Goal: Task Accomplishment & Management: Manage account settings

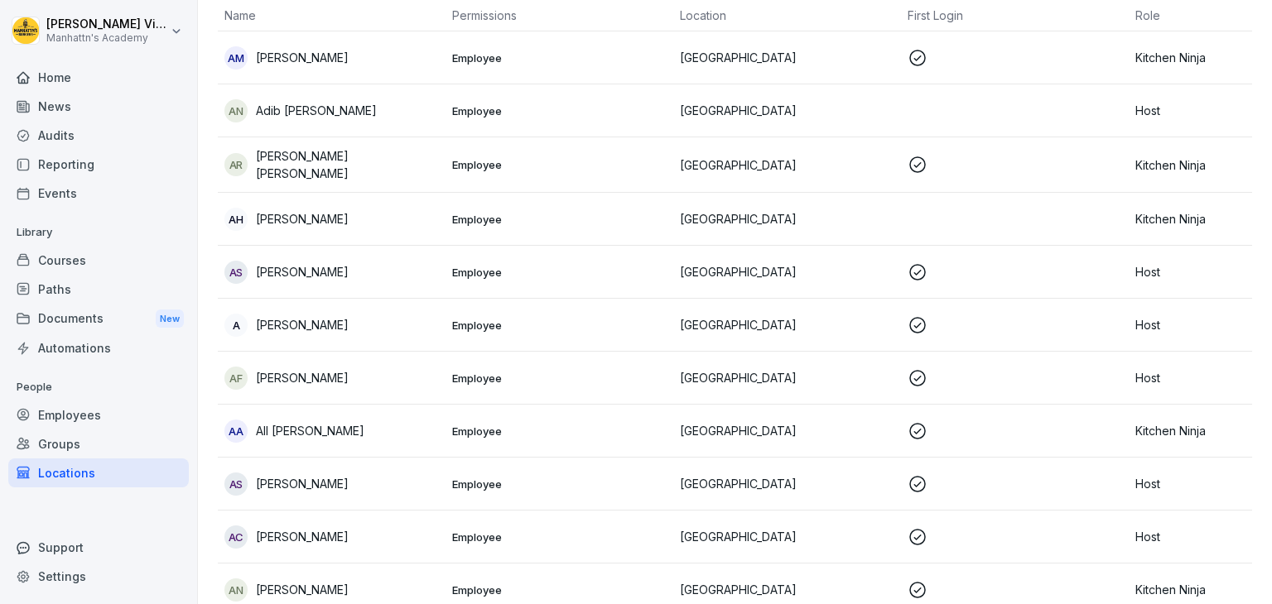
scroll to position [182, 0]
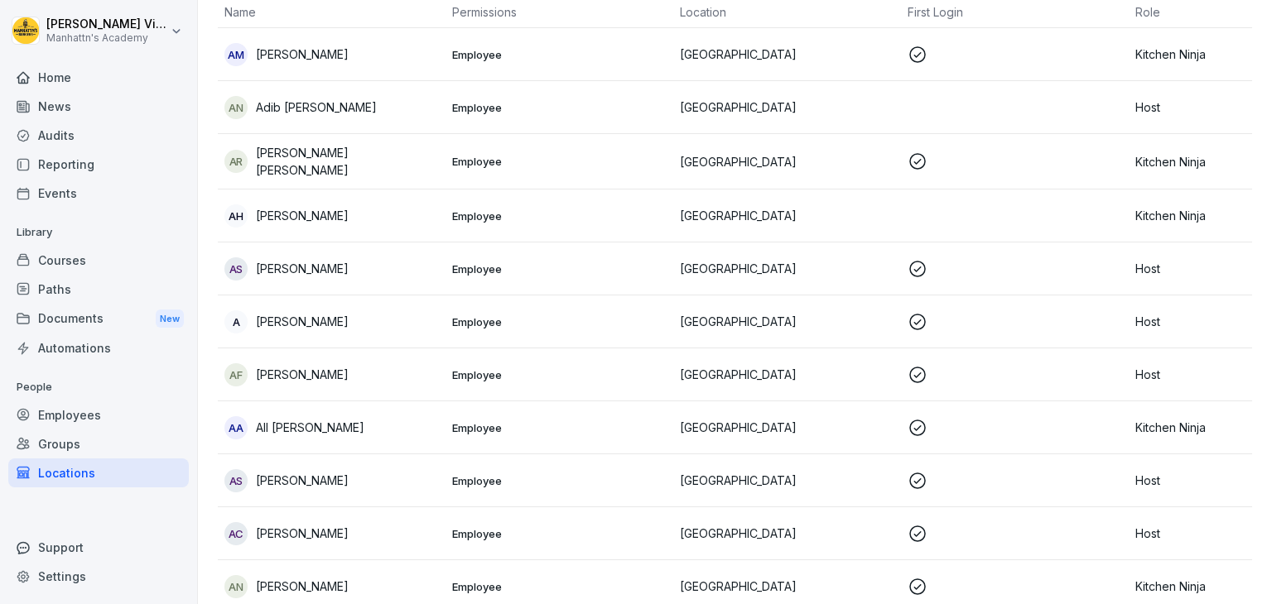
click at [410, 259] on div "AS [PERSON_NAME]" at bounding box center [331, 268] width 214 height 23
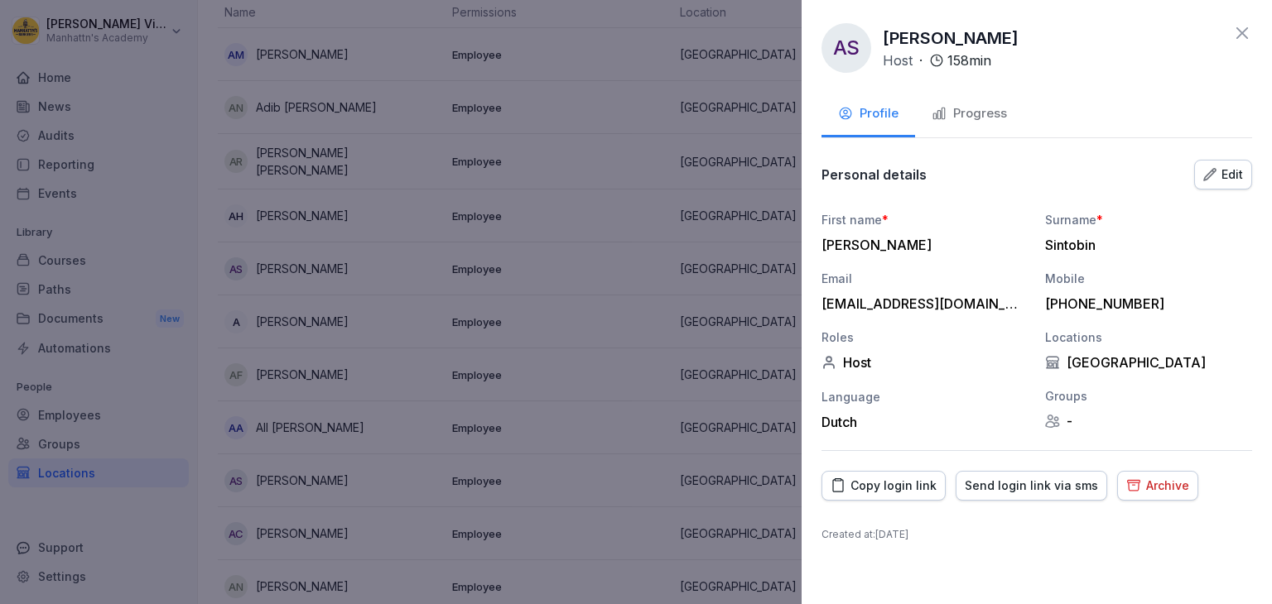
click at [1132, 488] on div "Archive" at bounding box center [1157, 486] width 63 height 18
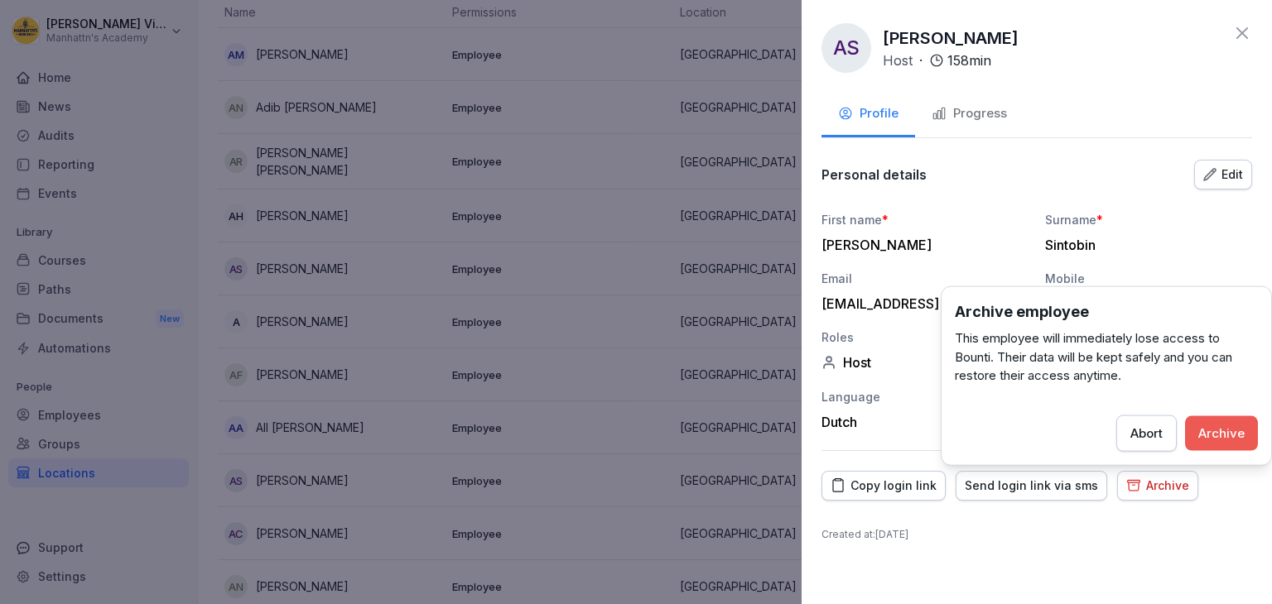
click at [1212, 431] on div "Archive" at bounding box center [1221, 433] width 46 height 18
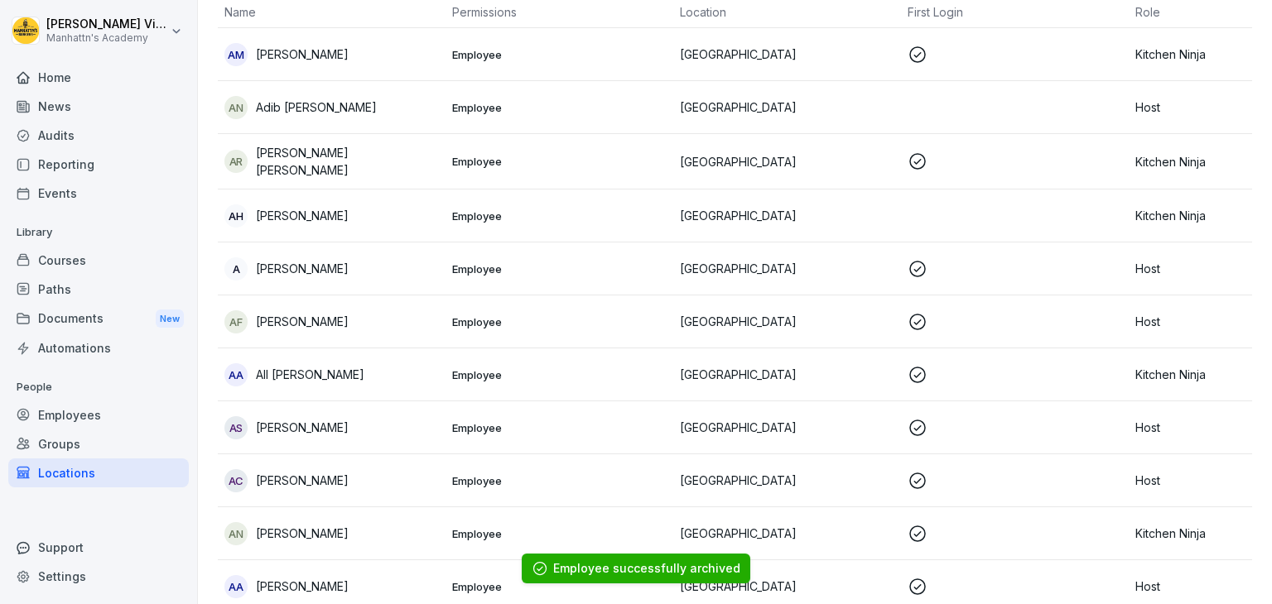
click at [378, 267] on div "A [PERSON_NAME]" at bounding box center [331, 268] width 214 height 23
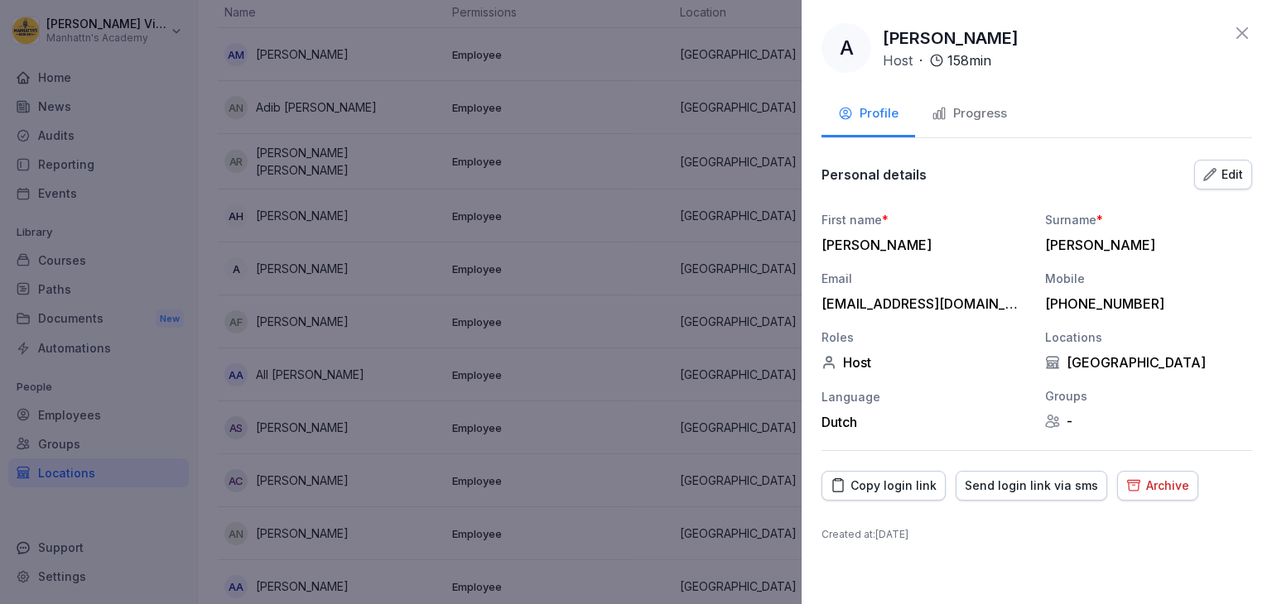
click at [1161, 488] on div "Archive" at bounding box center [1157, 486] width 63 height 18
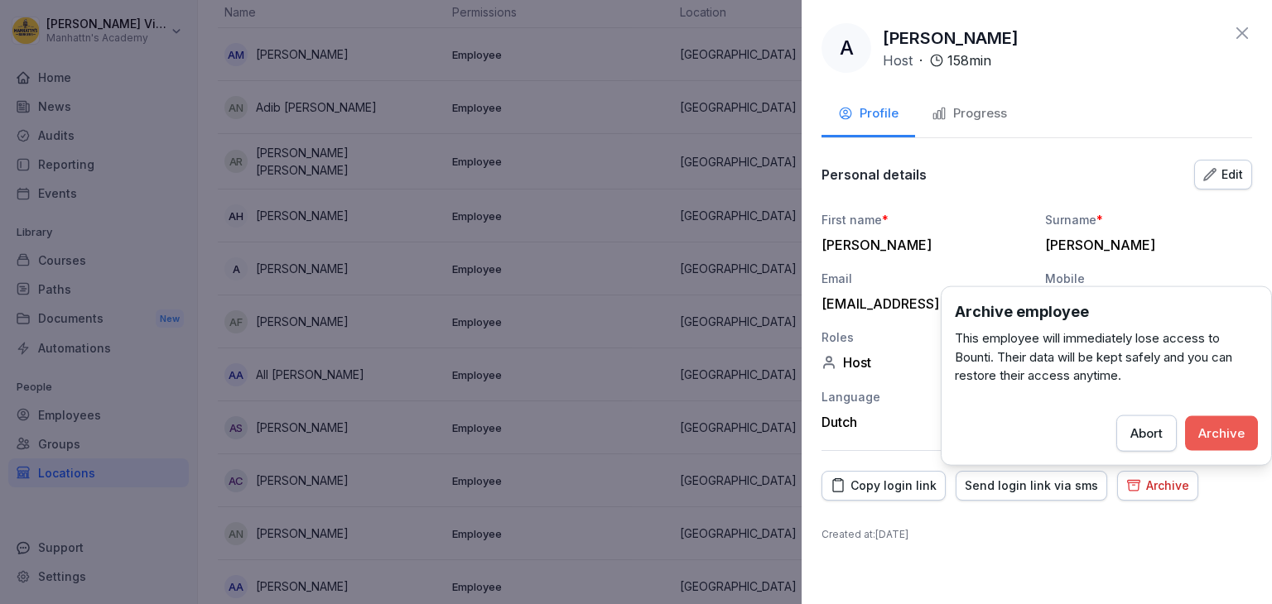
click at [1202, 435] on div "Archive" at bounding box center [1221, 433] width 46 height 18
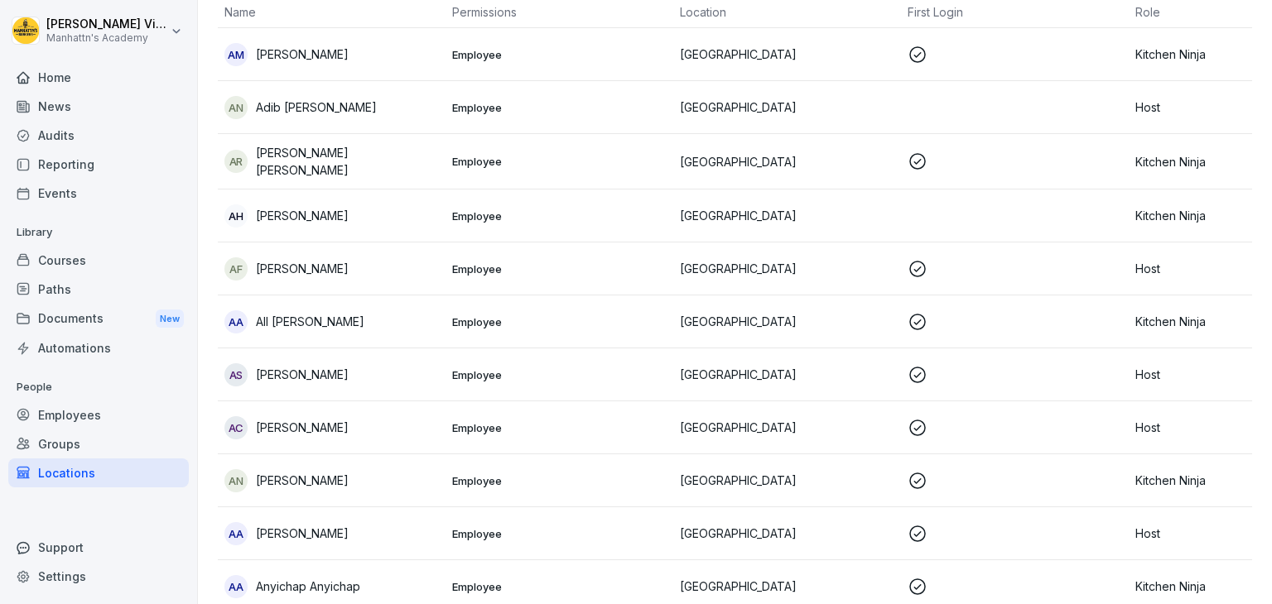
click at [426, 271] on div "AF Ali Farhat" at bounding box center [331, 268] width 214 height 23
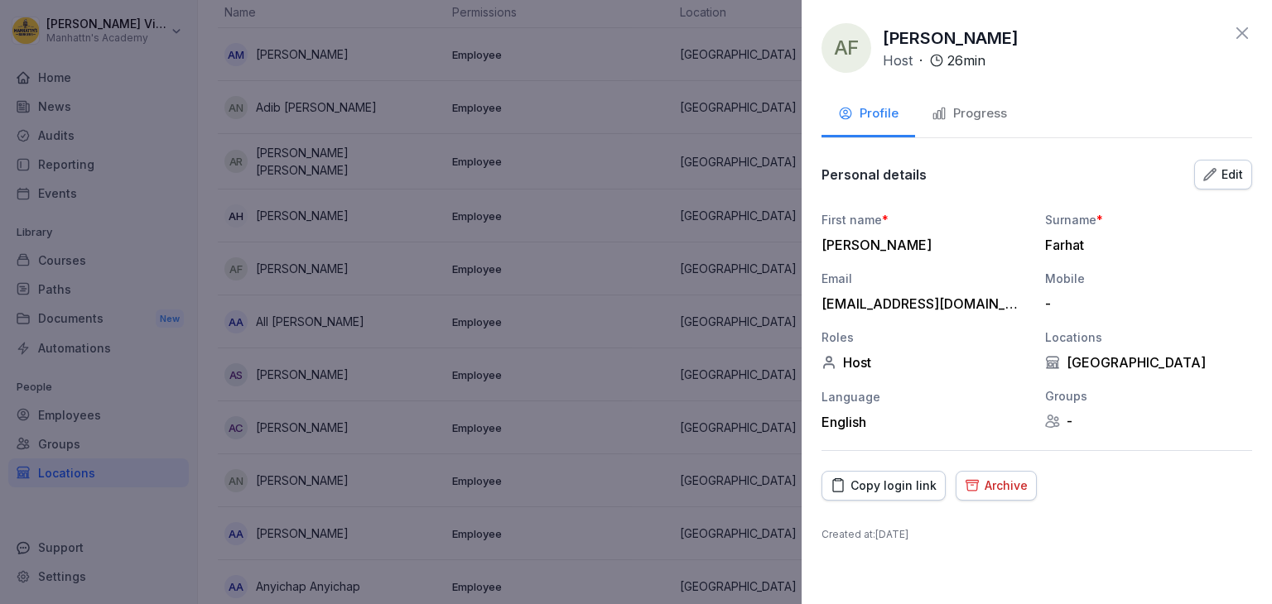
click at [1009, 484] on div "Archive" at bounding box center [995, 486] width 63 height 18
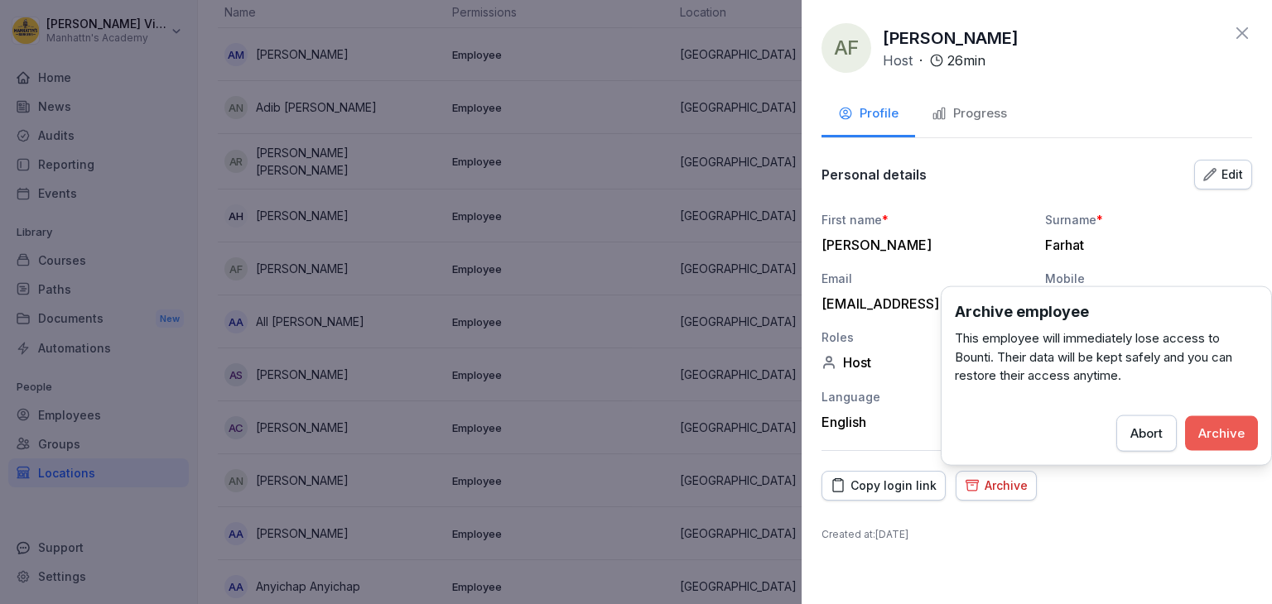
click at [1222, 434] on div "Archive" at bounding box center [1221, 433] width 46 height 18
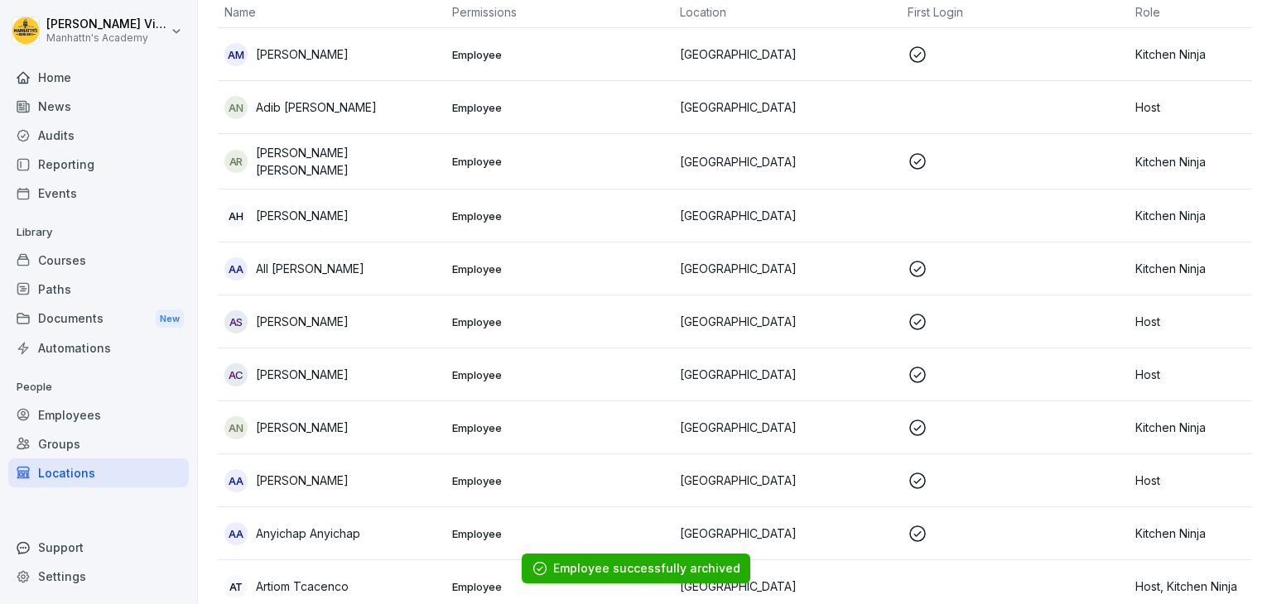
scroll to position [264, 0]
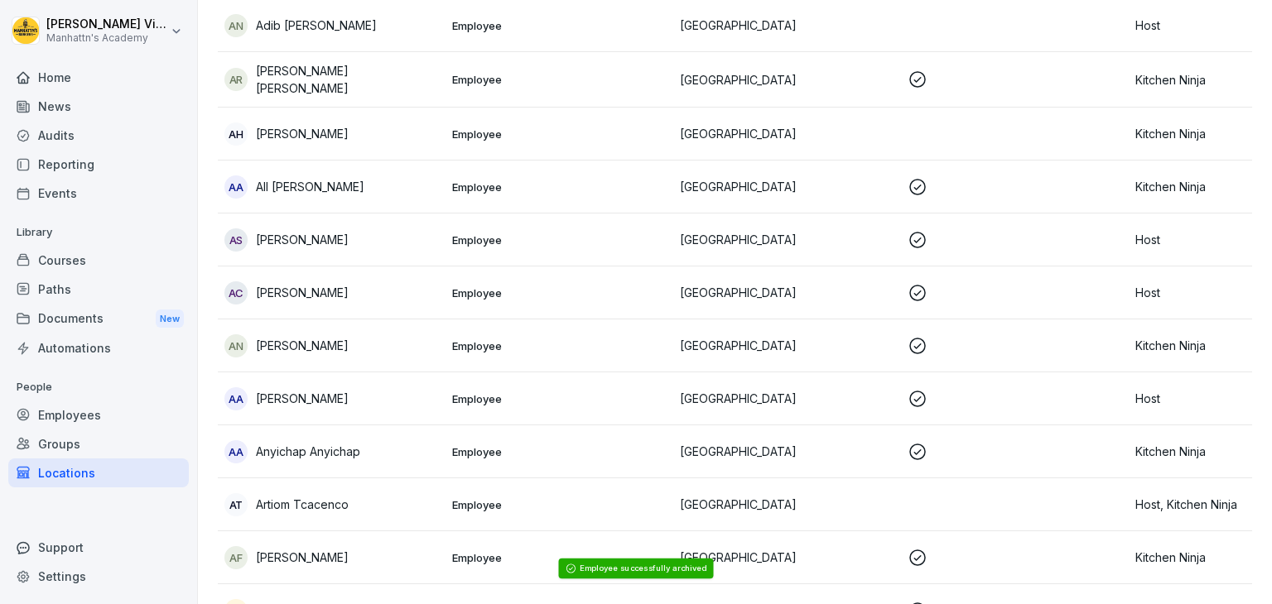
click at [427, 248] on td "AS Amandine De Schrijver" at bounding box center [332, 240] width 228 height 53
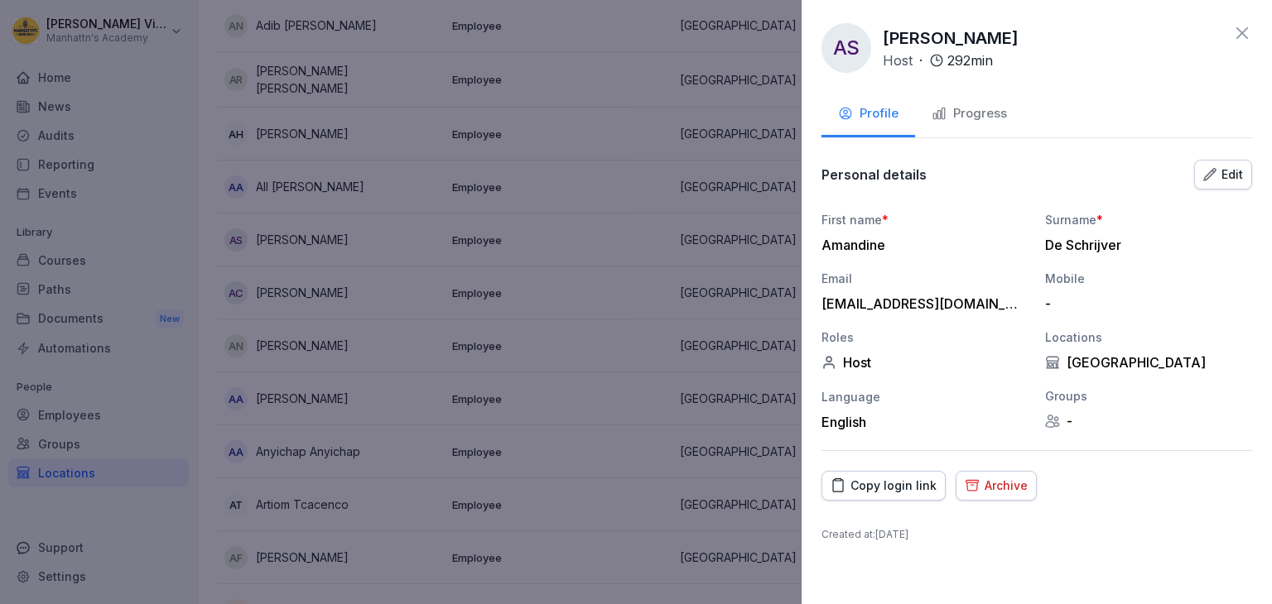
click at [1007, 487] on div "Archive" at bounding box center [995, 486] width 63 height 18
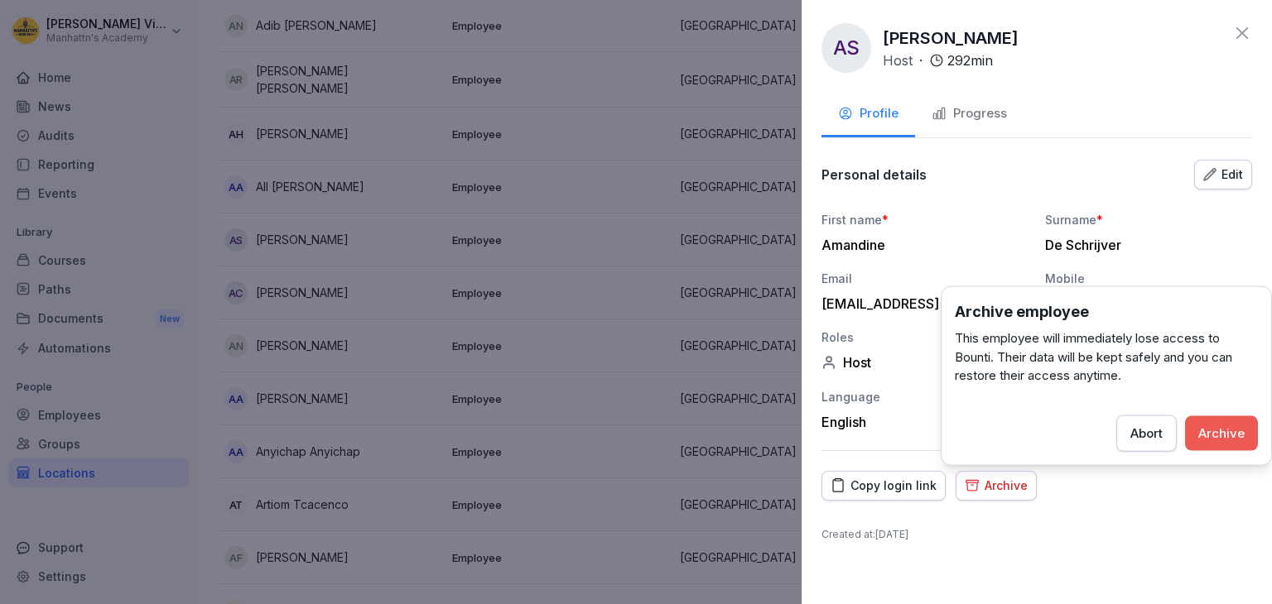
click at [1232, 430] on div "Archive" at bounding box center [1221, 433] width 46 height 18
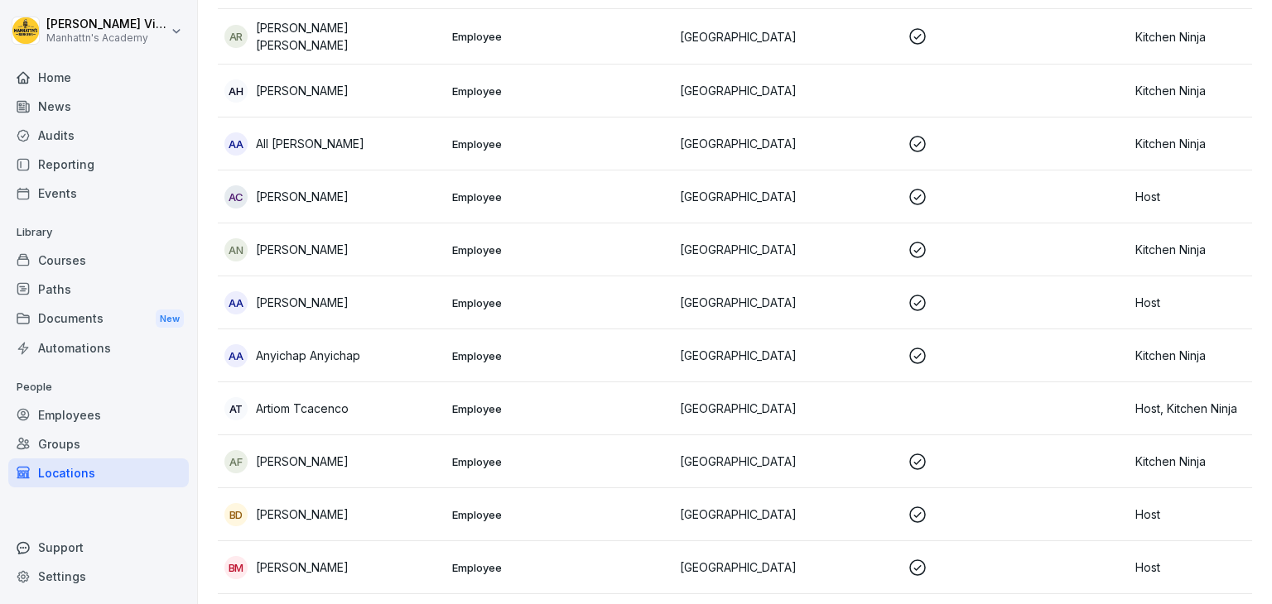
scroll to position [310, 0]
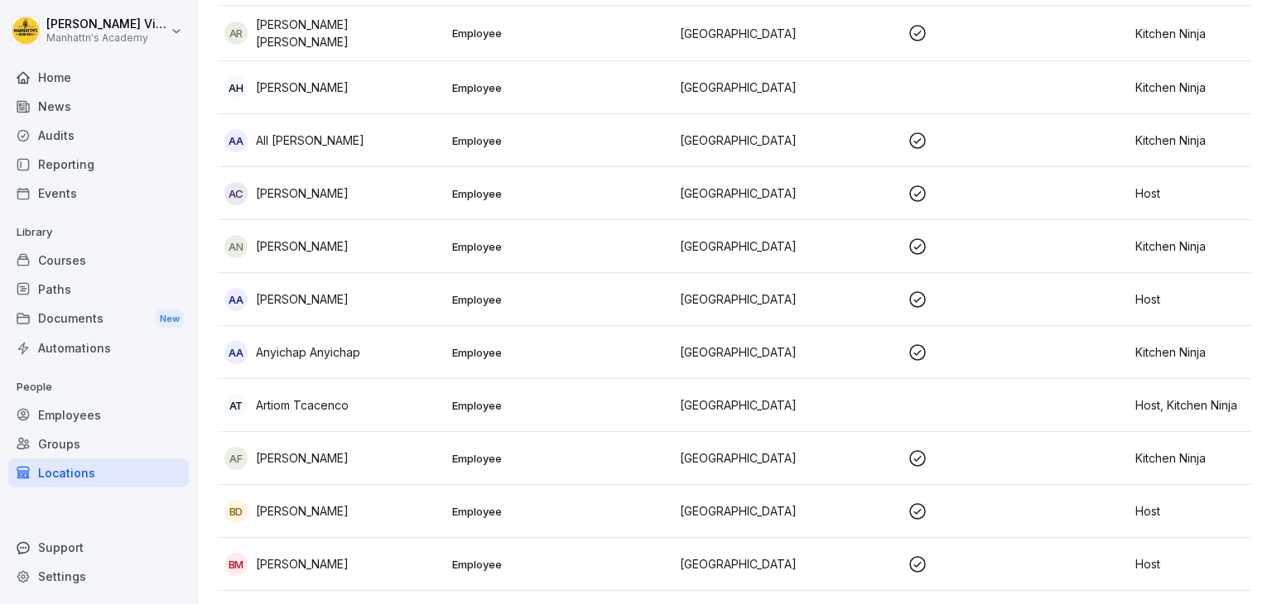
click at [439, 293] on td "AA Anthony Arthur" at bounding box center [332, 299] width 228 height 53
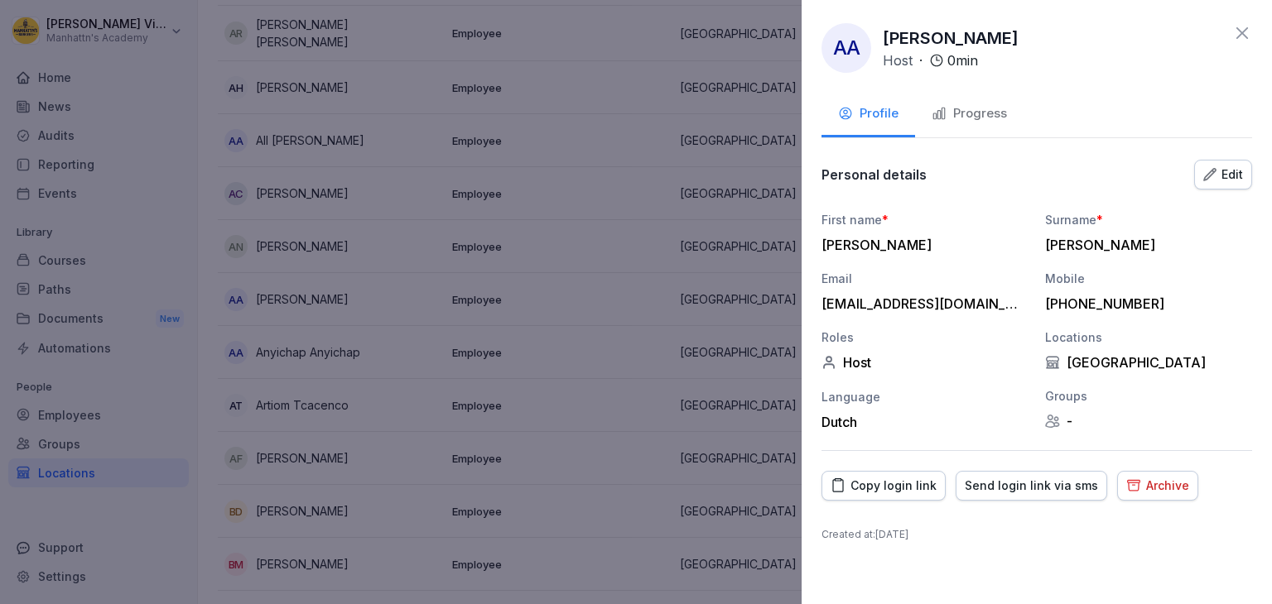
click at [1130, 487] on div "Archive" at bounding box center [1157, 486] width 63 height 18
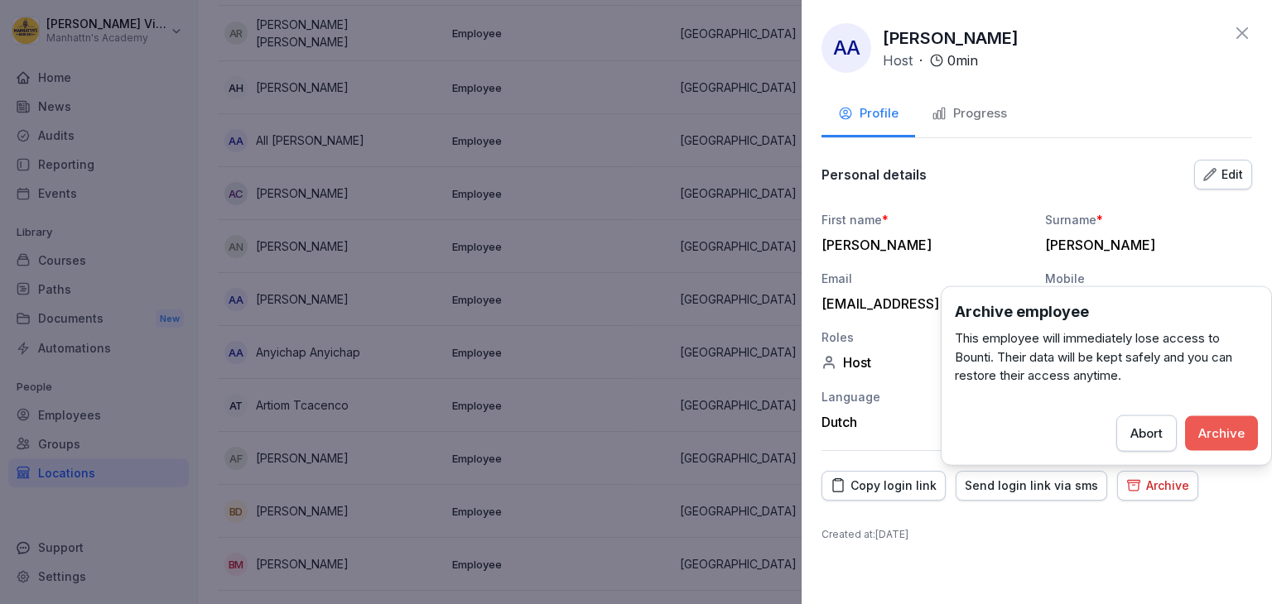
click at [1209, 435] on div "Archive" at bounding box center [1221, 433] width 46 height 18
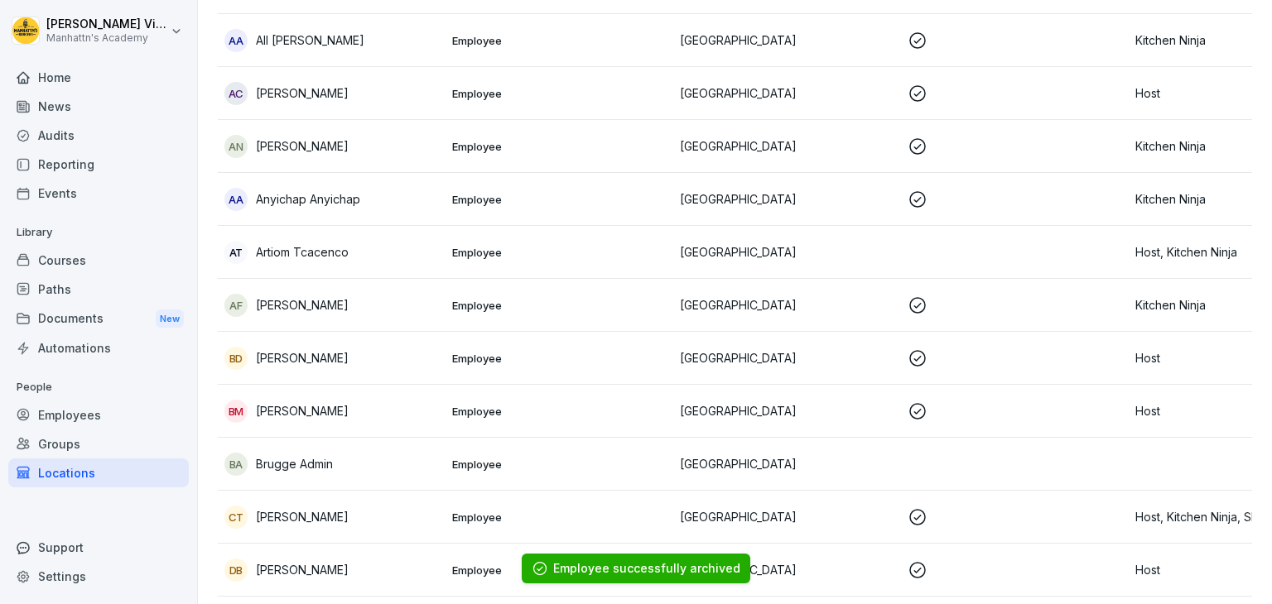
scroll to position [412, 0]
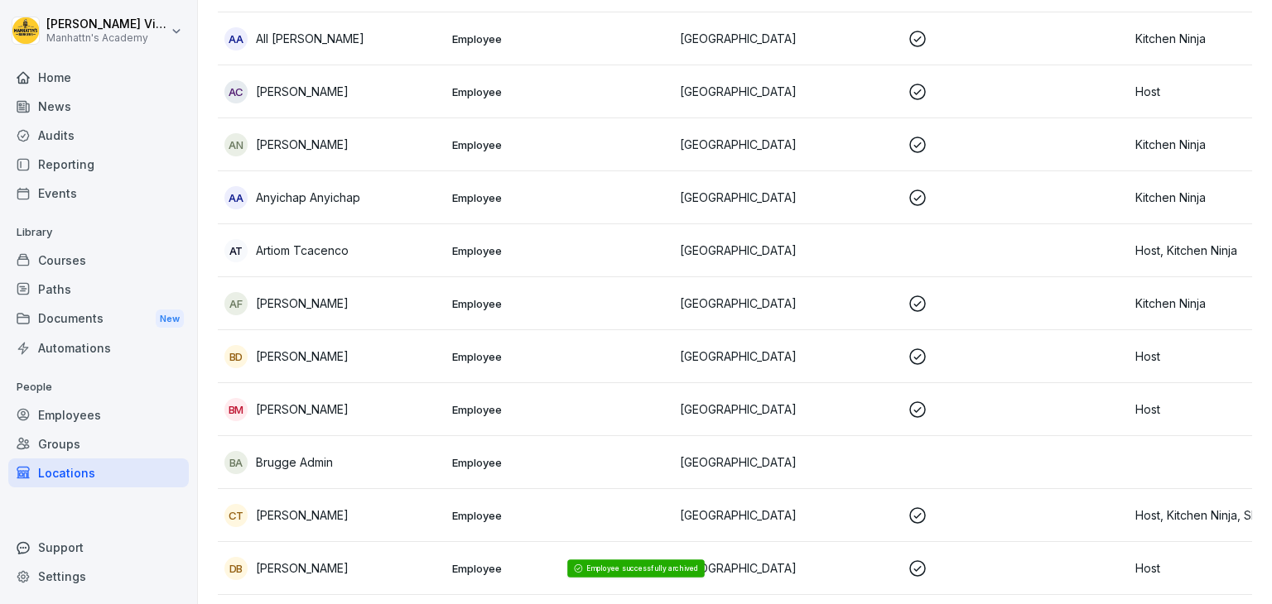
click at [417, 301] on div "AF Azad Farid" at bounding box center [331, 303] width 214 height 23
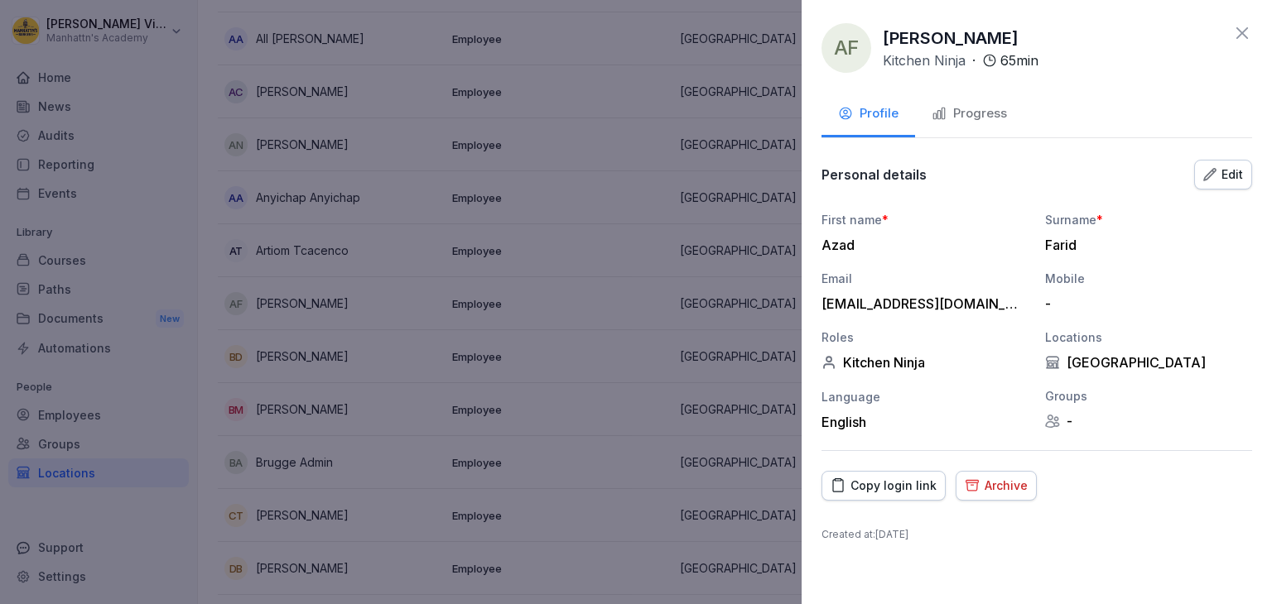
click at [988, 484] on div "Archive" at bounding box center [995, 486] width 63 height 18
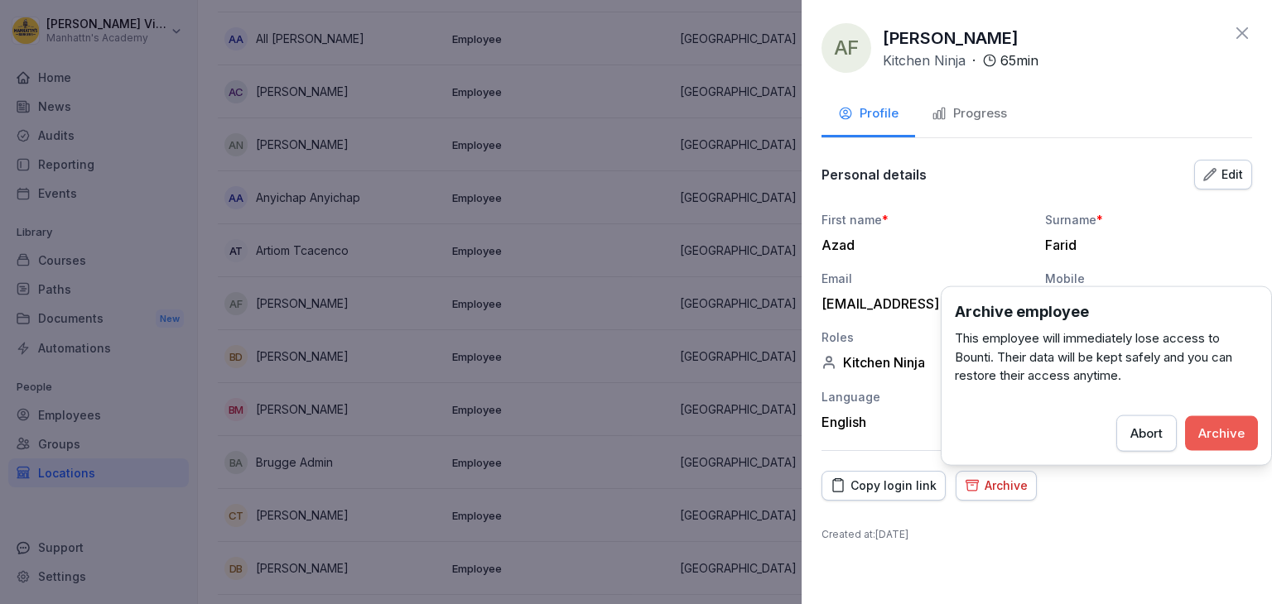
click at [1214, 428] on div "Archive" at bounding box center [1221, 433] width 46 height 18
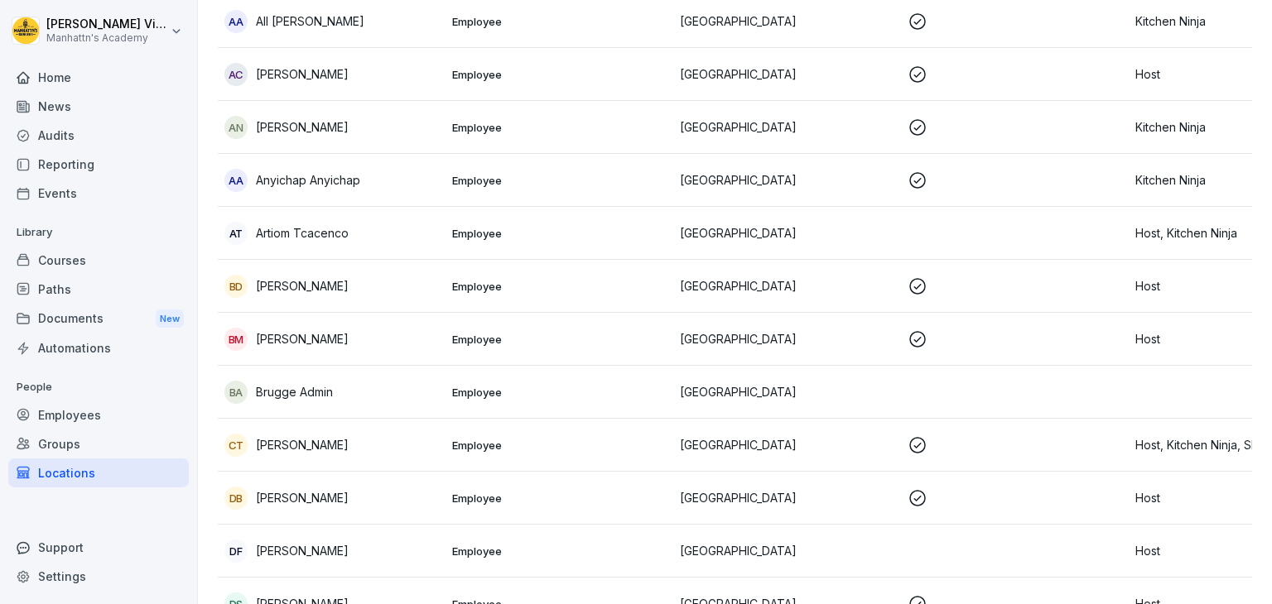
scroll to position [429, 0]
click at [426, 342] on div "BM Brian Elton Musaba" at bounding box center [331, 340] width 214 height 23
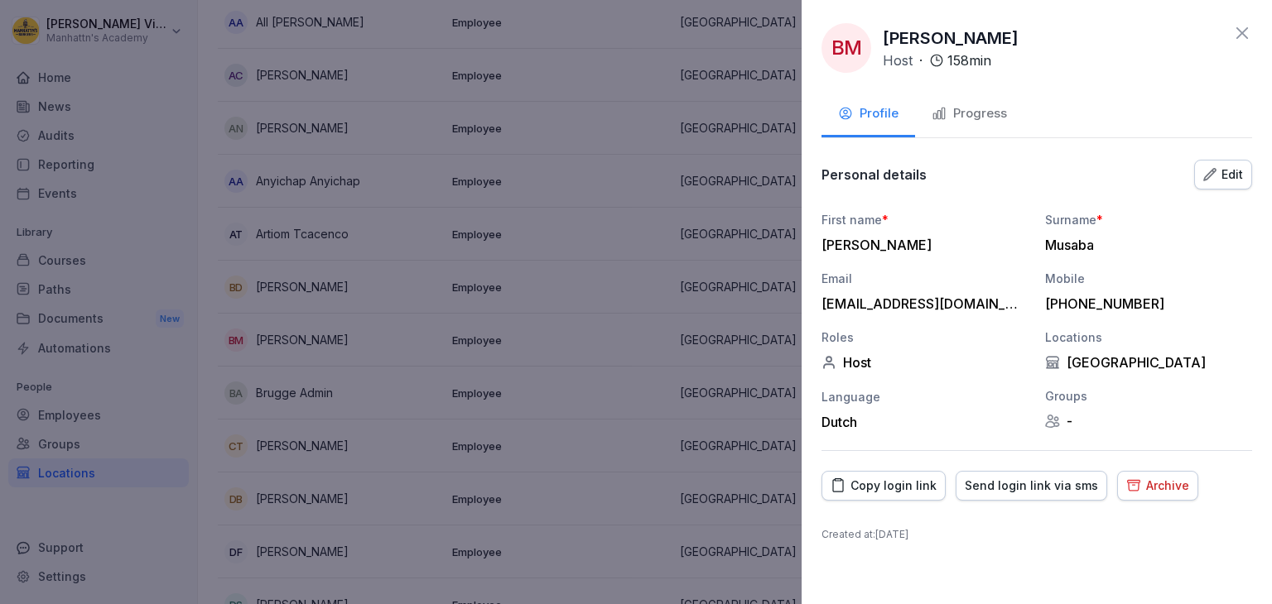
click at [1142, 491] on div "Archive" at bounding box center [1157, 486] width 63 height 18
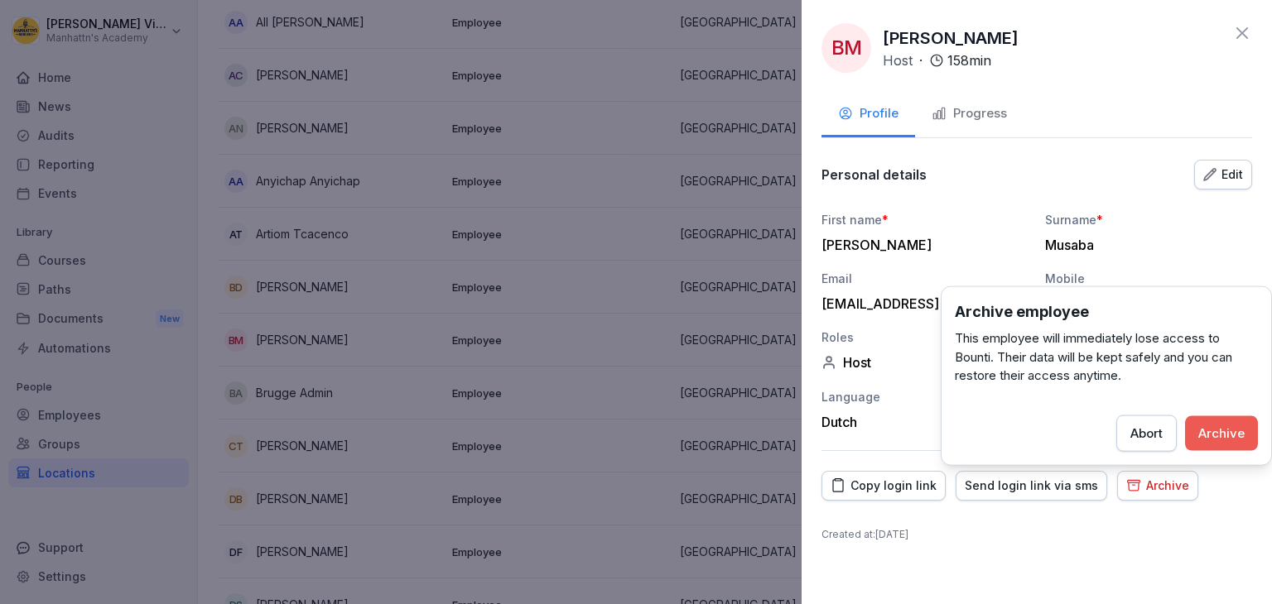
click at [1209, 438] on div "Archive" at bounding box center [1221, 433] width 46 height 18
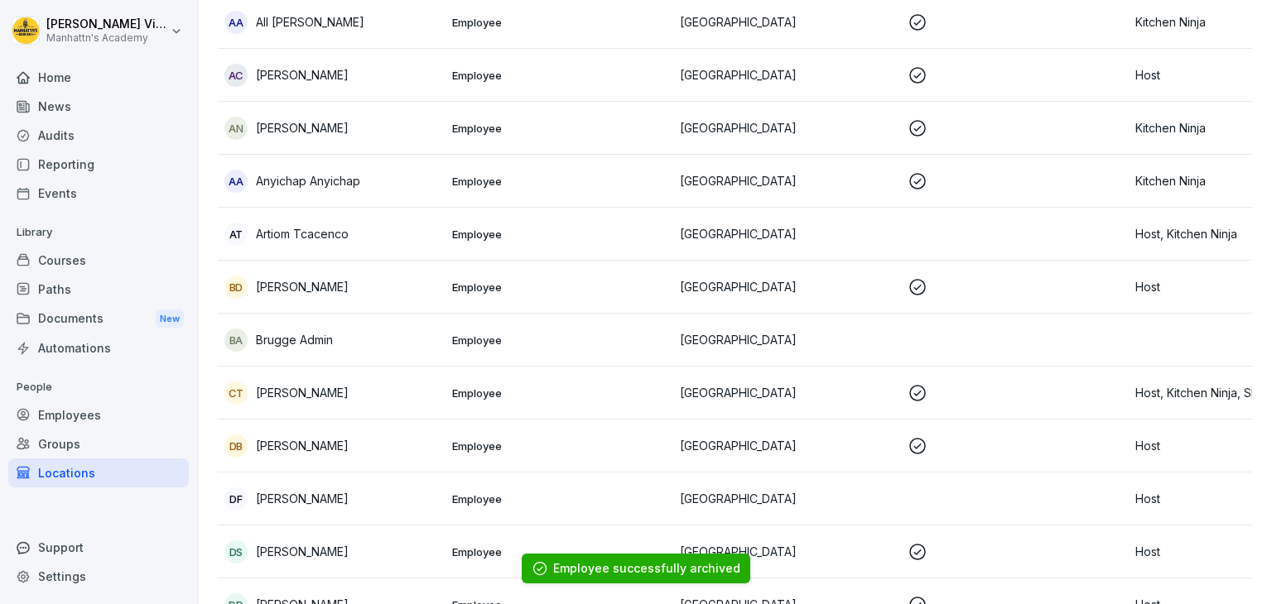
click at [385, 437] on div "DB Daniya Bazurkayeva" at bounding box center [331, 446] width 214 height 23
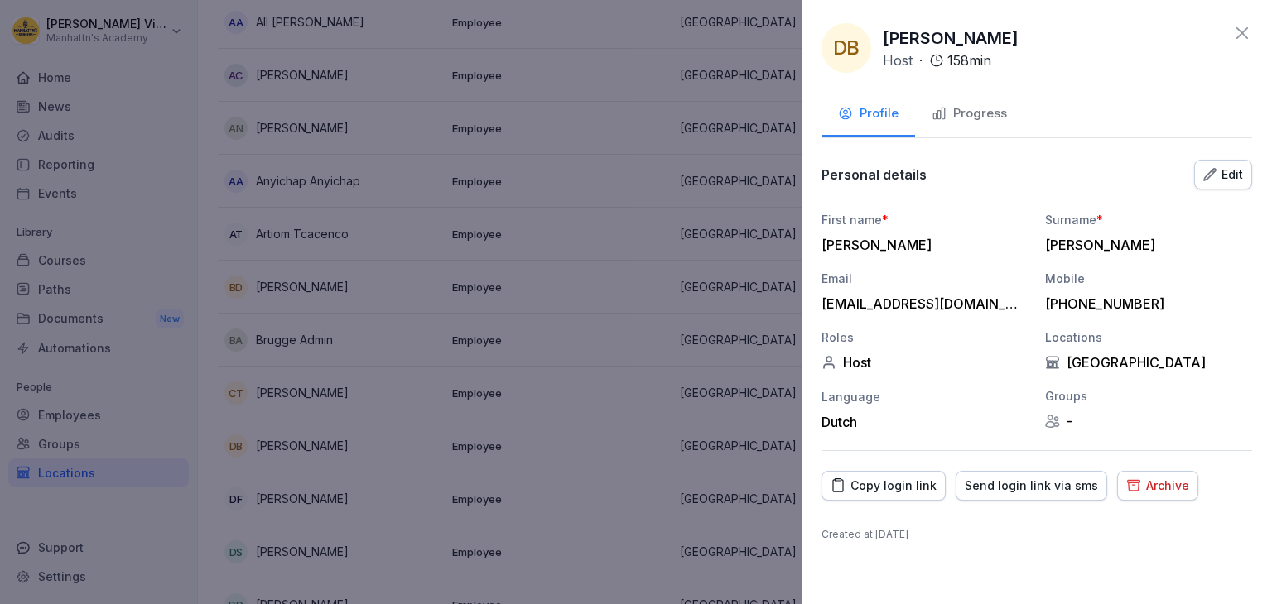
click at [1126, 478] on icon "button" at bounding box center [1133, 486] width 15 height 16
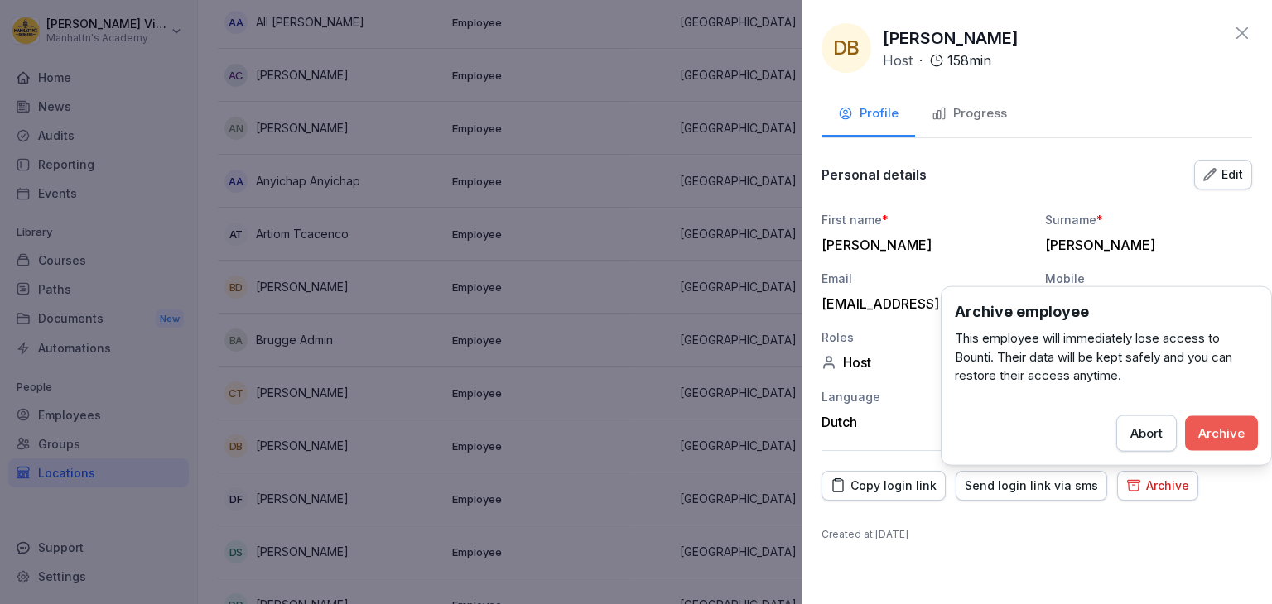
click at [1213, 429] on div "Archive" at bounding box center [1221, 433] width 46 height 18
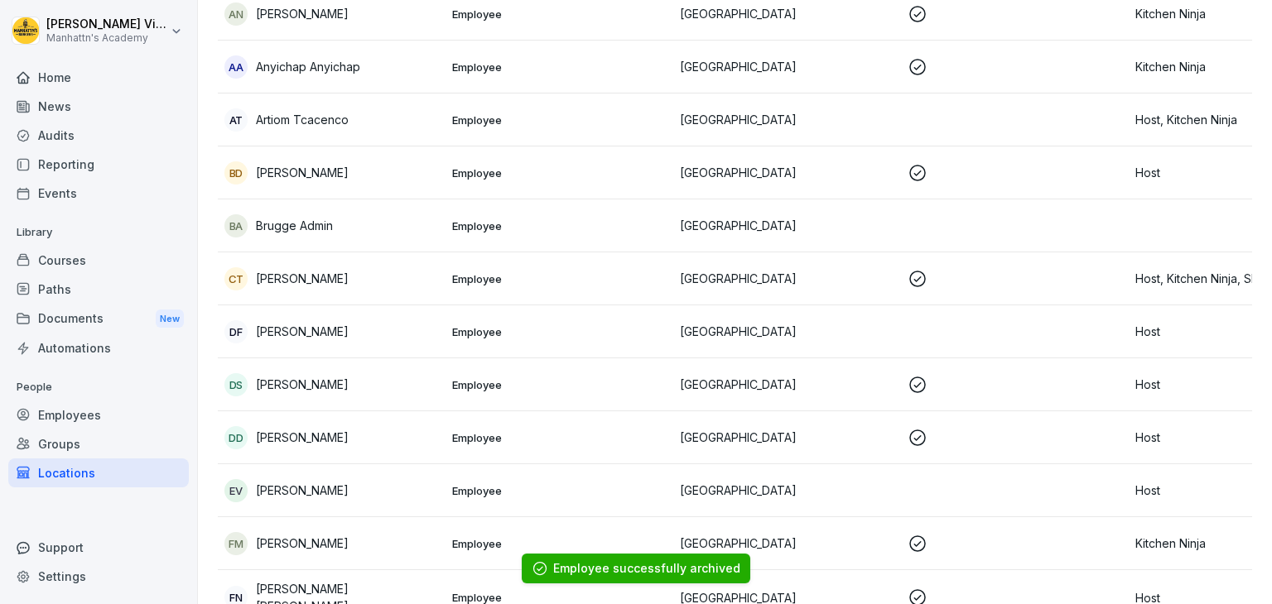
scroll to position [546, 0]
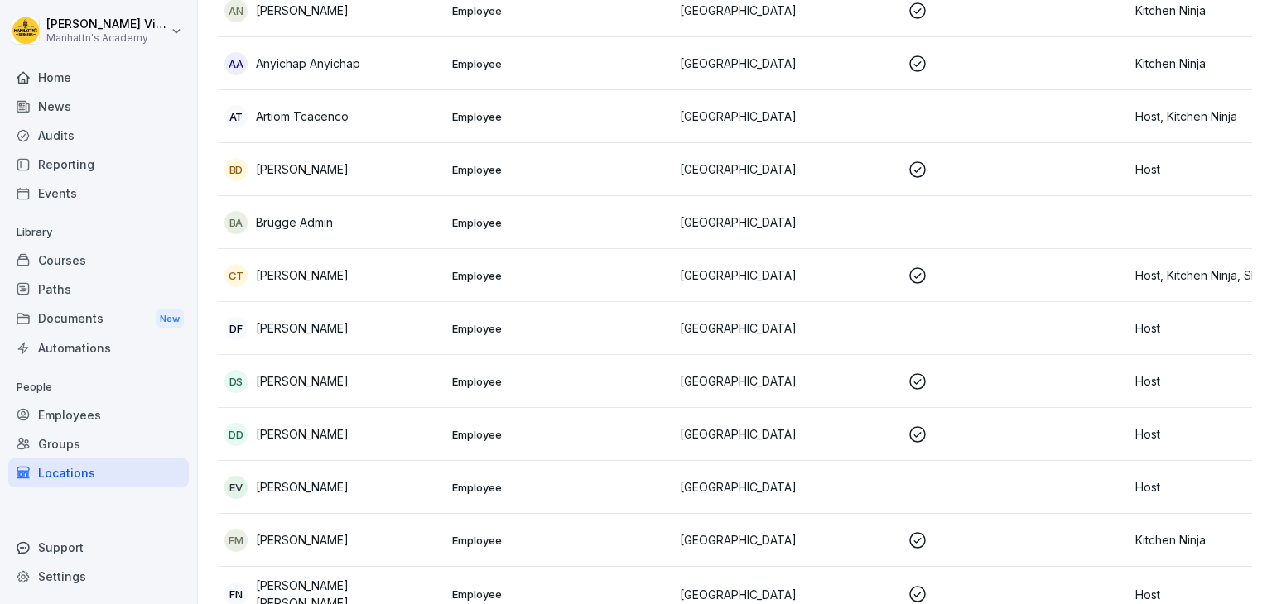
click at [400, 439] on div "DD Dike Demi" at bounding box center [331, 434] width 214 height 23
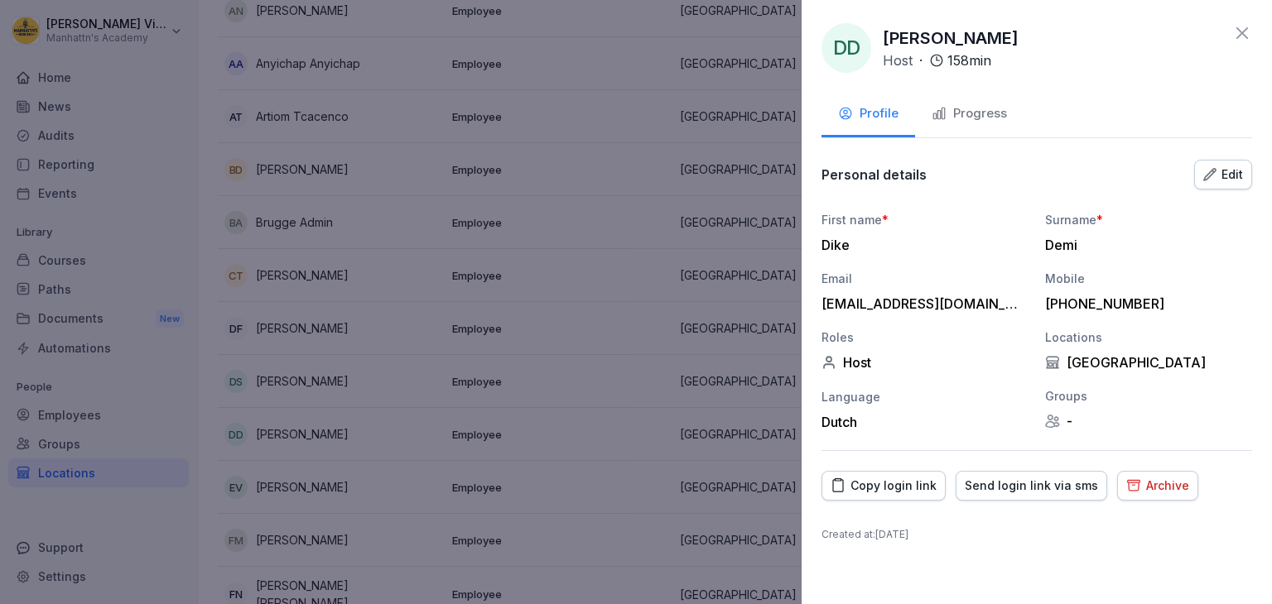
click at [1133, 485] on div "Archive" at bounding box center [1157, 486] width 63 height 18
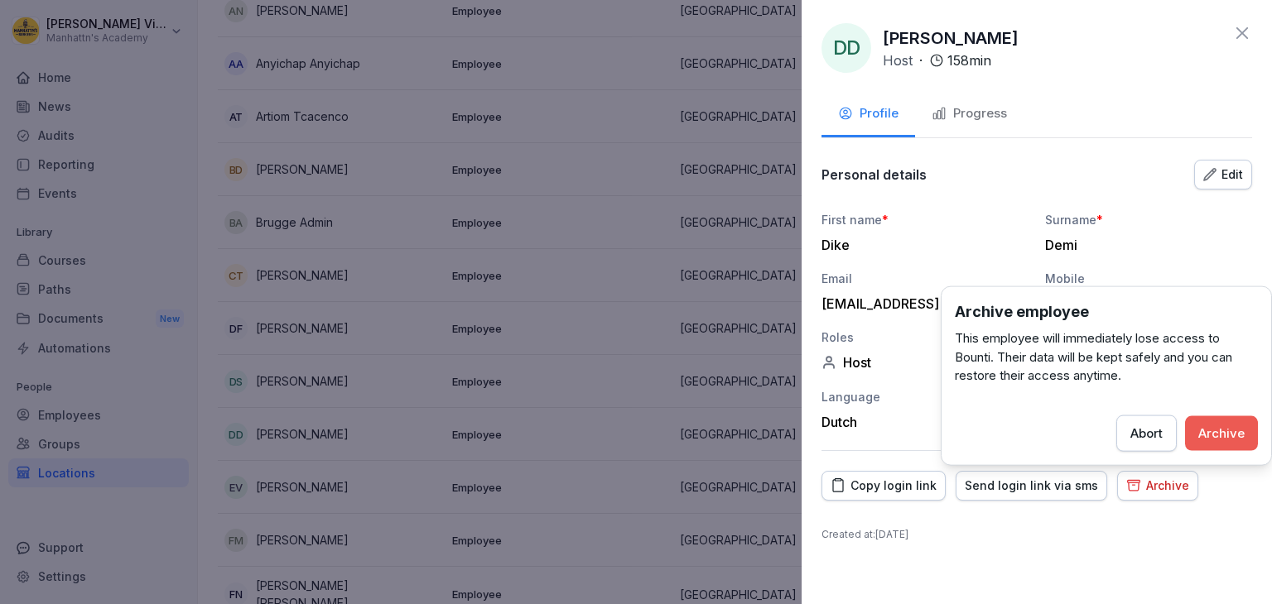
click at [1223, 427] on div "Archive" at bounding box center [1221, 433] width 46 height 18
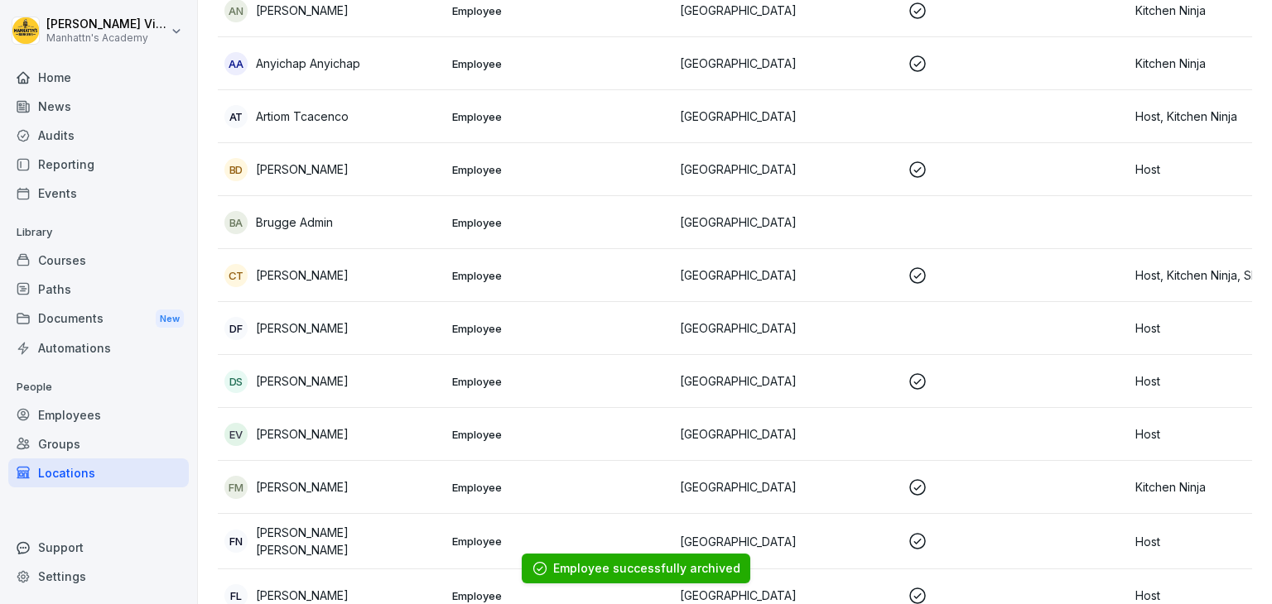
click at [378, 423] on div "EV Eleonore Vandeputte" at bounding box center [331, 434] width 214 height 23
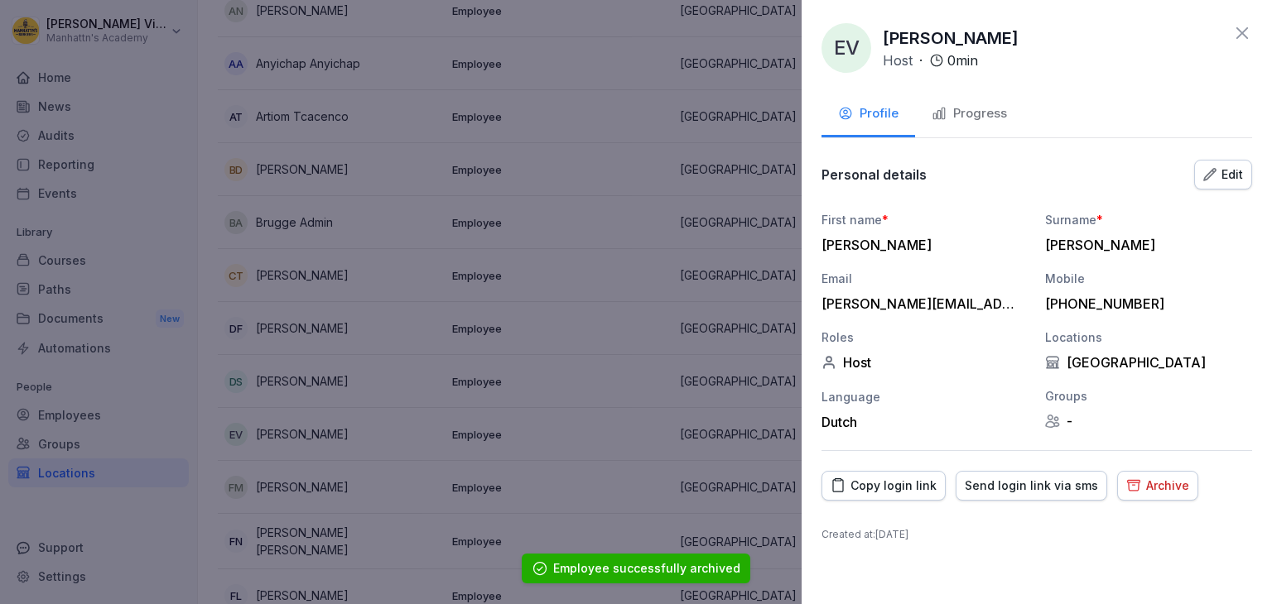
click at [1133, 485] on div "Archive" at bounding box center [1157, 486] width 63 height 18
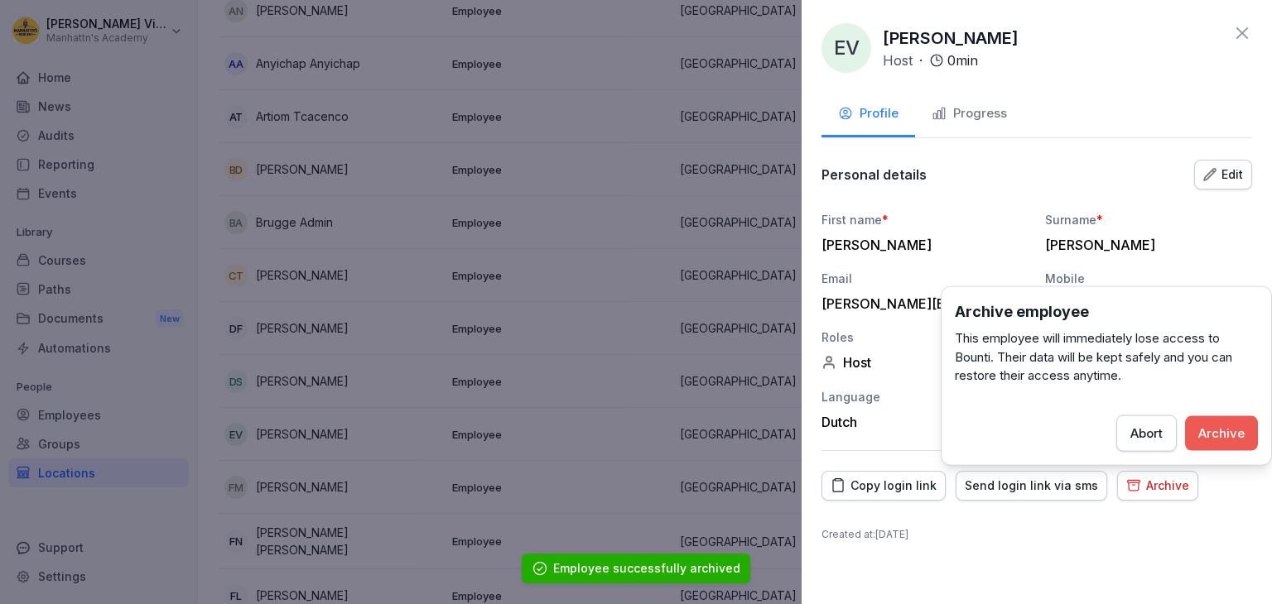
click at [1217, 430] on div "Archive" at bounding box center [1221, 433] width 46 height 18
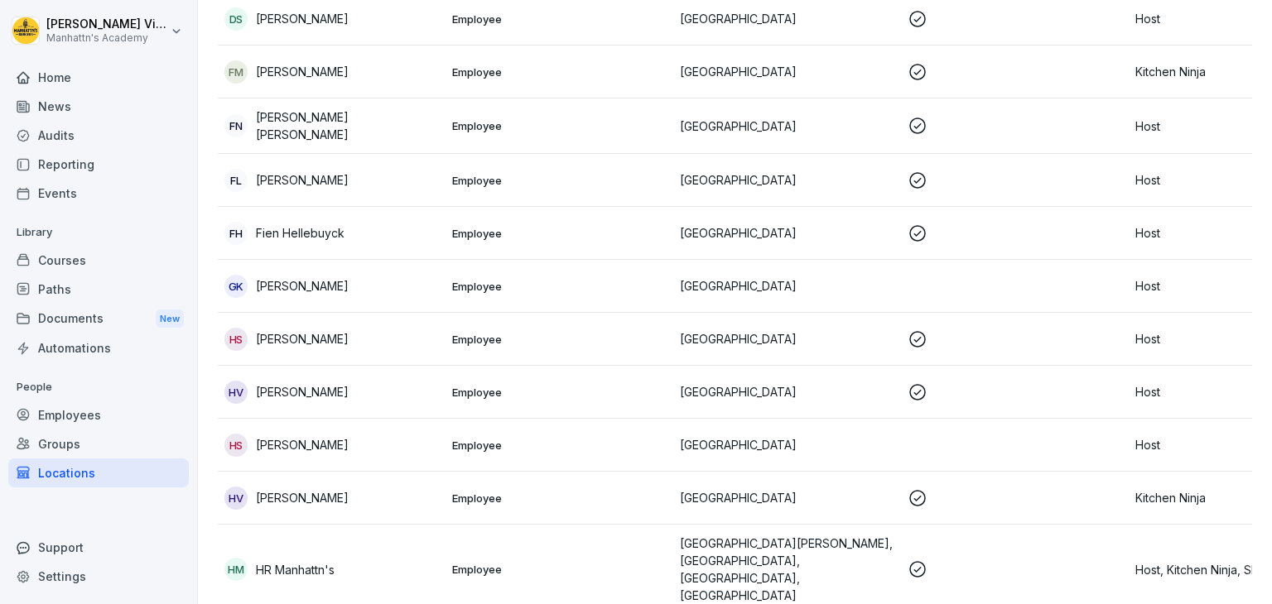
scroll to position [911, 0]
click at [329, 338] on p "Hadil Sahmoud" at bounding box center [302, 337] width 93 height 17
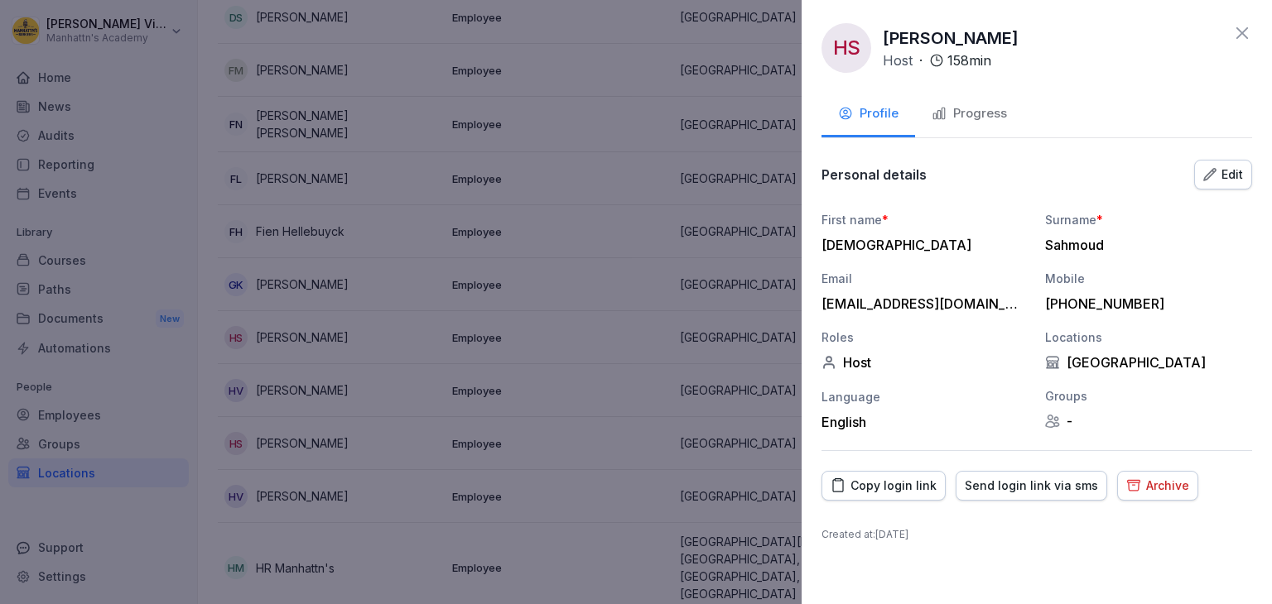
click at [1138, 493] on div "Archive" at bounding box center [1157, 486] width 63 height 18
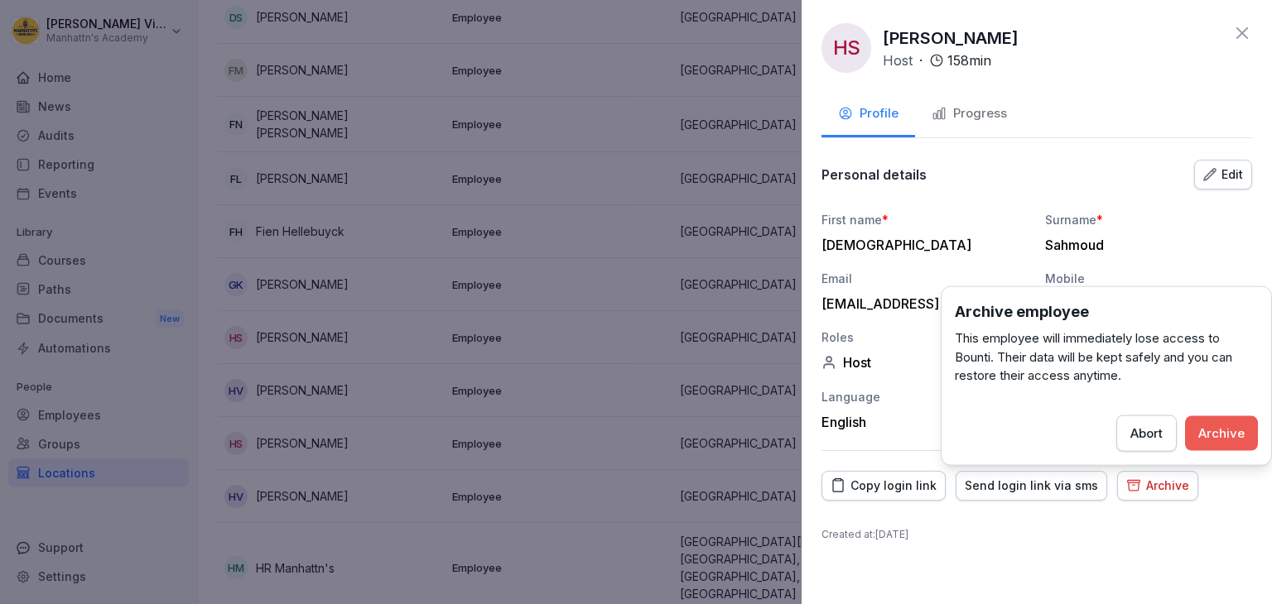
click at [1210, 432] on div "Archive" at bounding box center [1221, 433] width 46 height 18
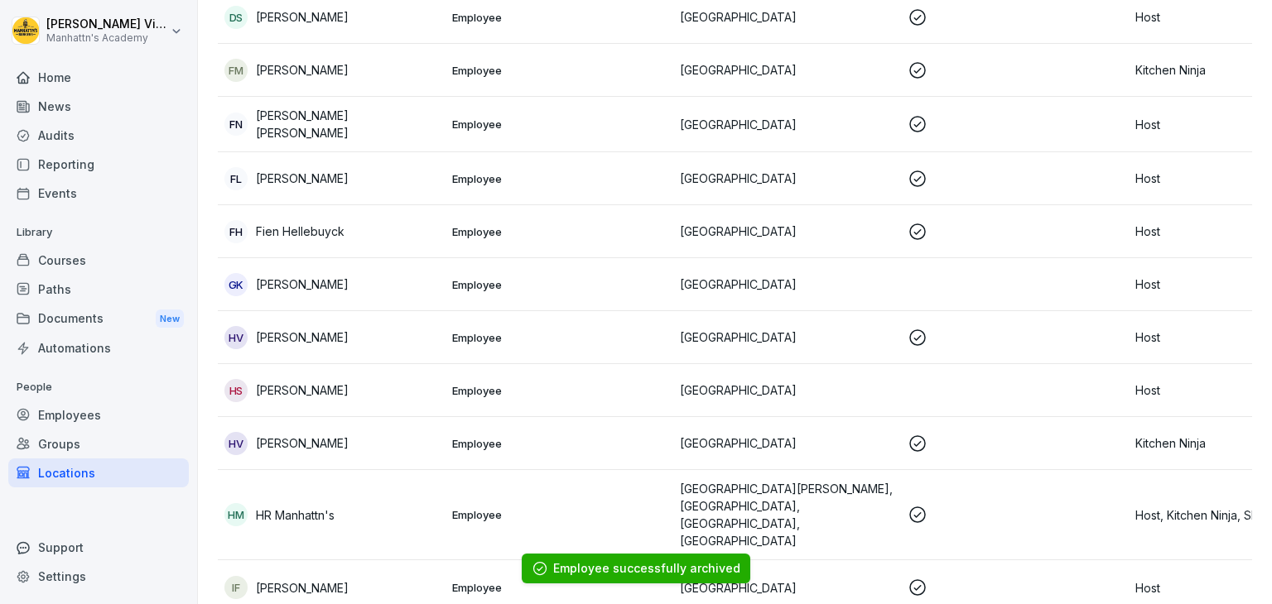
click at [397, 330] on div "HV Hanne Vanaudenaerde" at bounding box center [331, 337] width 214 height 23
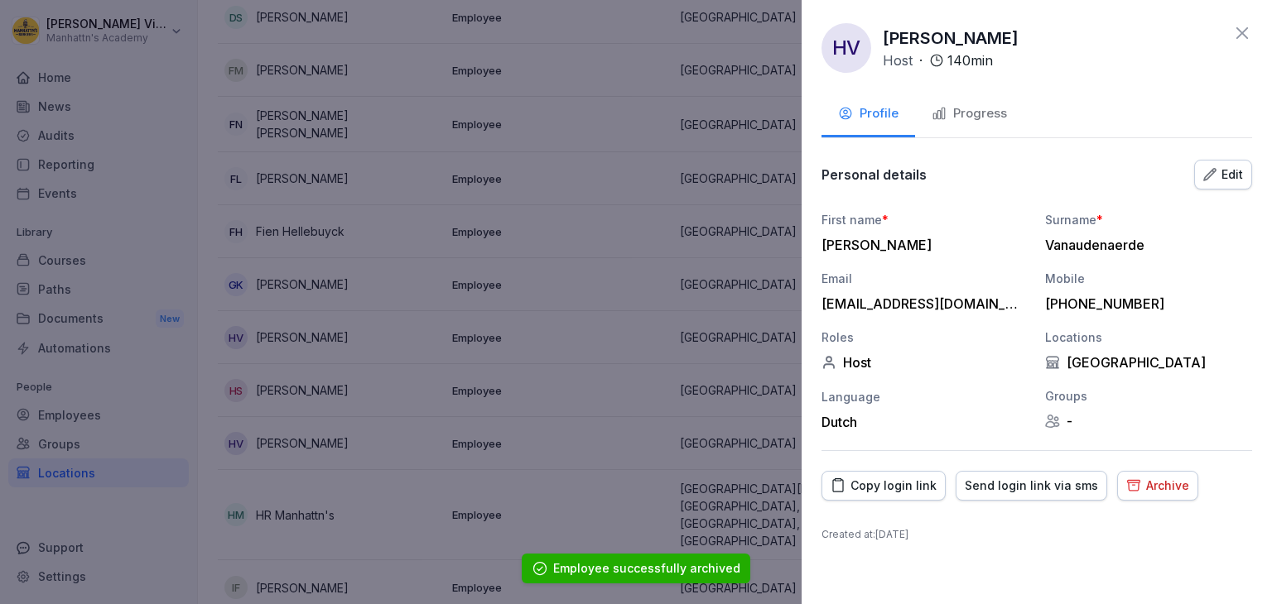
click at [1140, 490] on div "Archive" at bounding box center [1157, 486] width 63 height 18
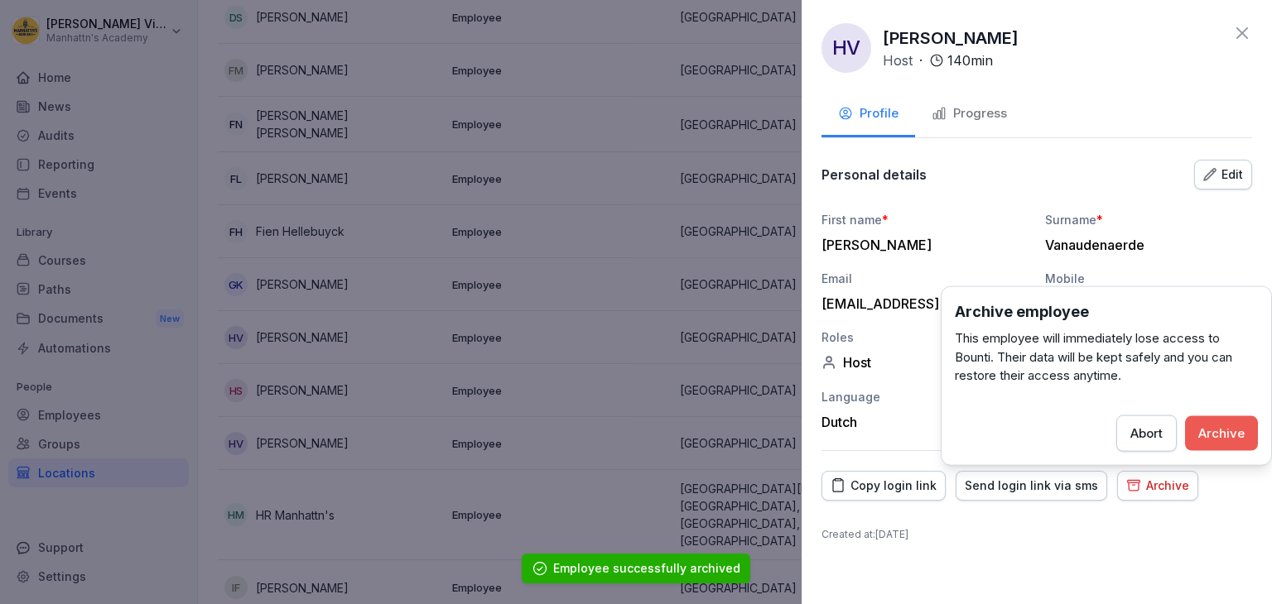
click at [1215, 434] on div "Archive" at bounding box center [1221, 433] width 46 height 18
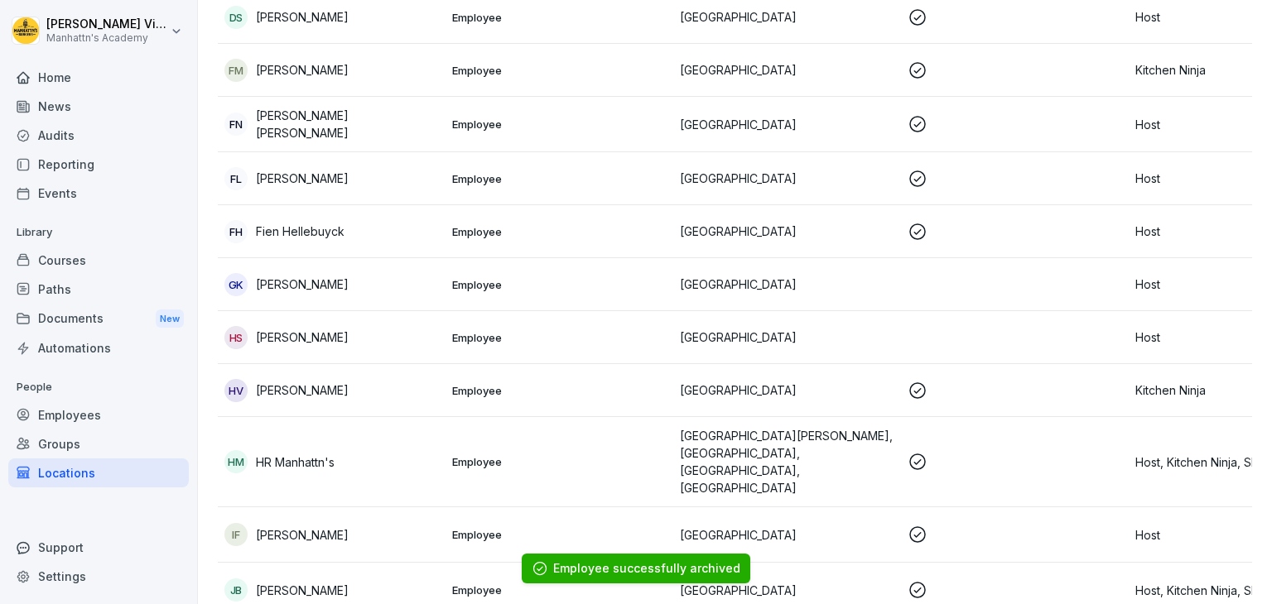
click at [387, 333] on div "HS Hasnain Shaikh" at bounding box center [331, 337] width 214 height 23
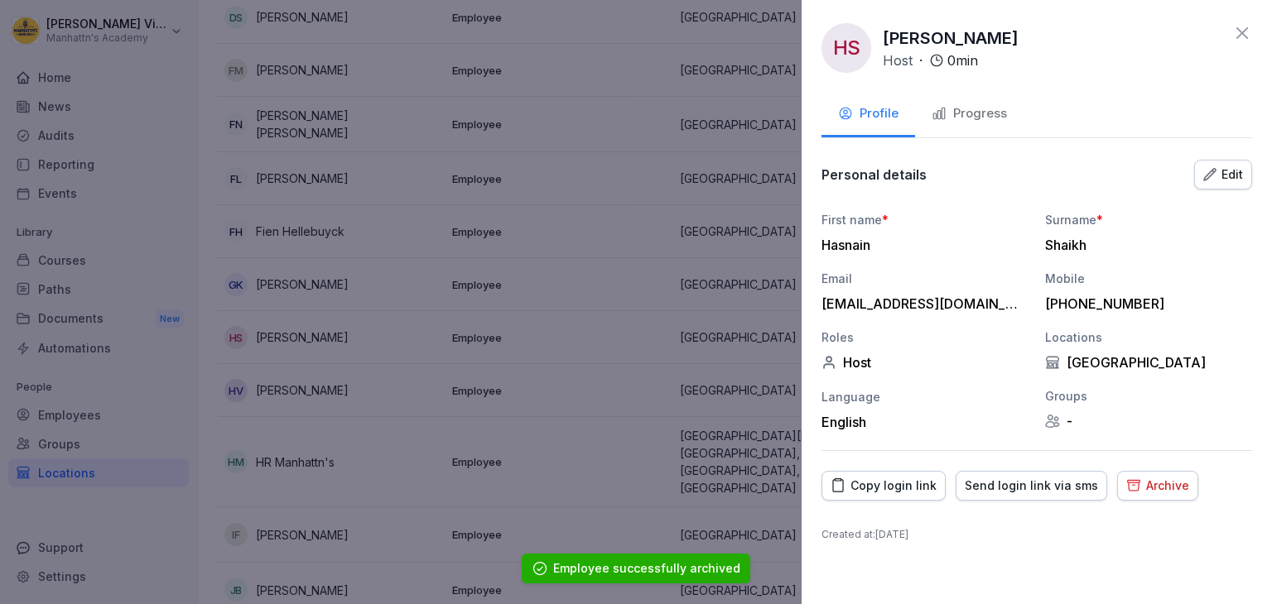
click at [1160, 495] on button "Archive" at bounding box center [1157, 486] width 81 height 30
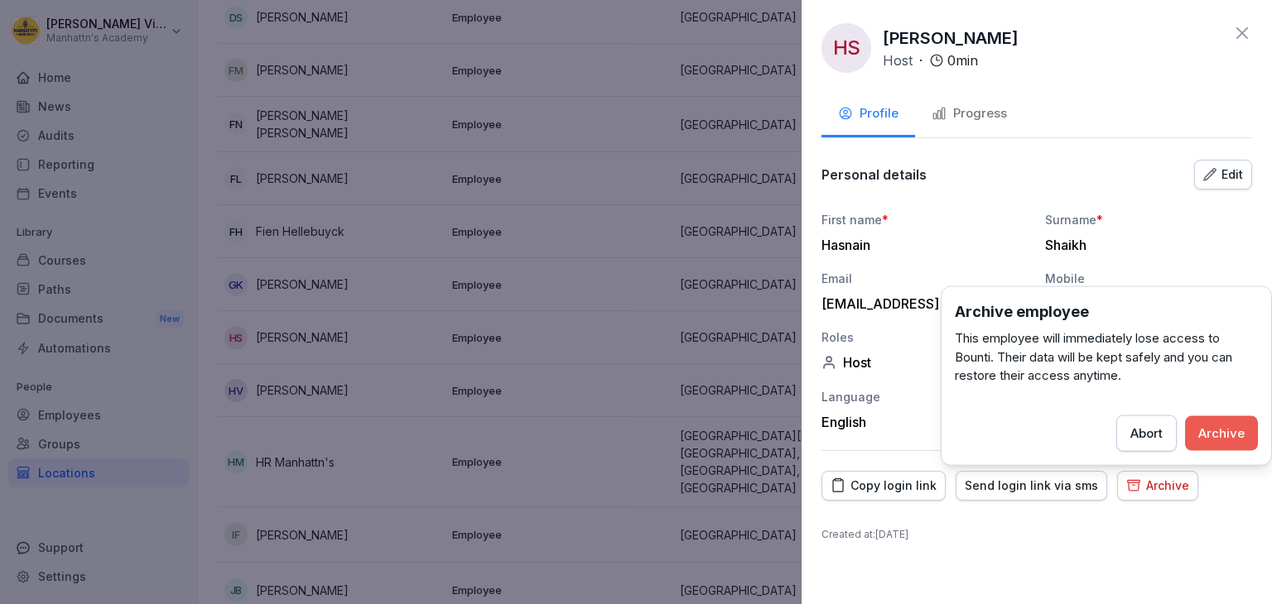
click at [1218, 421] on button "Archive" at bounding box center [1221, 433] width 73 height 35
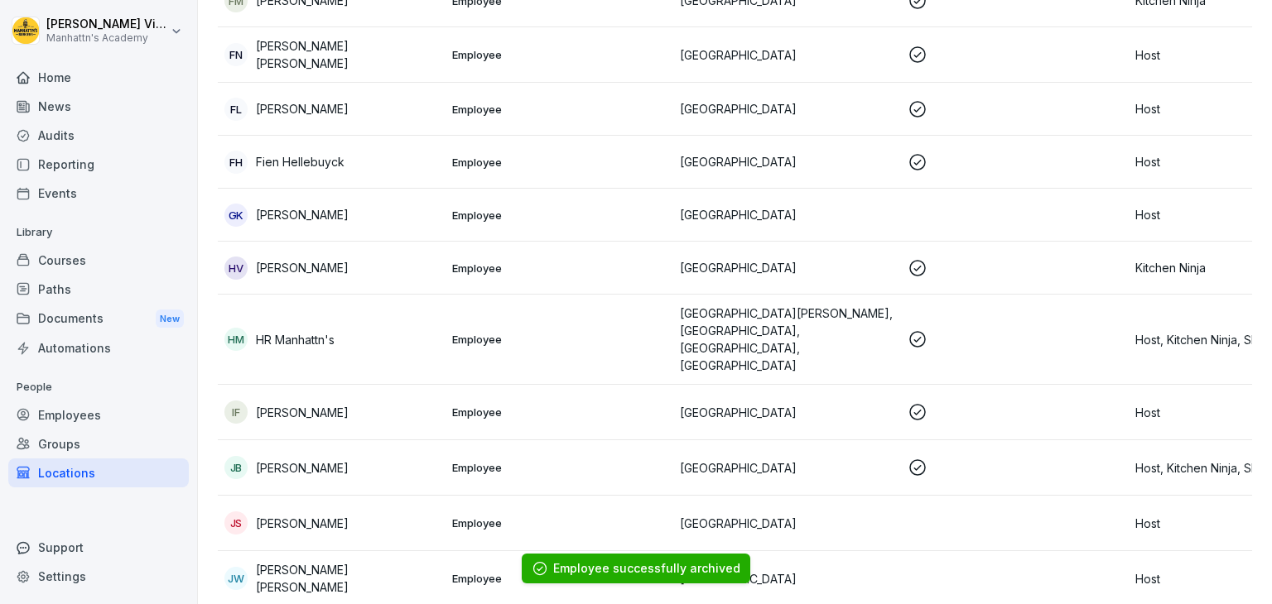
scroll to position [982, 0]
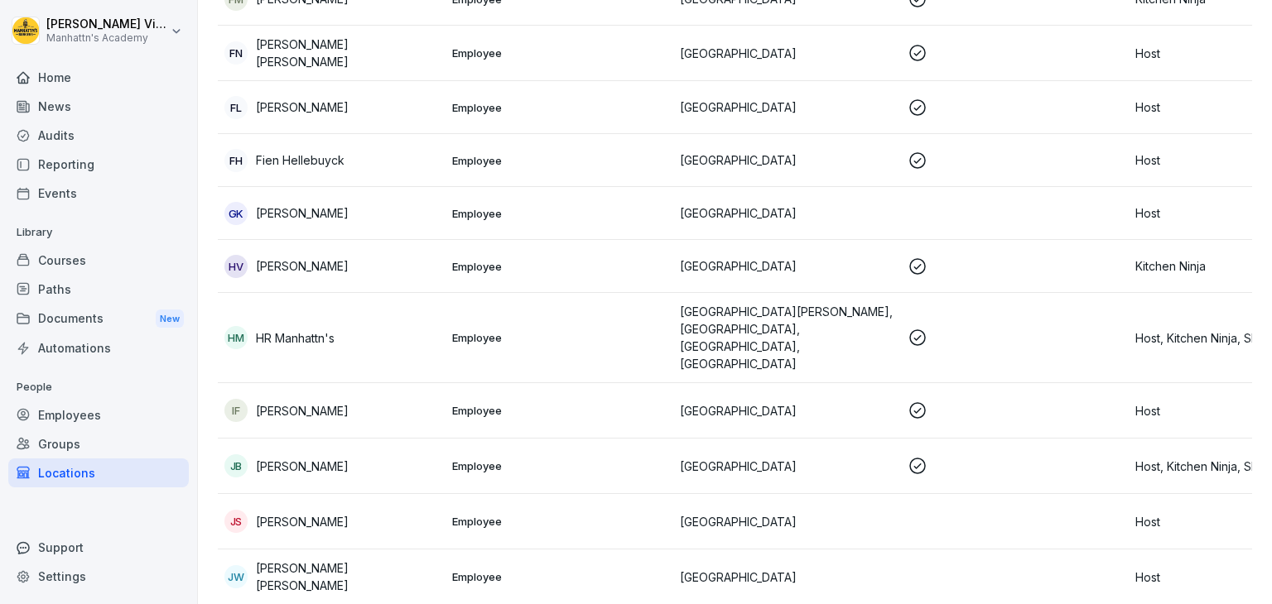
click at [414, 455] on div "JB Jens Blondelle" at bounding box center [331, 466] width 214 height 23
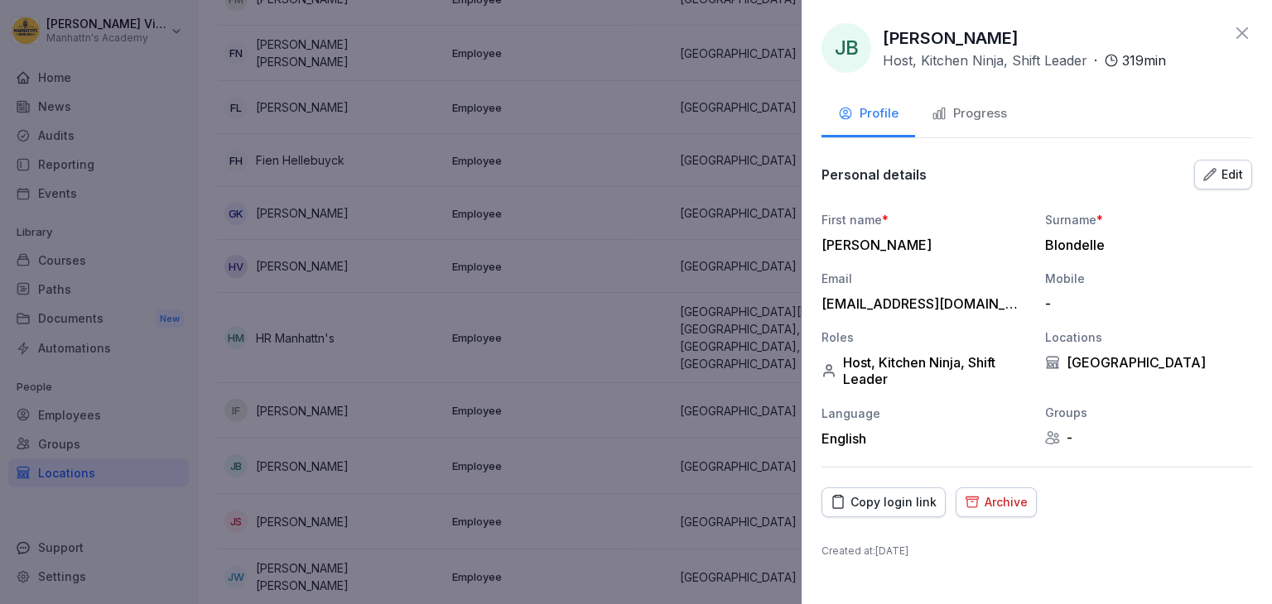
click at [1008, 507] on div "Archive" at bounding box center [995, 502] width 63 height 18
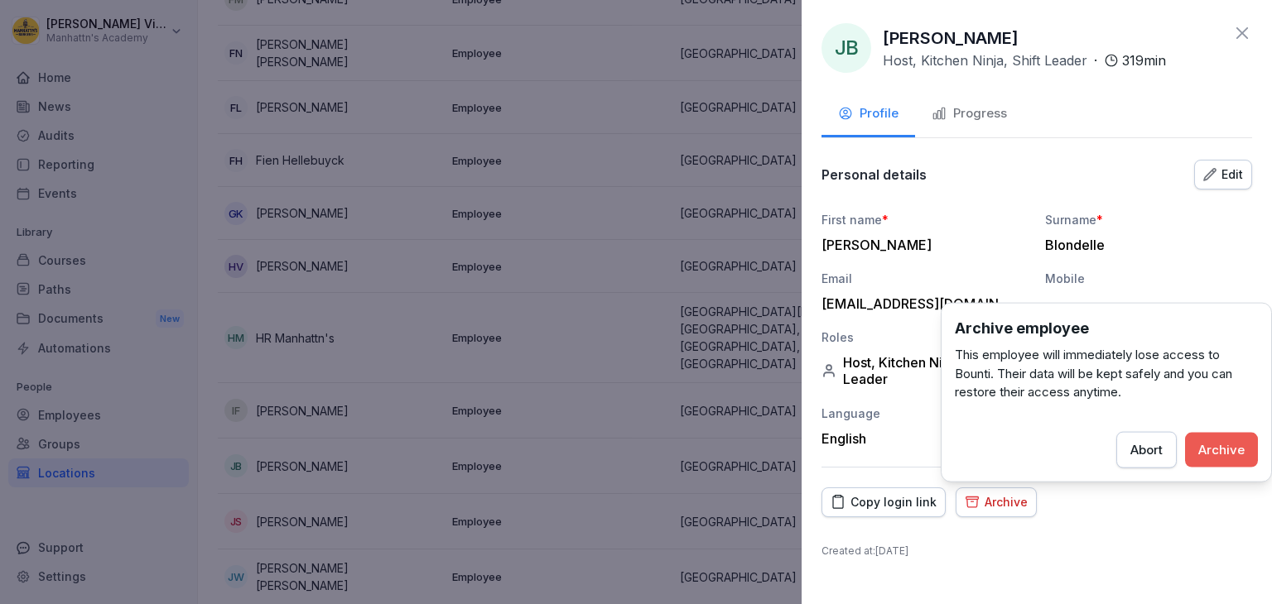
click at [1225, 450] on div "Archive" at bounding box center [1221, 449] width 46 height 18
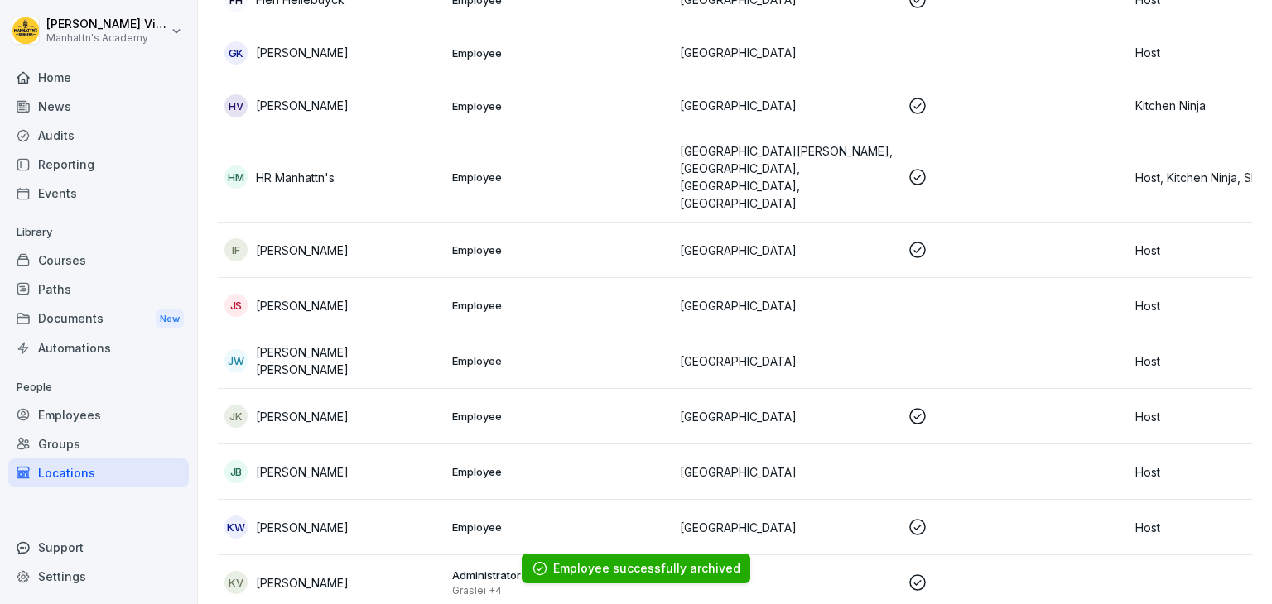
scroll to position [1273, 0]
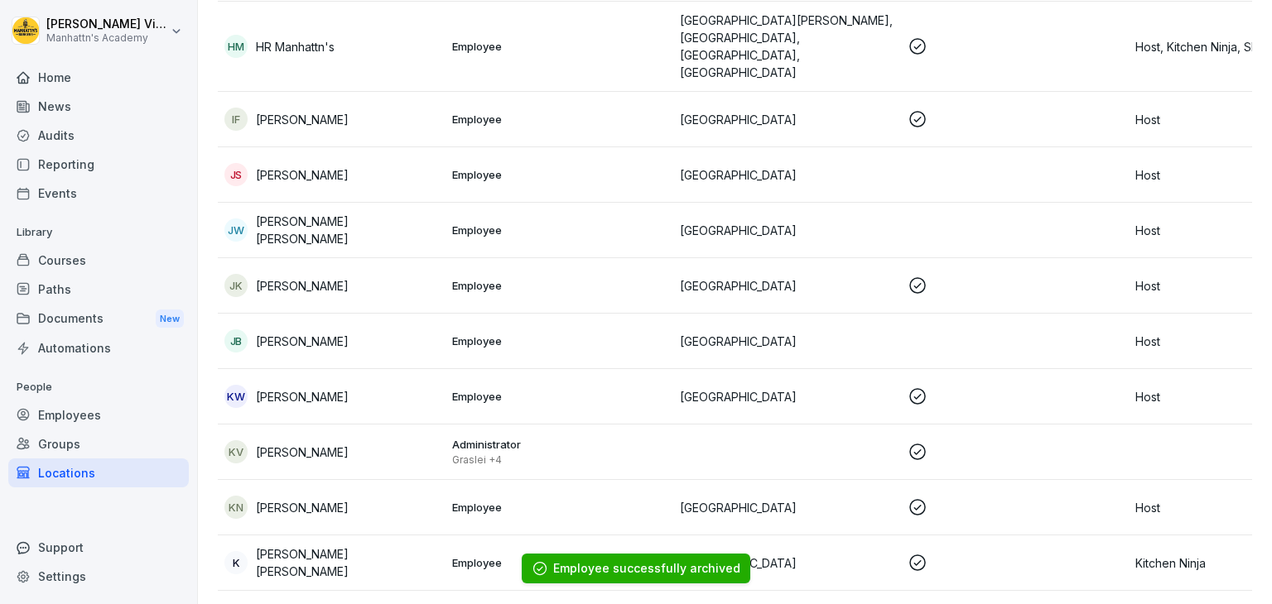
click at [378, 213] on div "Jw Julie Katrien De wulf" at bounding box center [331, 230] width 214 height 35
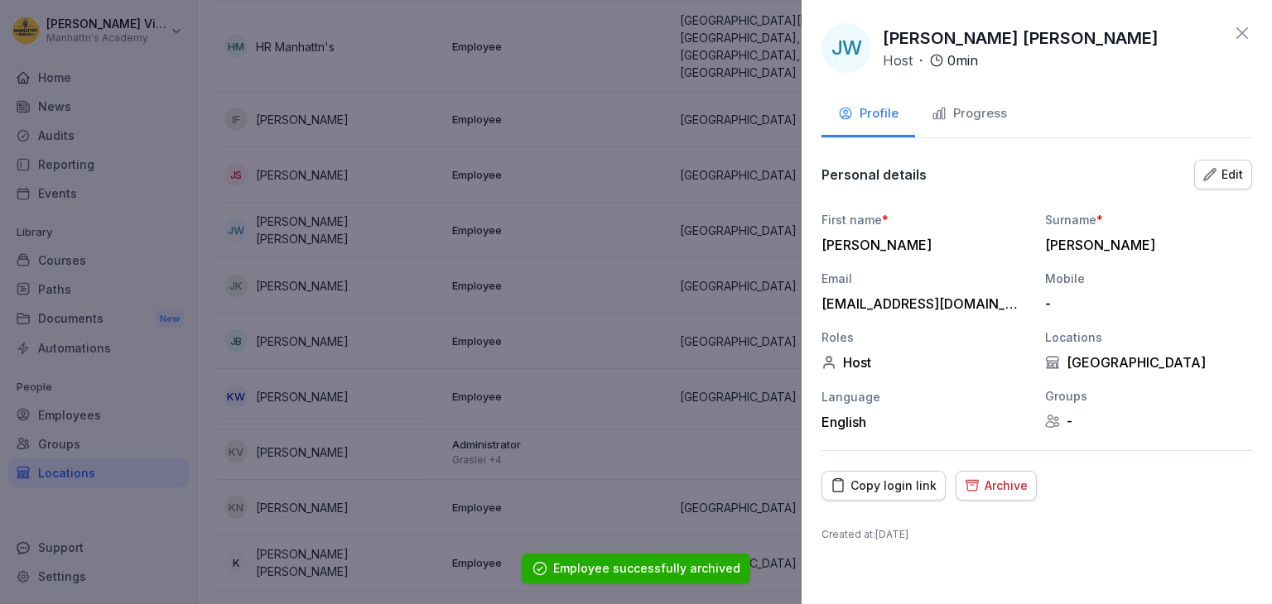
click at [988, 488] on div "Archive" at bounding box center [995, 486] width 63 height 18
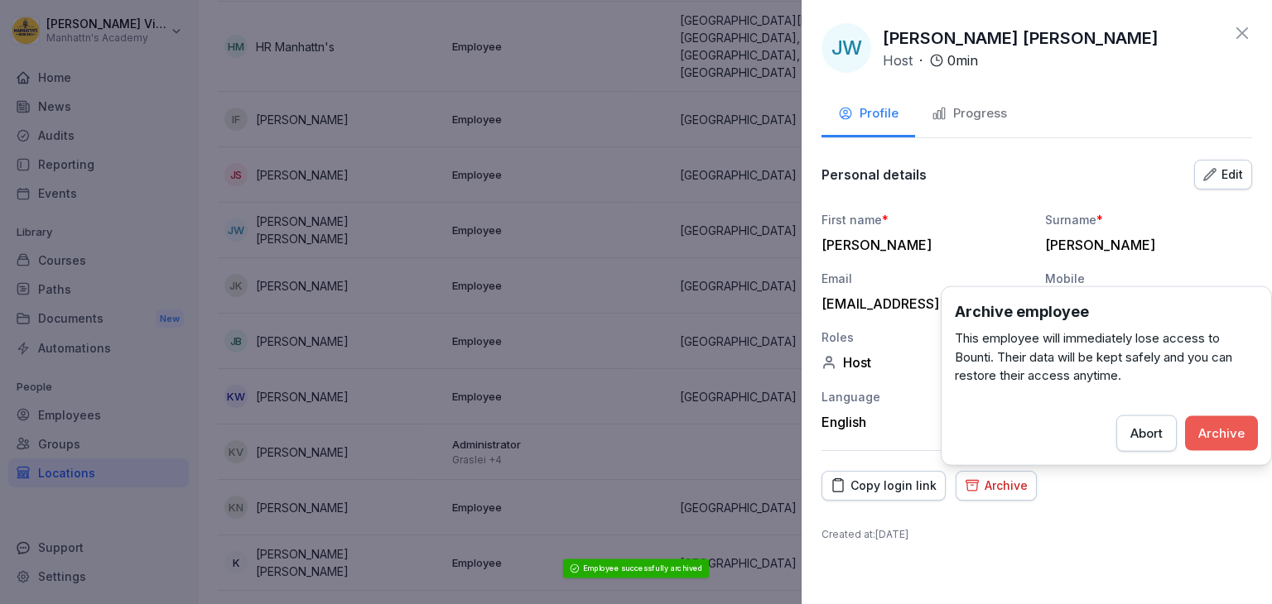
click at [1213, 428] on div "Archive" at bounding box center [1221, 433] width 46 height 18
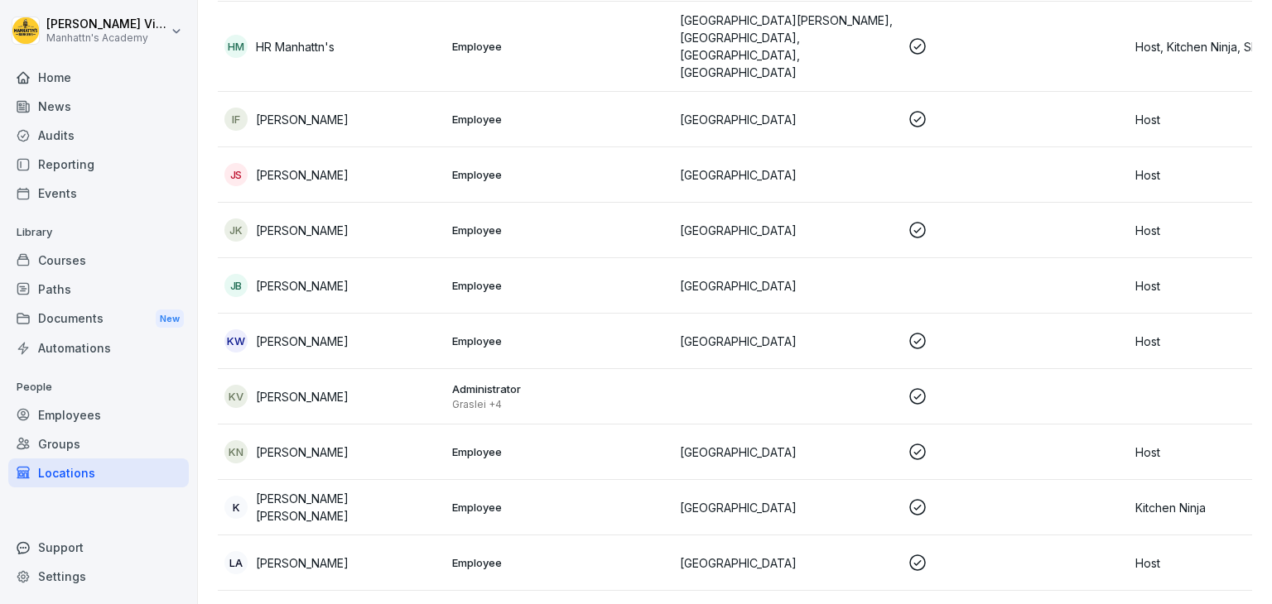
click at [376, 329] on div "KW Keola Vander Watt" at bounding box center [331, 340] width 214 height 23
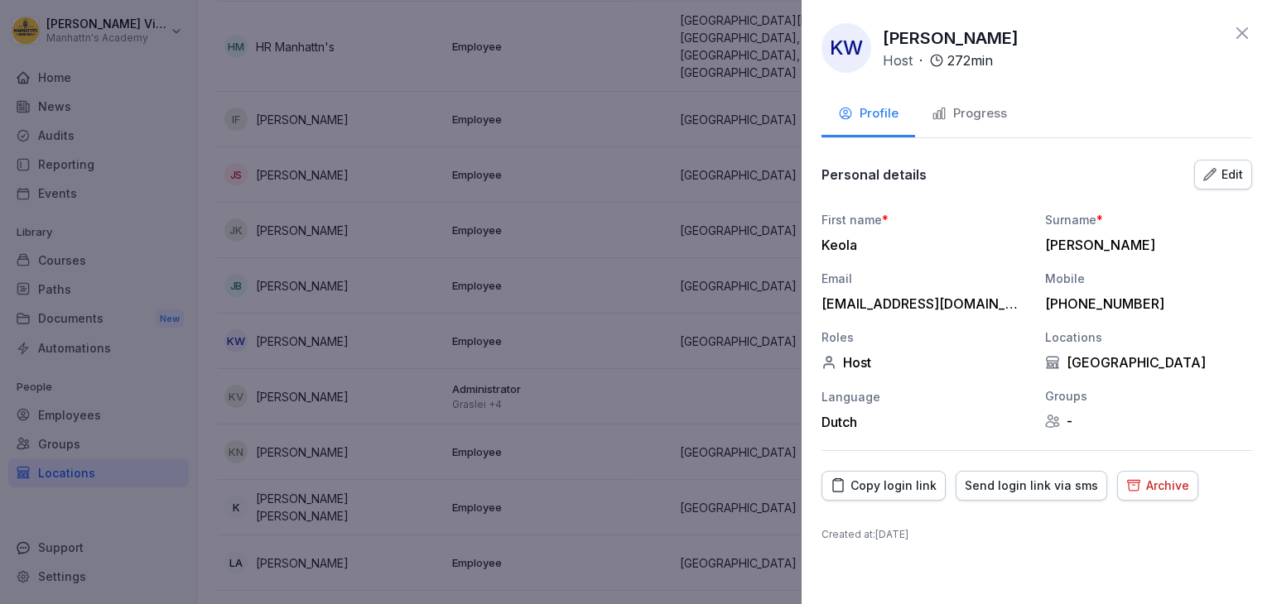
click at [1149, 489] on div "Archive" at bounding box center [1157, 486] width 63 height 18
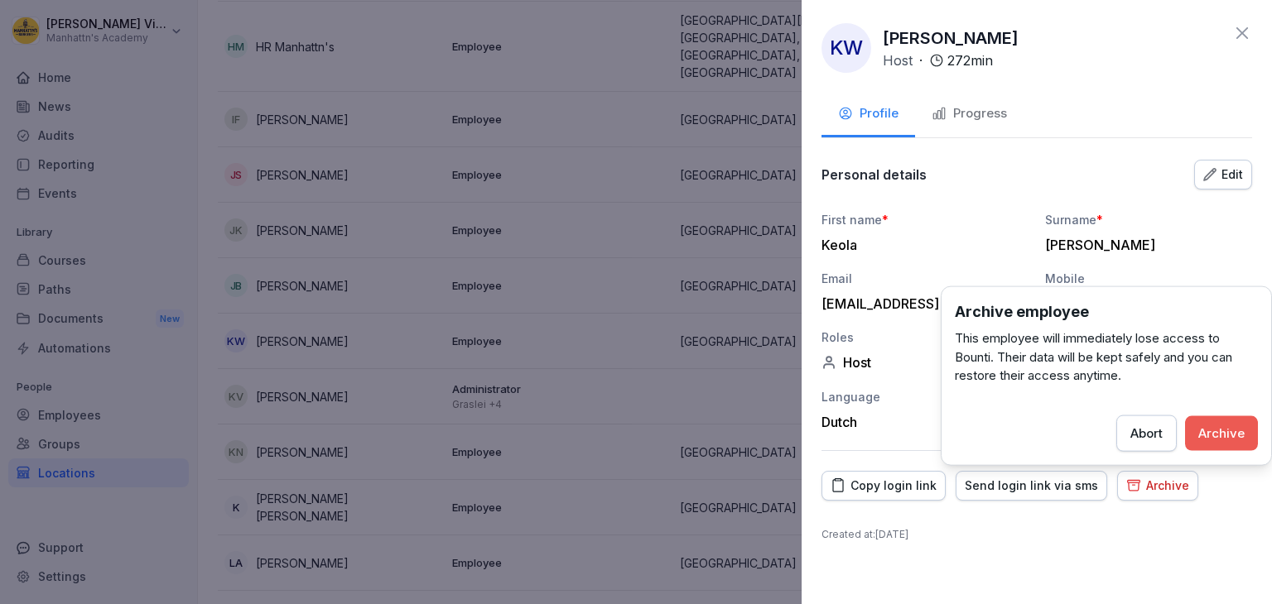
click at [1209, 429] on div "Archive" at bounding box center [1221, 433] width 46 height 18
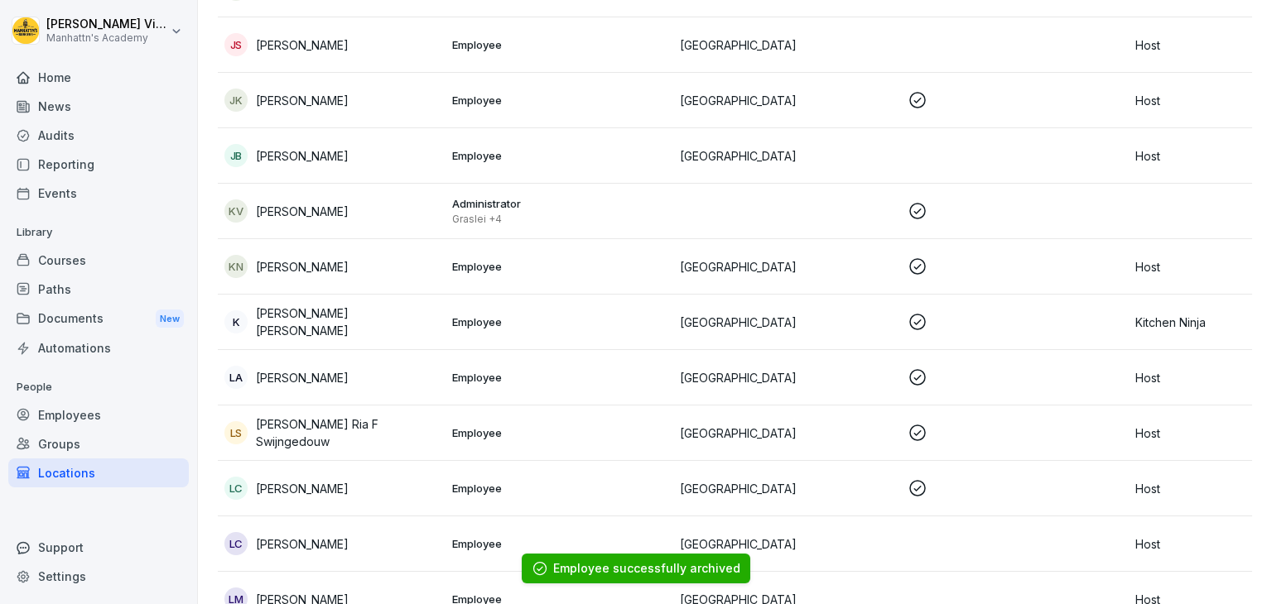
scroll to position [1402, 0]
click at [384, 256] on div "KN Keyshia Niyonkure" at bounding box center [331, 267] width 214 height 23
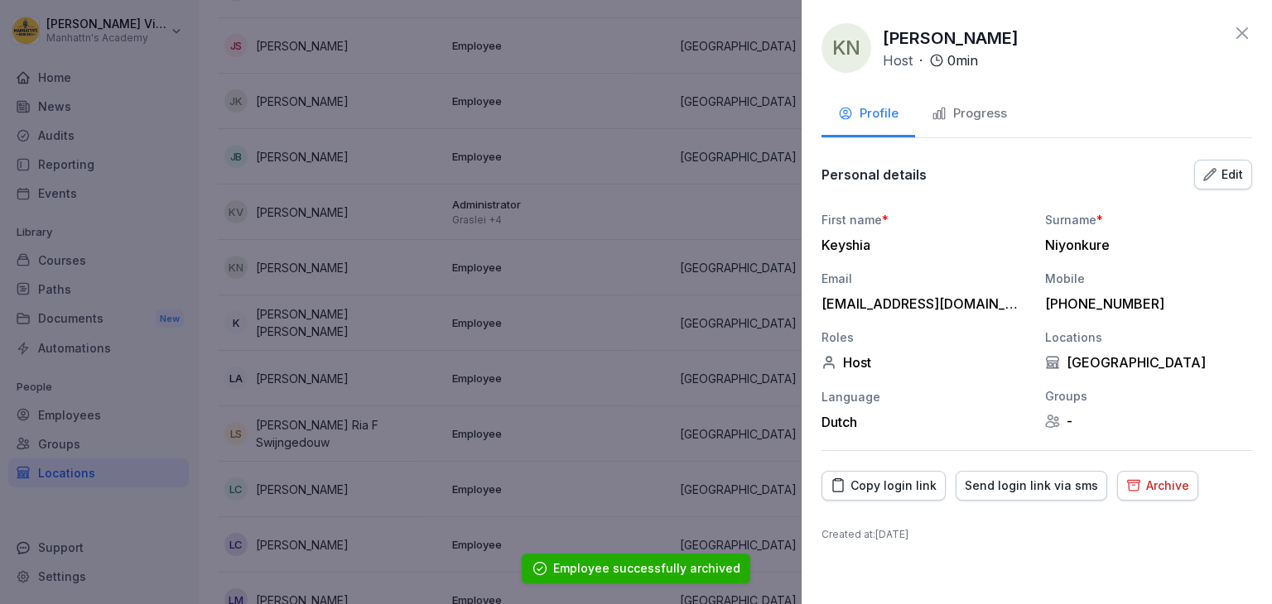
click at [1142, 481] on div "Archive" at bounding box center [1157, 486] width 63 height 18
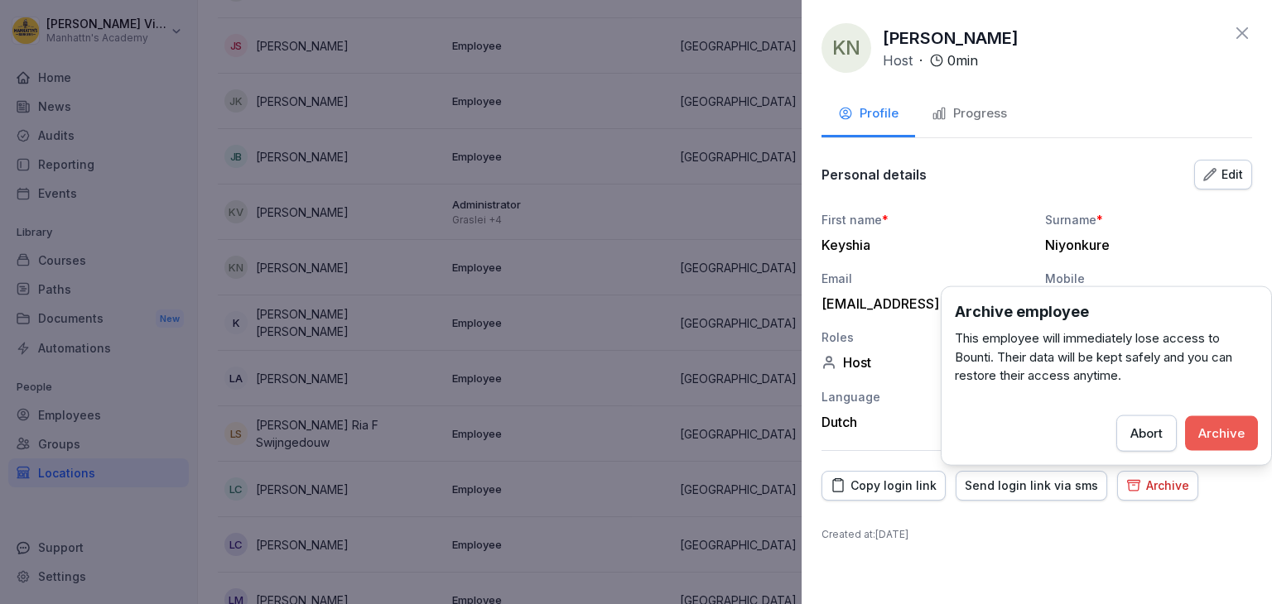
click at [1207, 440] on div "Archive" at bounding box center [1221, 433] width 46 height 18
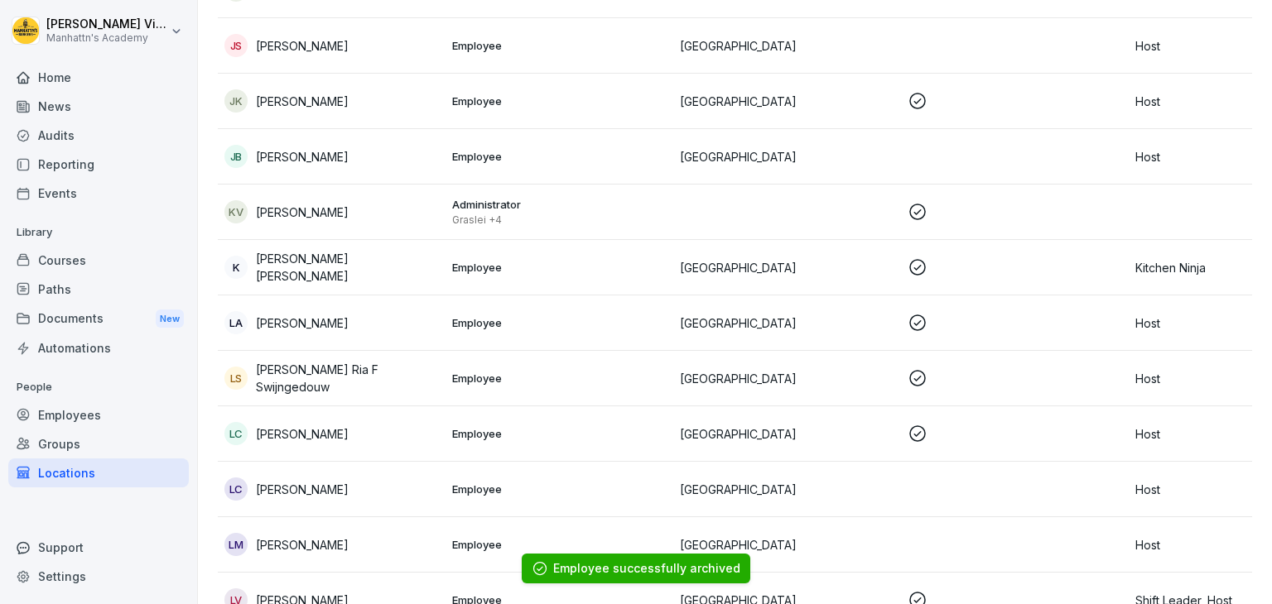
click at [422, 311] on div "LA Laith Ajjan" at bounding box center [331, 322] width 214 height 23
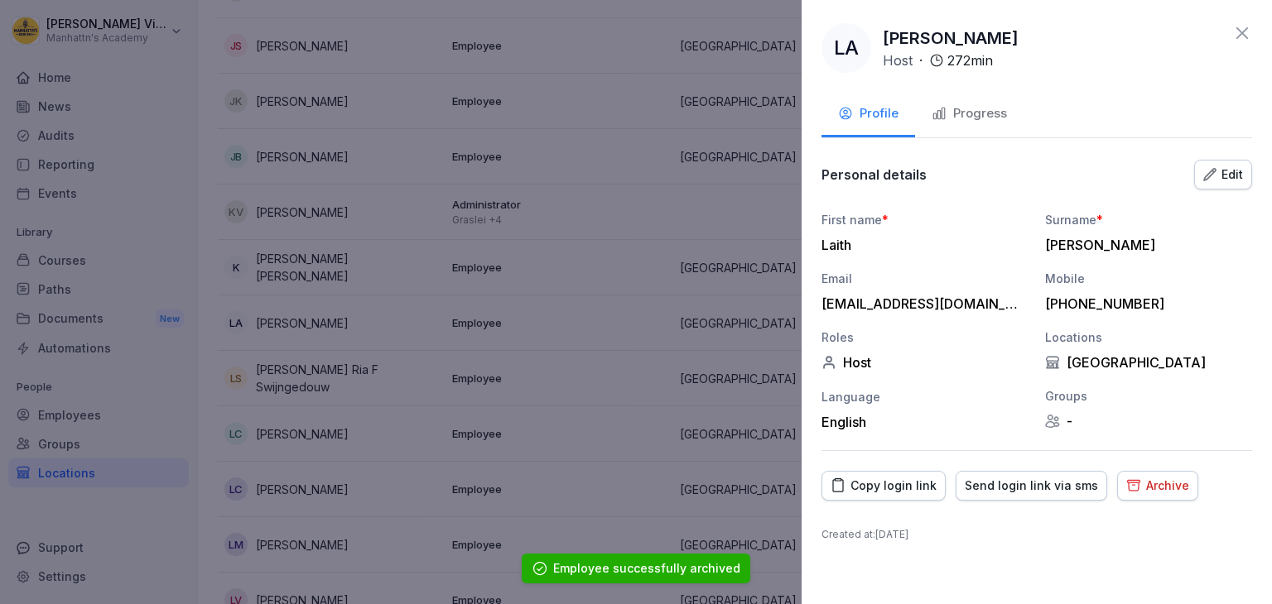
click at [1137, 488] on div "Archive" at bounding box center [1157, 486] width 63 height 18
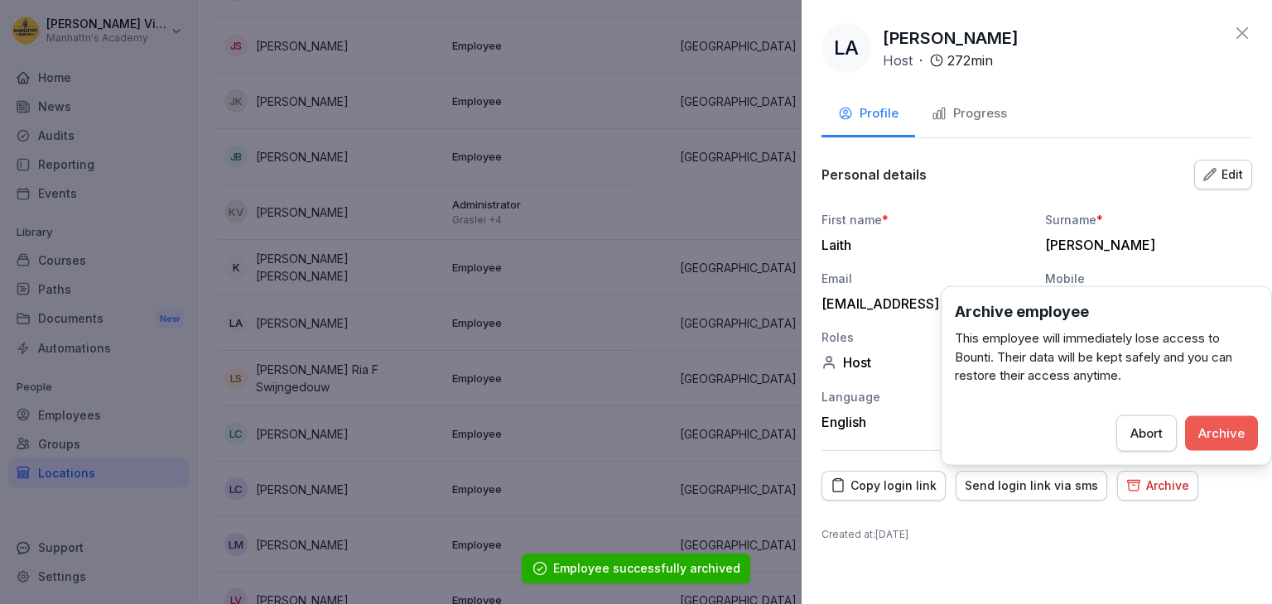
click at [1225, 430] on div "Archive" at bounding box center [1221, 433] width 46 height 18
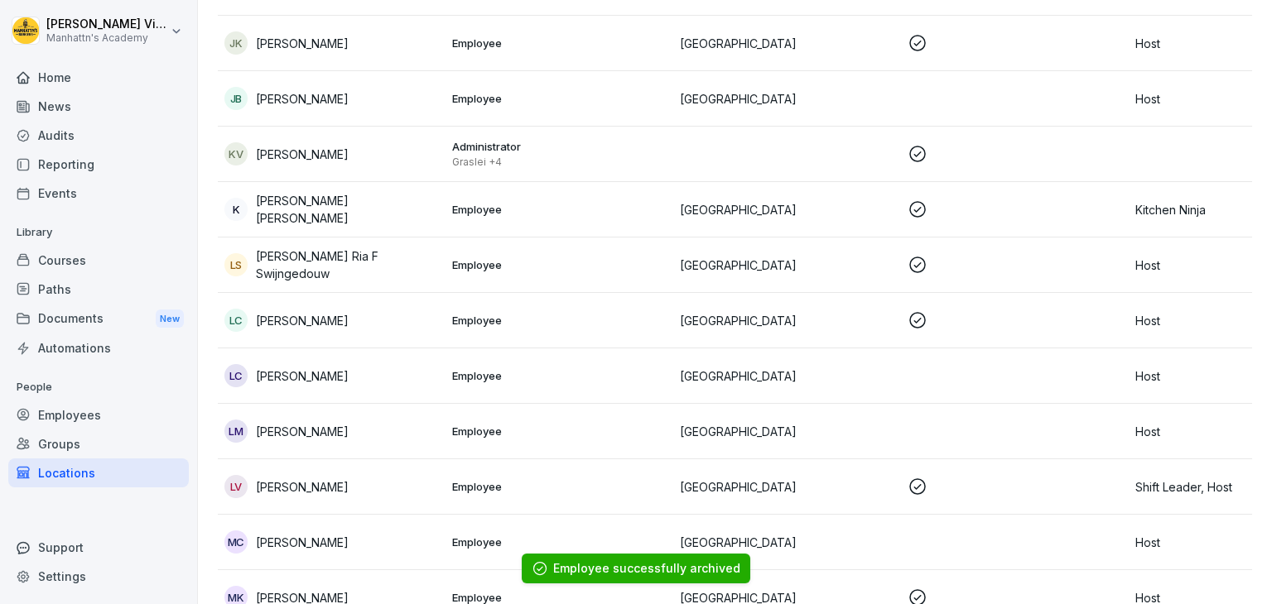
scroll to position [1462, 0]
click at [400, 307] on div "Lc Laura colson" at bounding box center [331, 318] width 214 height 23
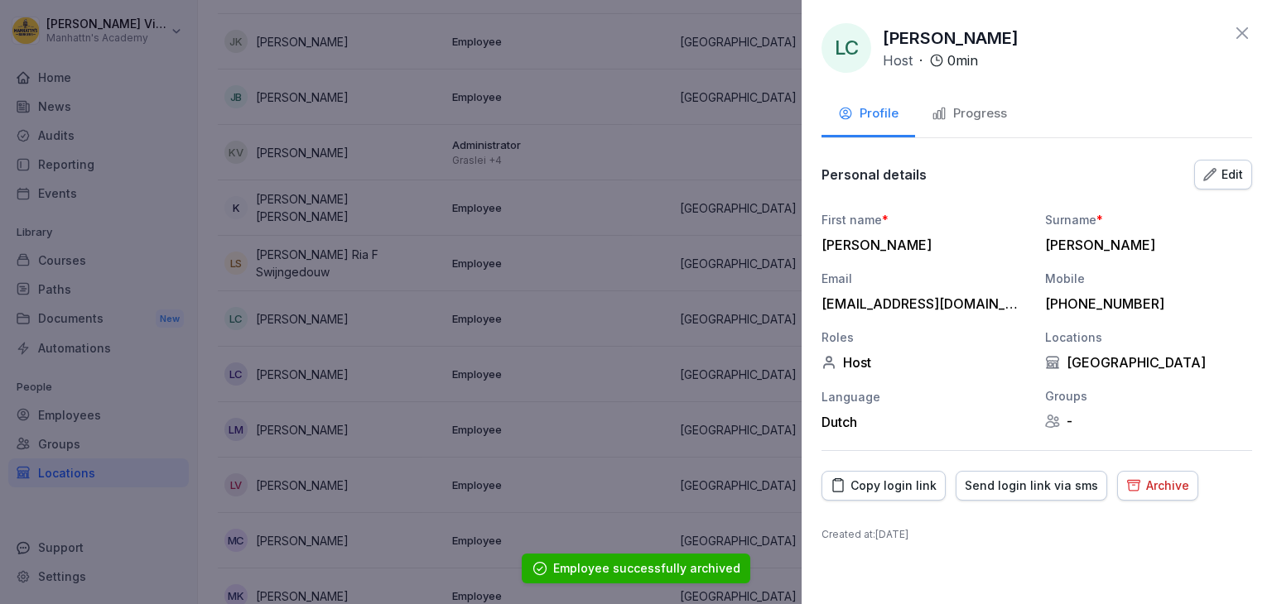
click at [1128, 482] on icon "button" at bounding box center [1134, 485] width 12 height 10
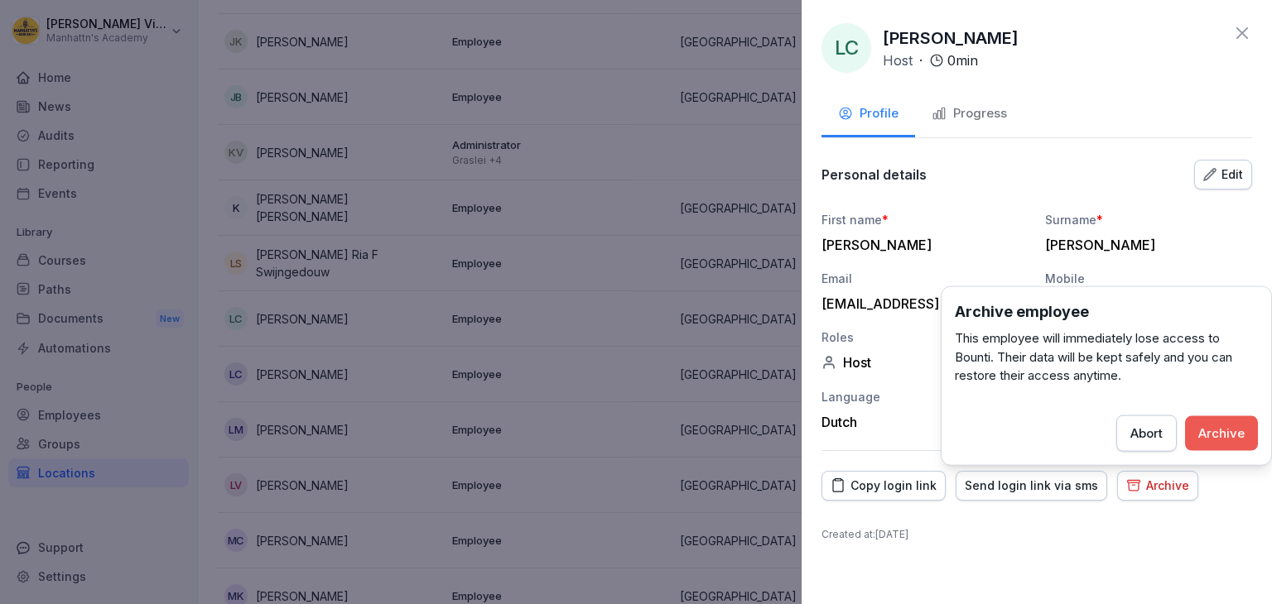
click at [1231, 427] on div "Archive" at bounding box center [1221, 433] width 46 height 18
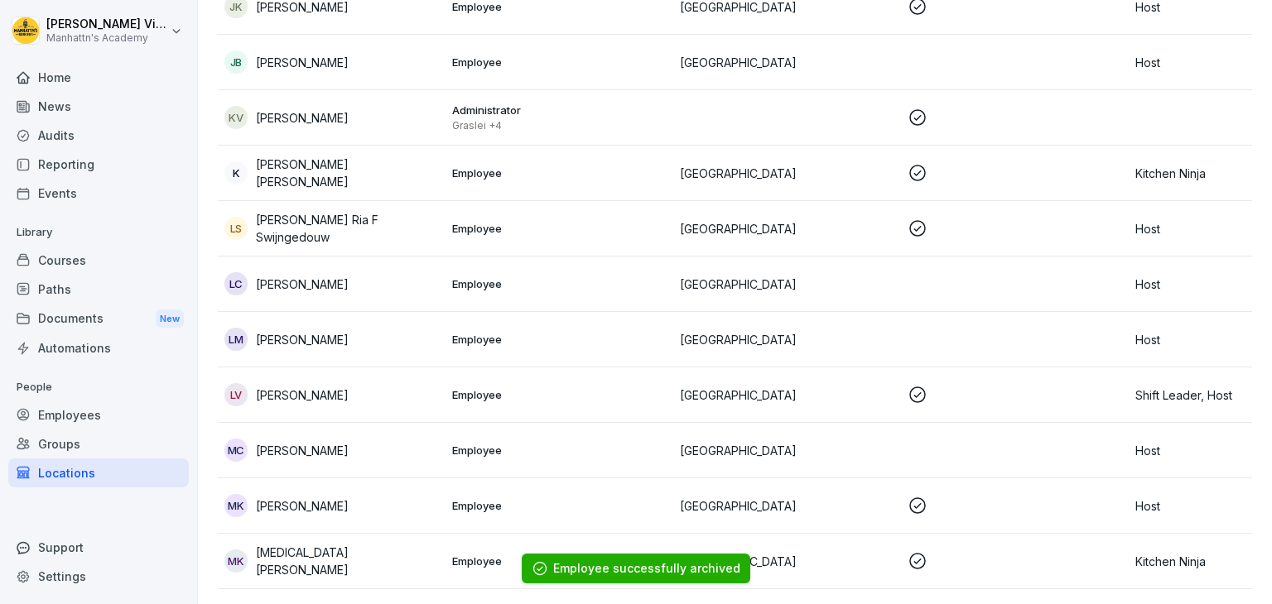
scroll to position [1502, 0]
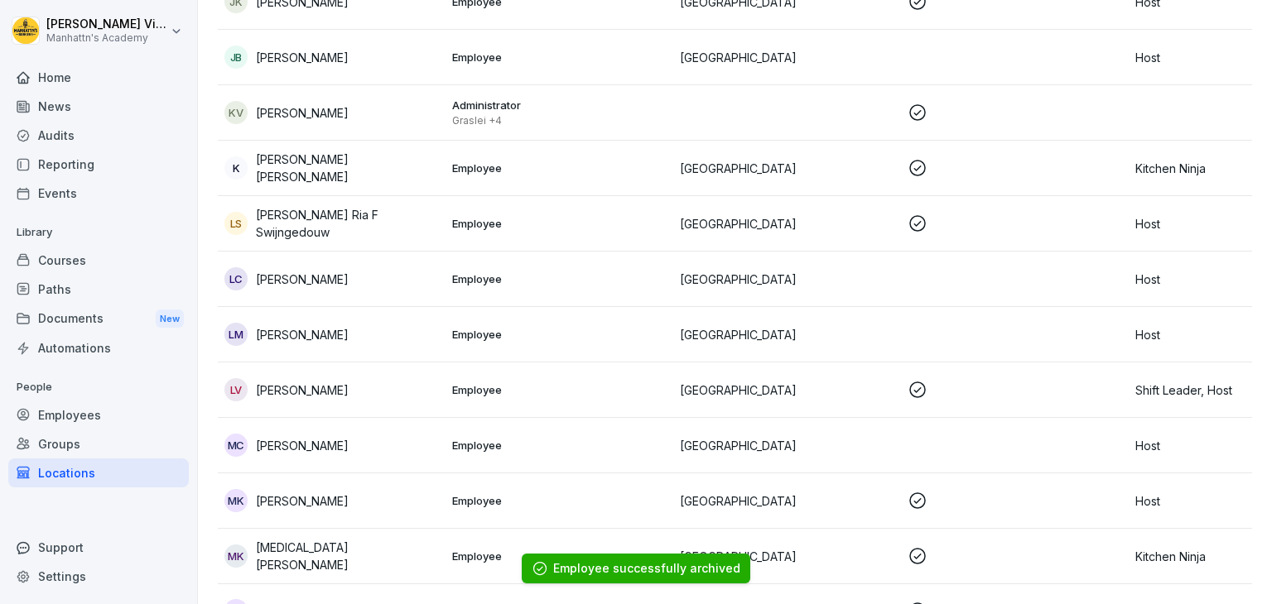
click at [435, 323] on div "LM Louise Meert" at bounding box center [331, 334] width 214 height 23
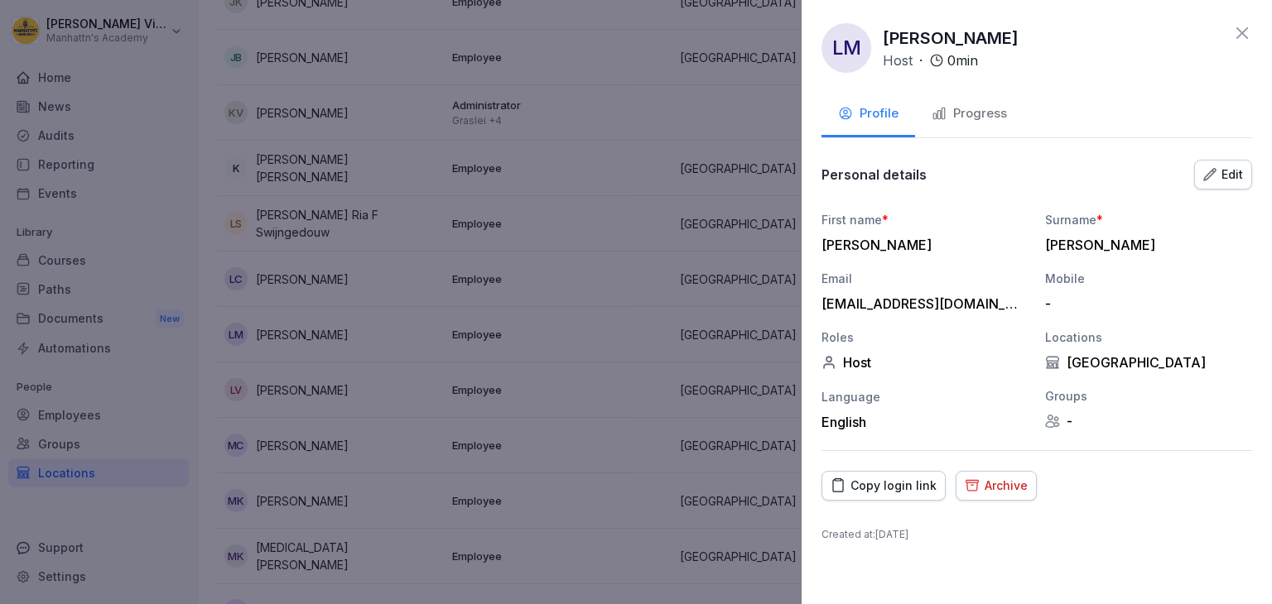
click at [981, 487] on div "Archive" at bounding box center [995, 486] width 63 height 18
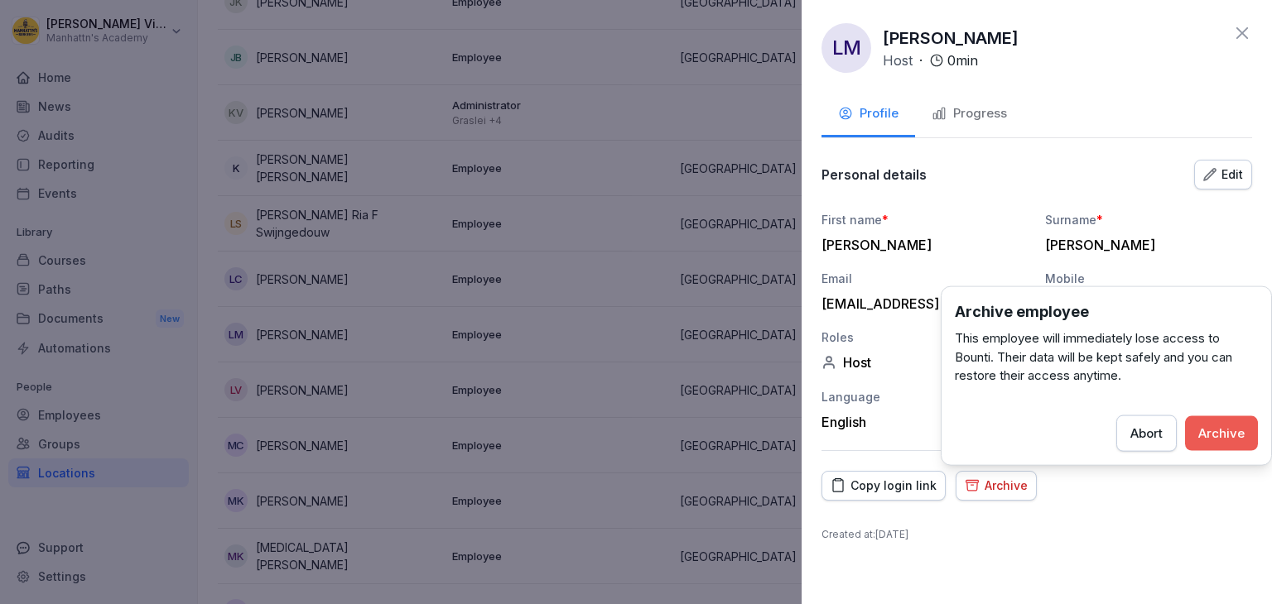
click at [1198, 433] on button "Archive" at bounding box center [1221, 433] width 73 height 35
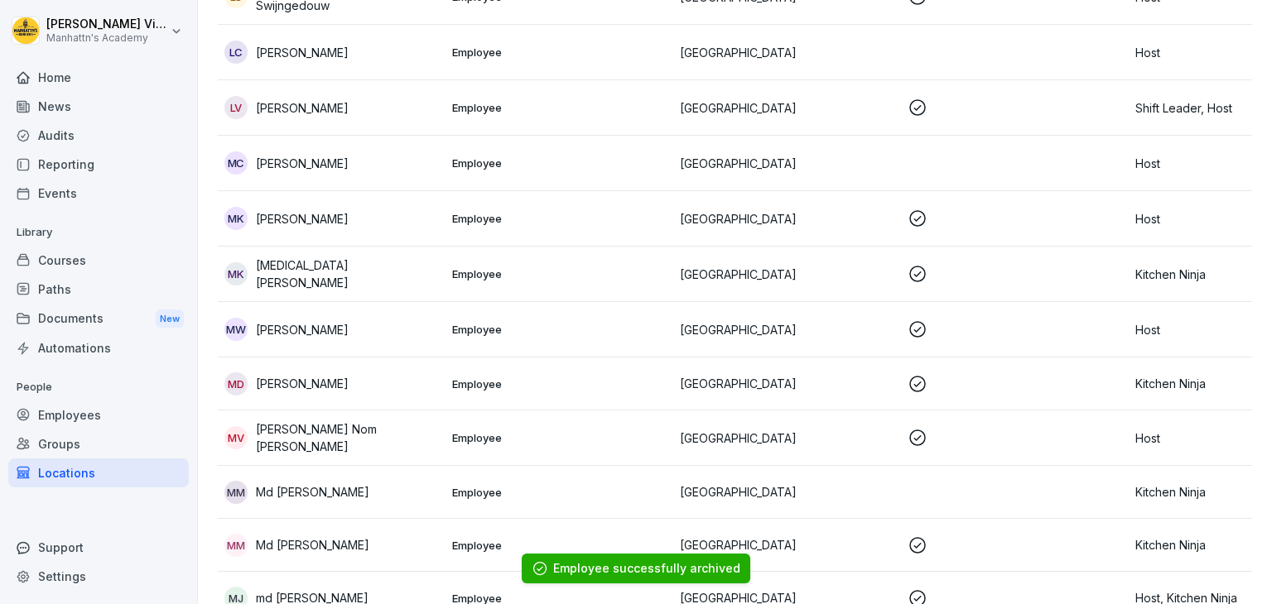
scroll to position [1750, 0]
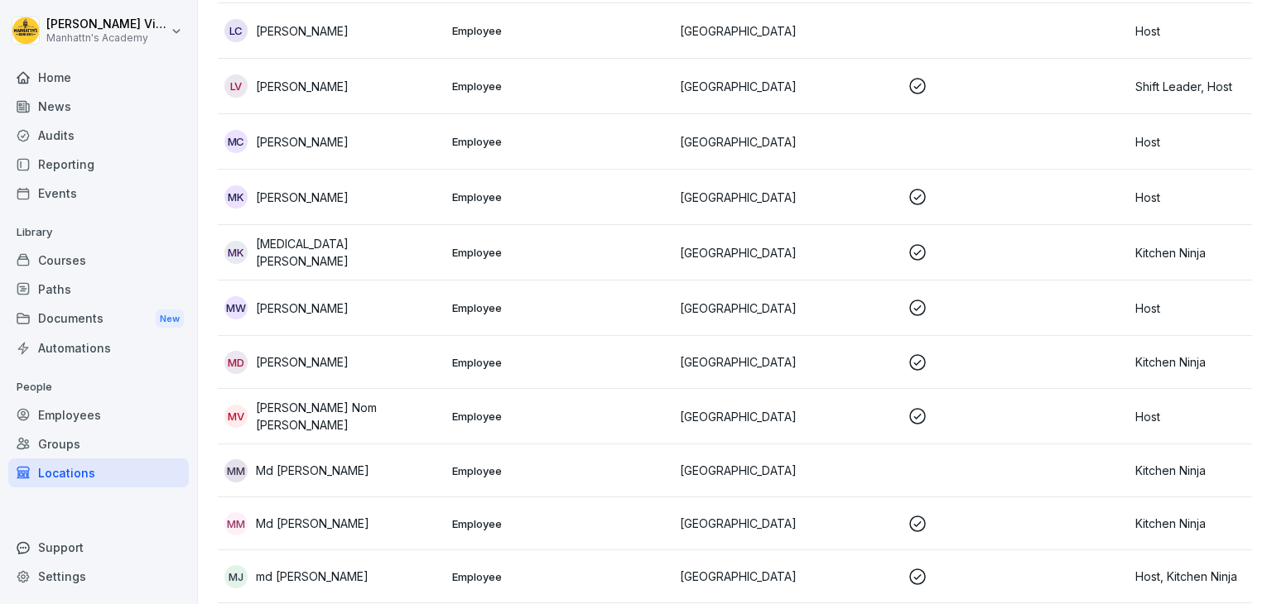
click at [363, 185] on div "Mk Maja kurkowia" at bounding box center [331, 196] width 214 height 23
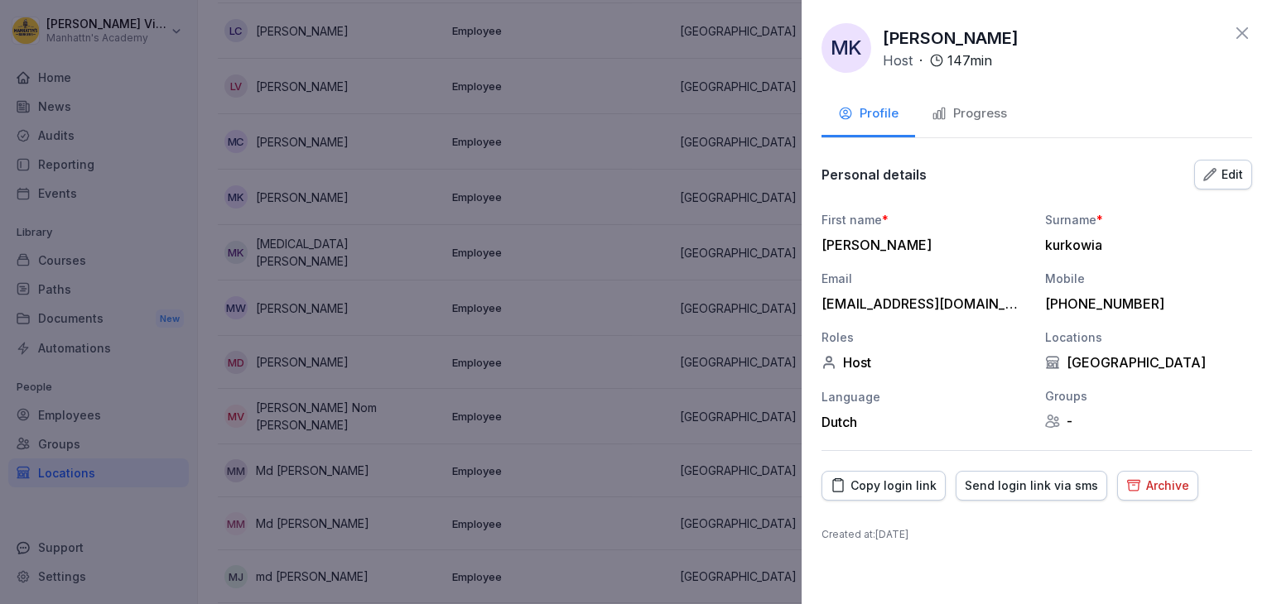
click at [1148, 491] on div "Archive" at bounding box center [1157, 486] width 63 height 18
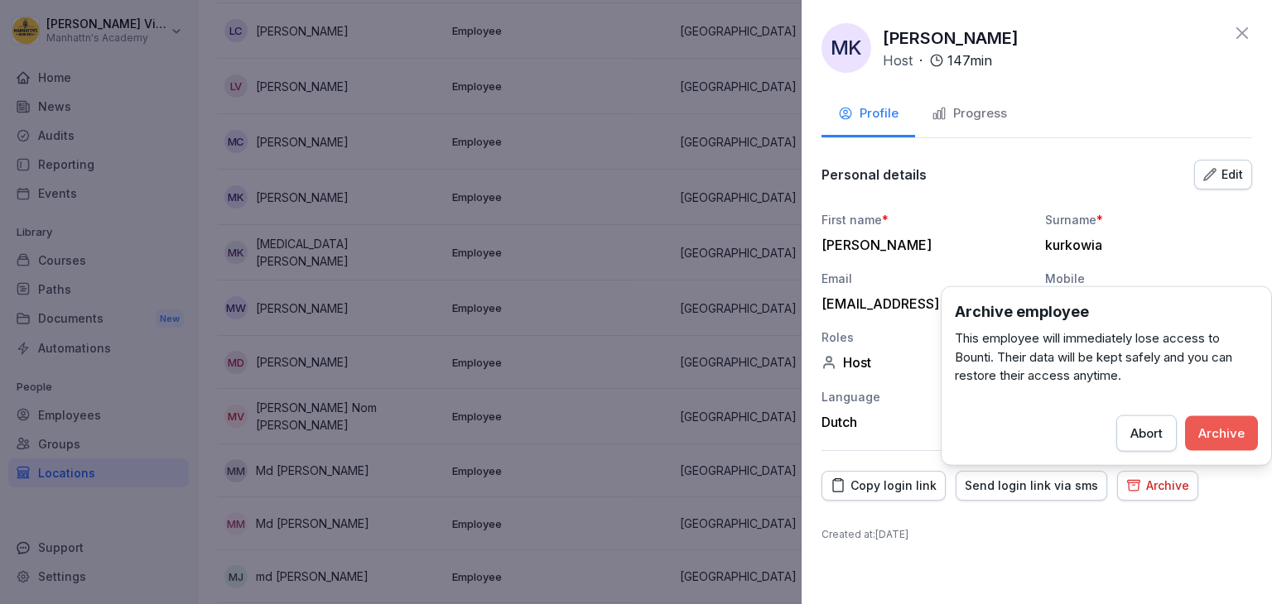
click at [1217, 428] on div "Archive" at bounding box center [1221, 433] width 46 height 18
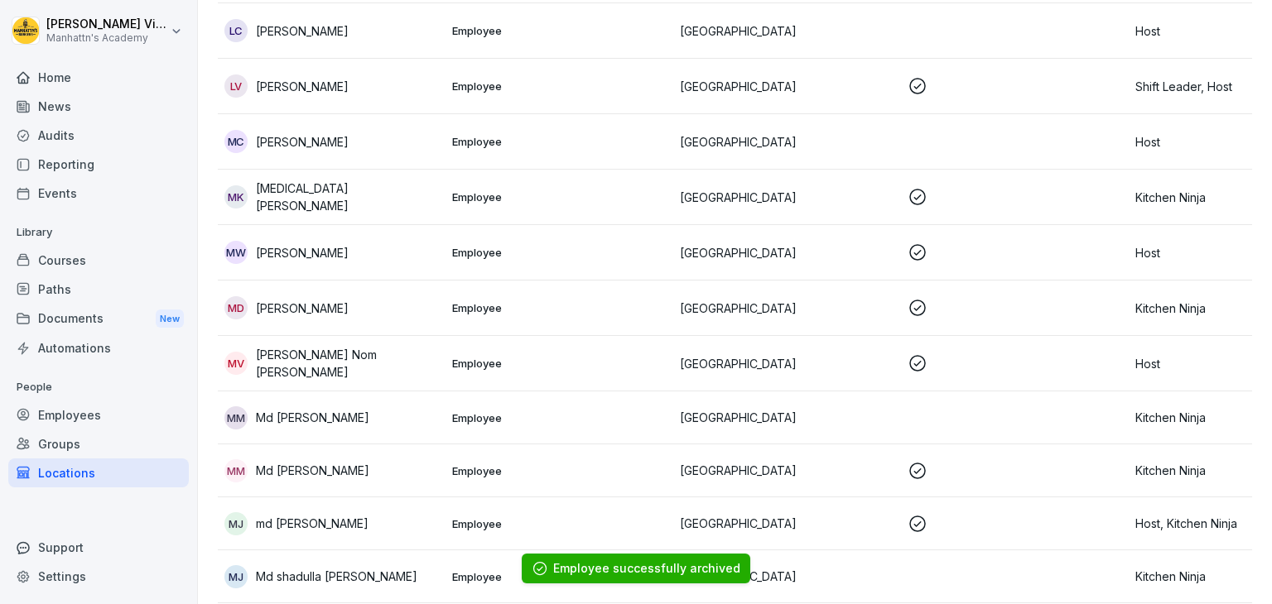
click at [402, 296] on div "MD Mauro Depuydt" at bounding box center [331, 307] width 214 height 23
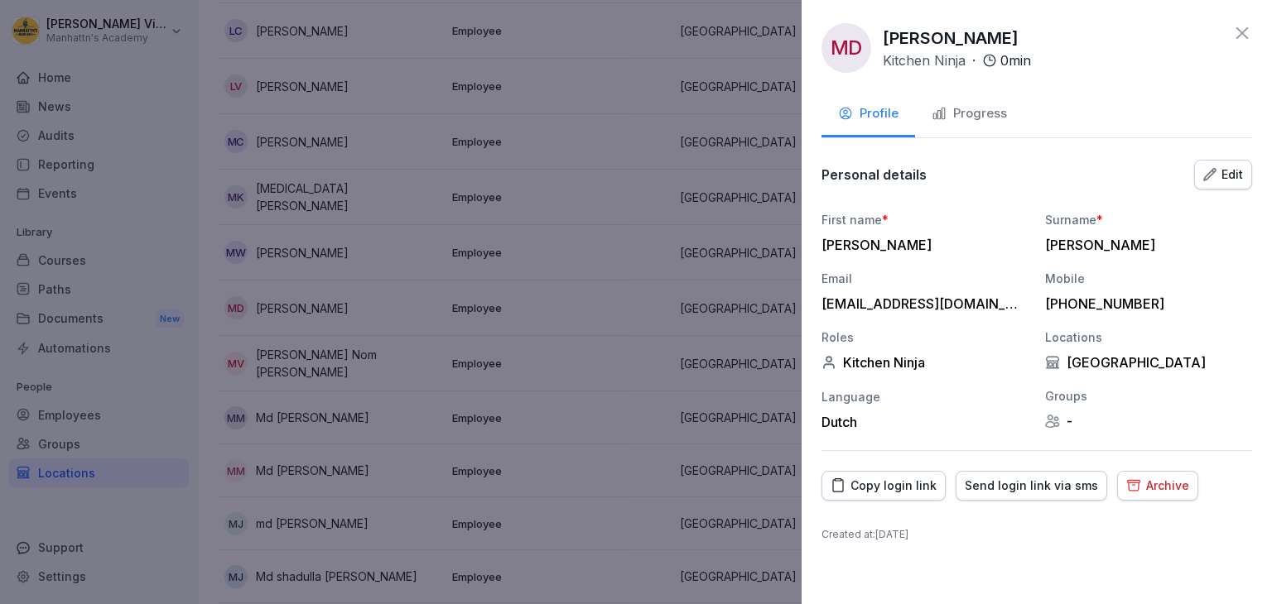
click at [1133, 485] on div "Archive" at bounding box center [1157, 486] width 63 height 18
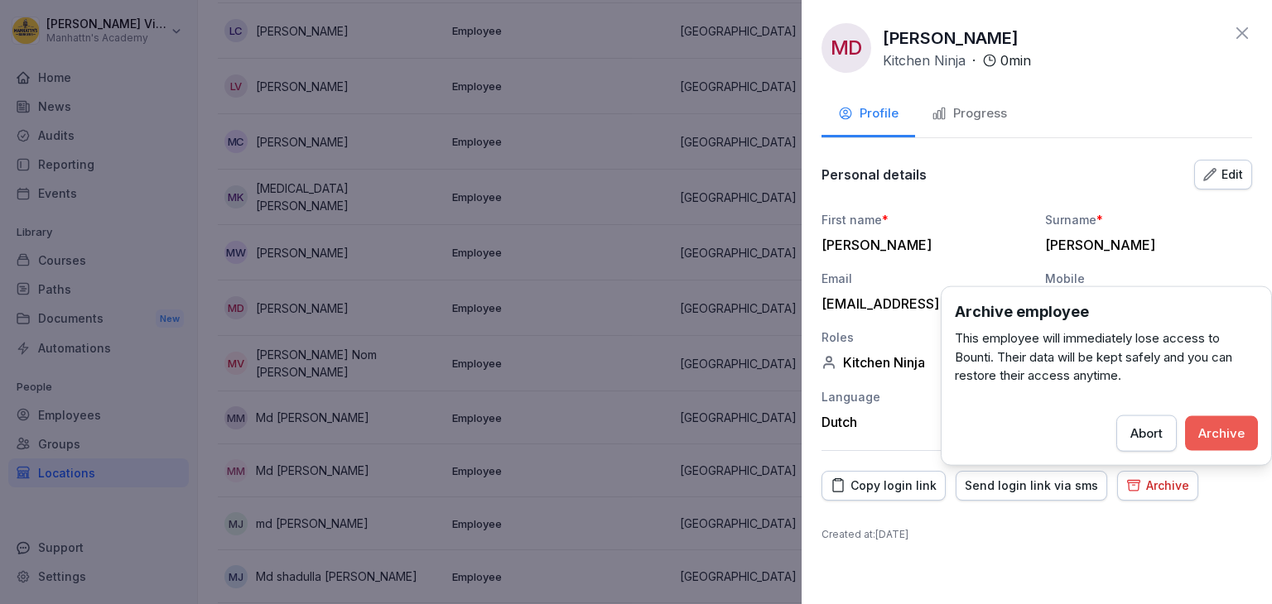
click at [1233, 435] on div "Archive" at bounding box center [1221, 433] width 46 height 18
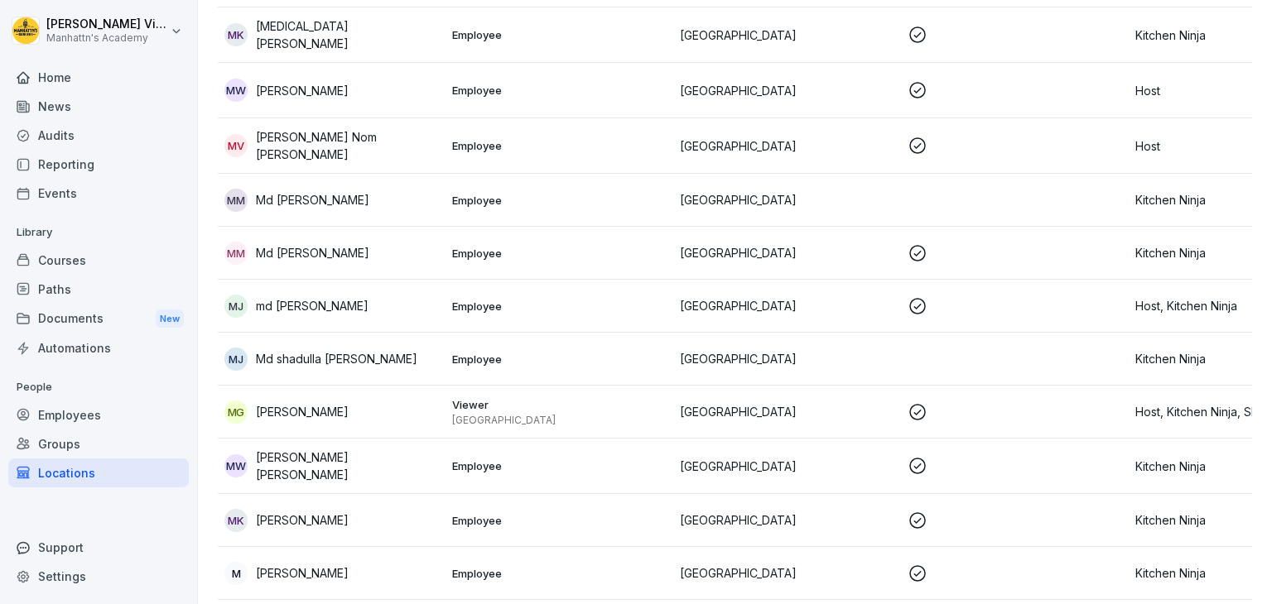
scroll to position [1913, 0]
click at [367, 279] on td "mj md Shadulla Sarker joy" at bounding box center [332, 305] width 228 height 53
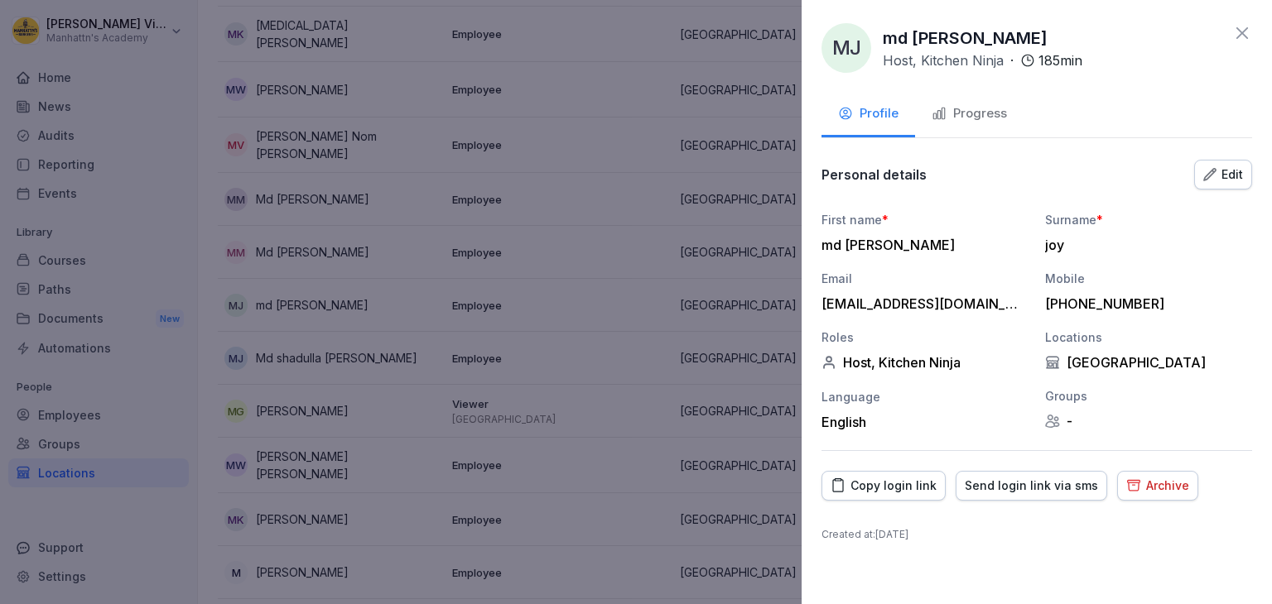
click at [1128, 484] on icon "button" at bounding box center [1134, 485] width 12 height 10
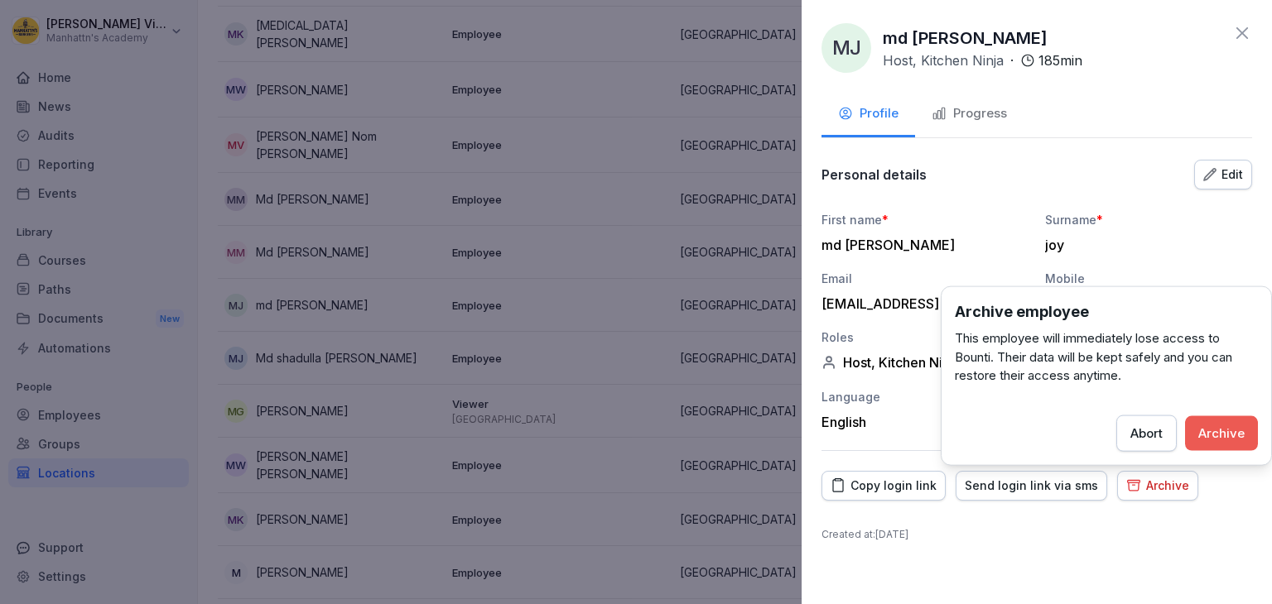
click at [1215, 431] on div "Archive" at bounding box center [1221, 433] width 46 height 18
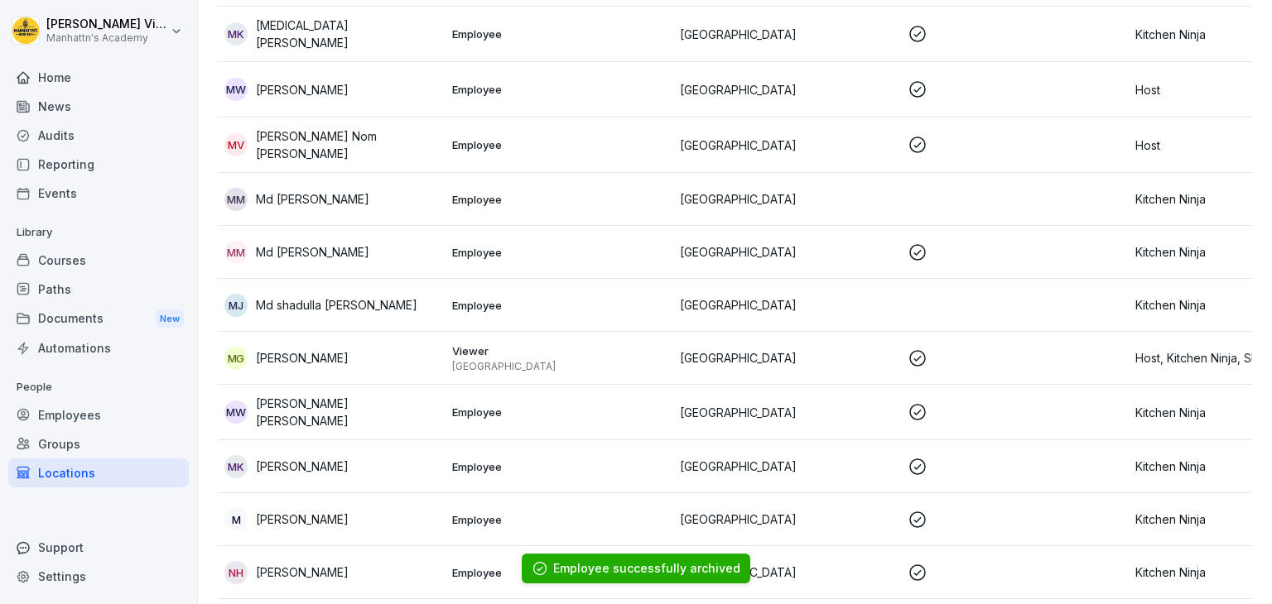
click at [384, 294] on div "MJ Md shadulla sarker Joy" at bounding box center [331, 305] width 214 height 23
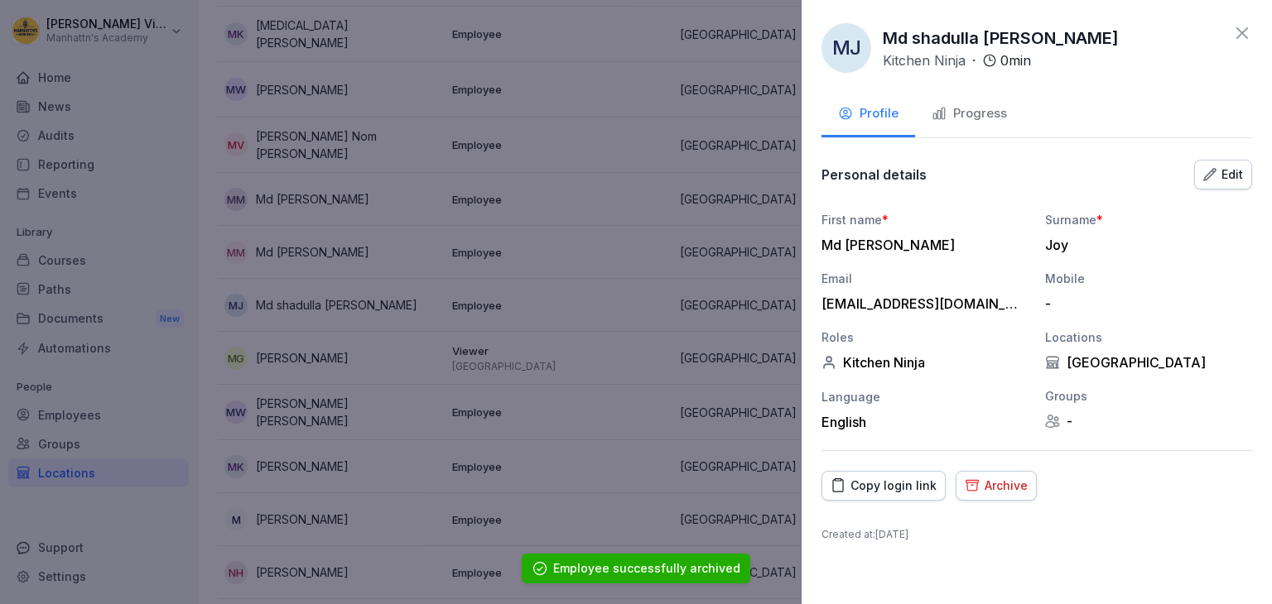
click at [1002, 477] on div "Archive" at bounding box center [995, 486] width 63 height 18
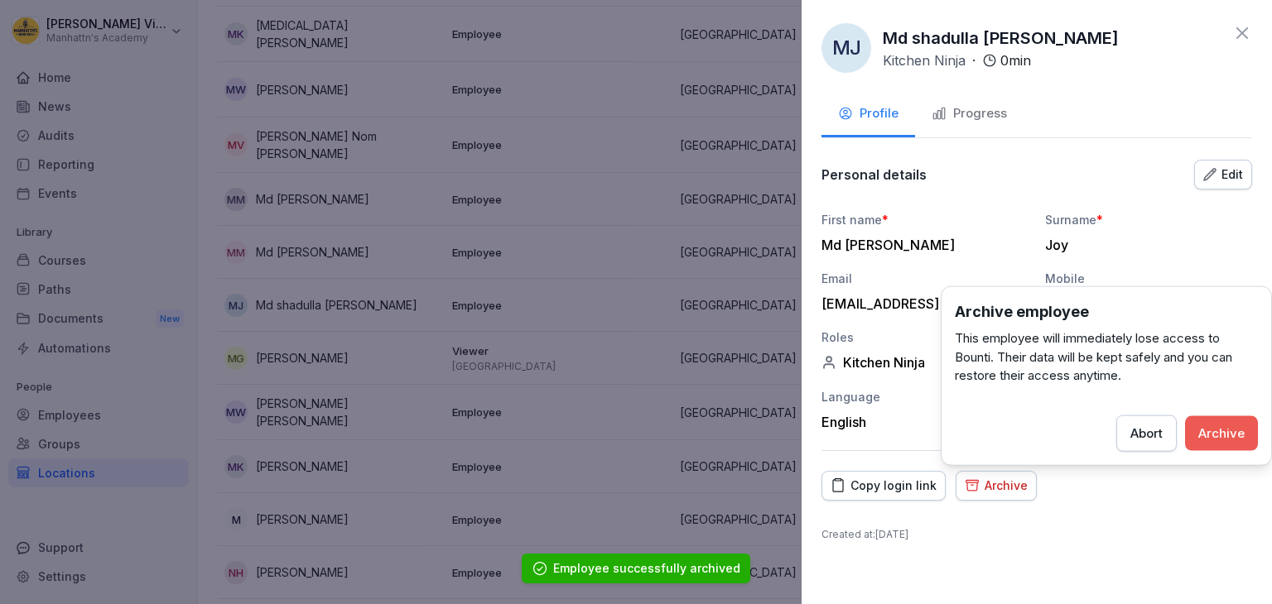
click at [1217, 432] on div "Archive" at bounding box center [1221, 433] width 46 height 18
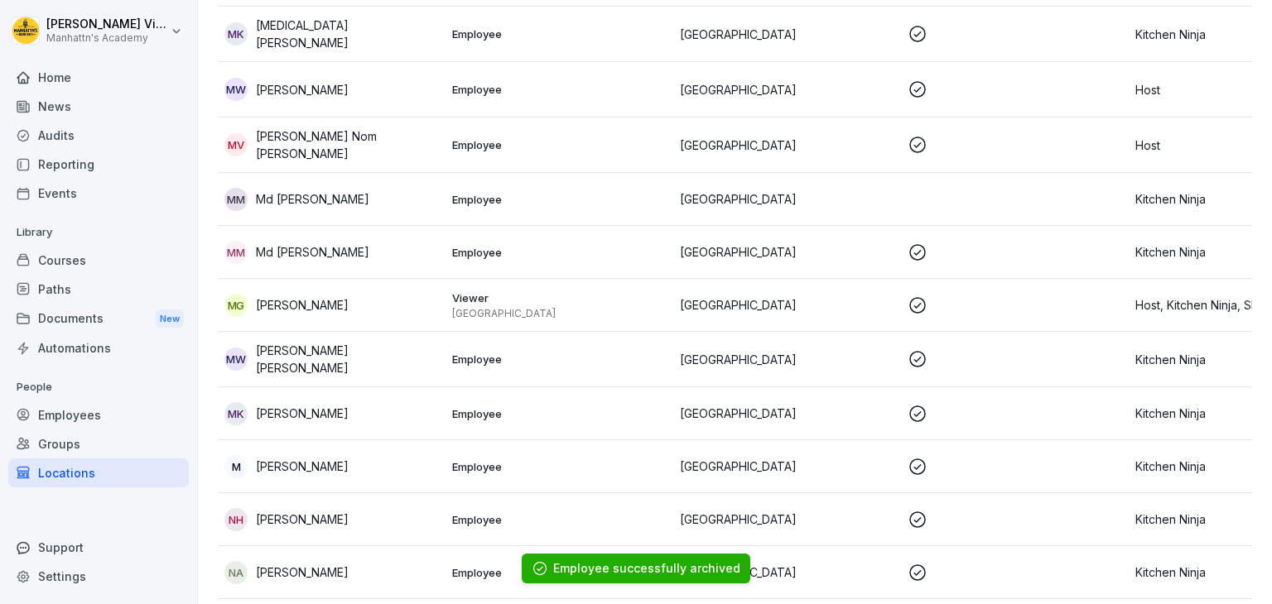
click at [354, 188] on div "Mm Md ismail minhaz" at bounding box center [331, 199] width 214 height 23
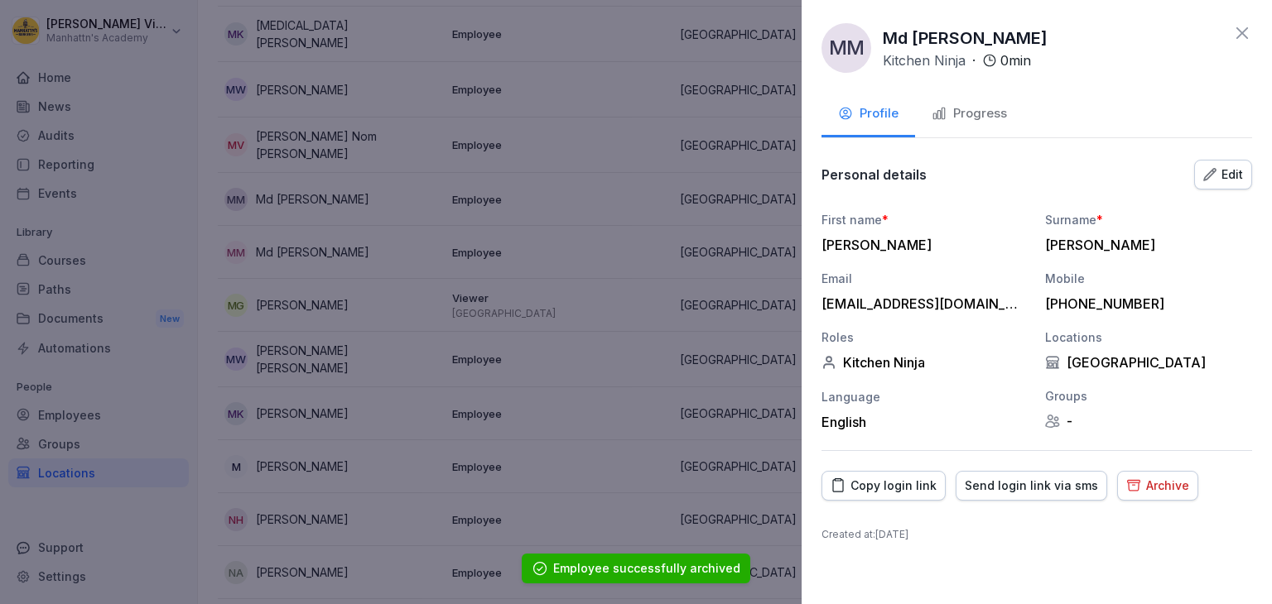
click at [1146, 479] on div "Archive" at bounding box center [1157, 486] width 63 height 18
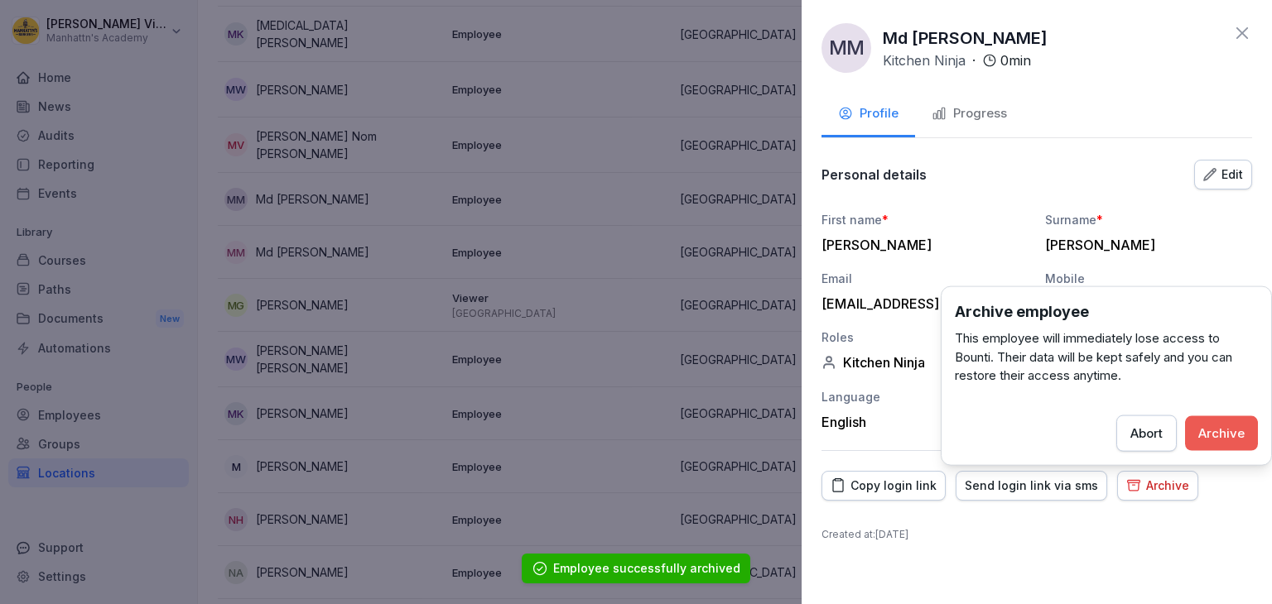
click at [1204, 435] on div "Archive" at bounding box center [1221, 433] width 46 height 18
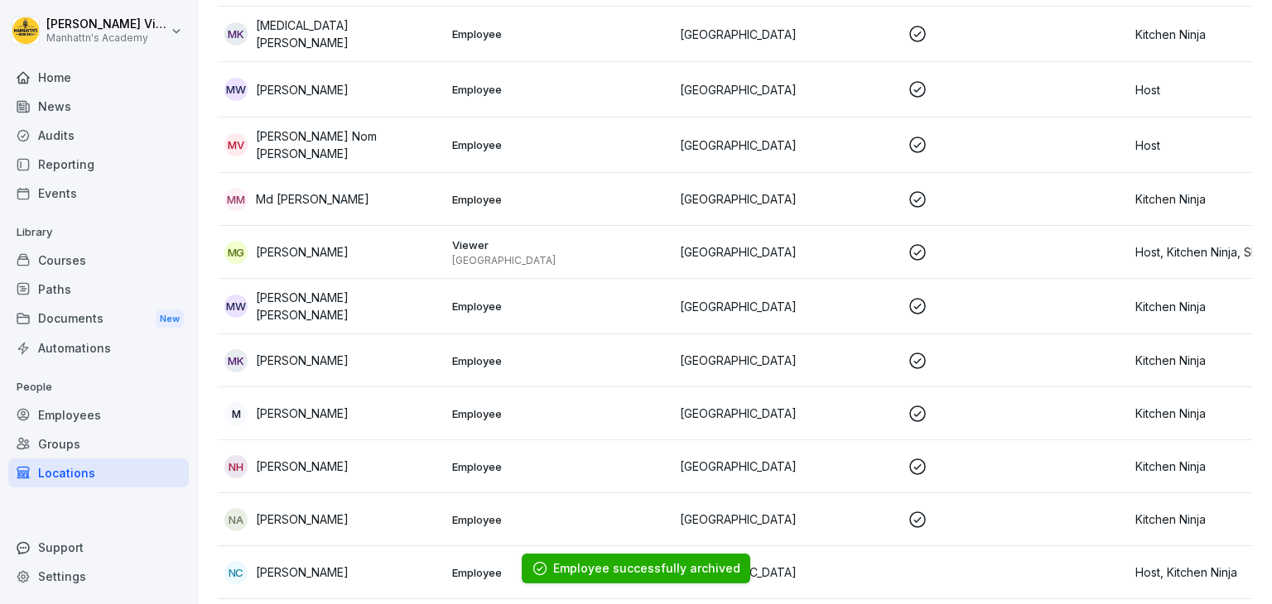
click at [368, 188] on div "MM Md Ismail Minhaz" at bounding box center [331, 199] width 214 height 23
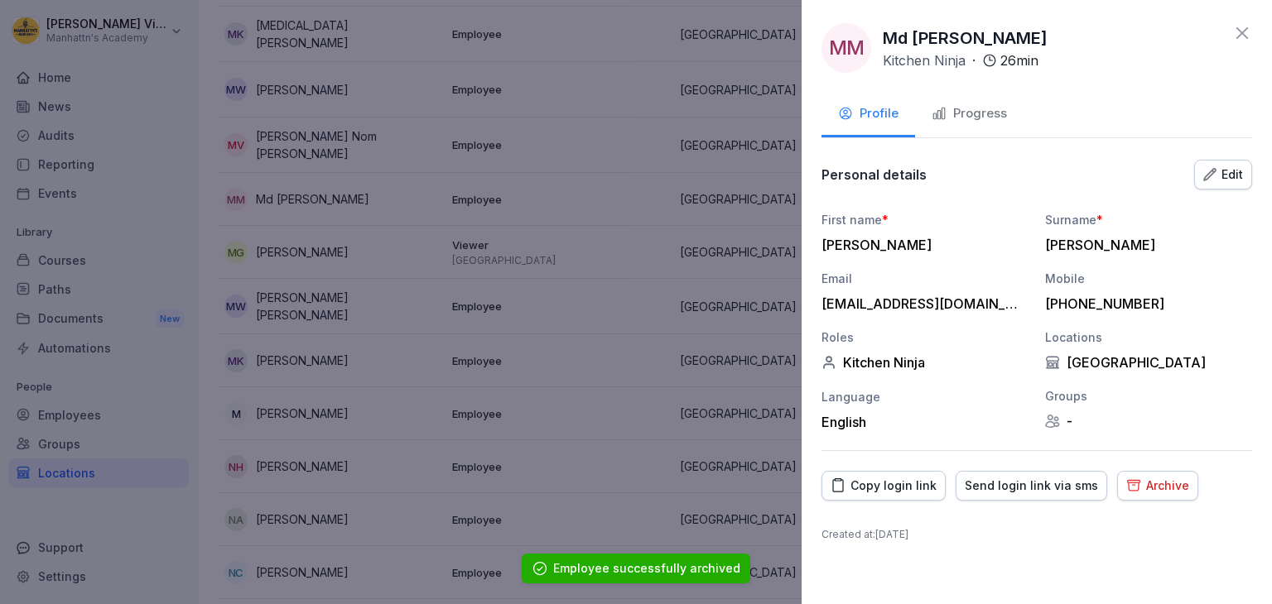
click at [1133, 492] on div "Archive" at bounding box center [1157, 486] width 63 height 18
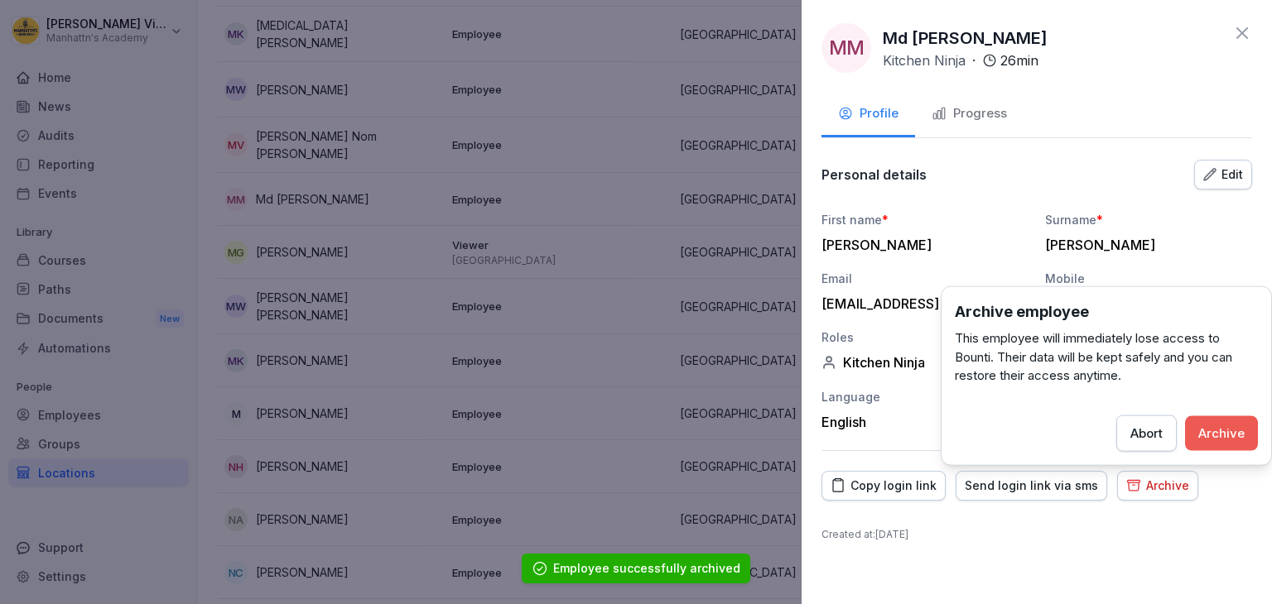
click at [1214, 434] on div "Archive" at bounding box center [1221, 433] width 46 height 18
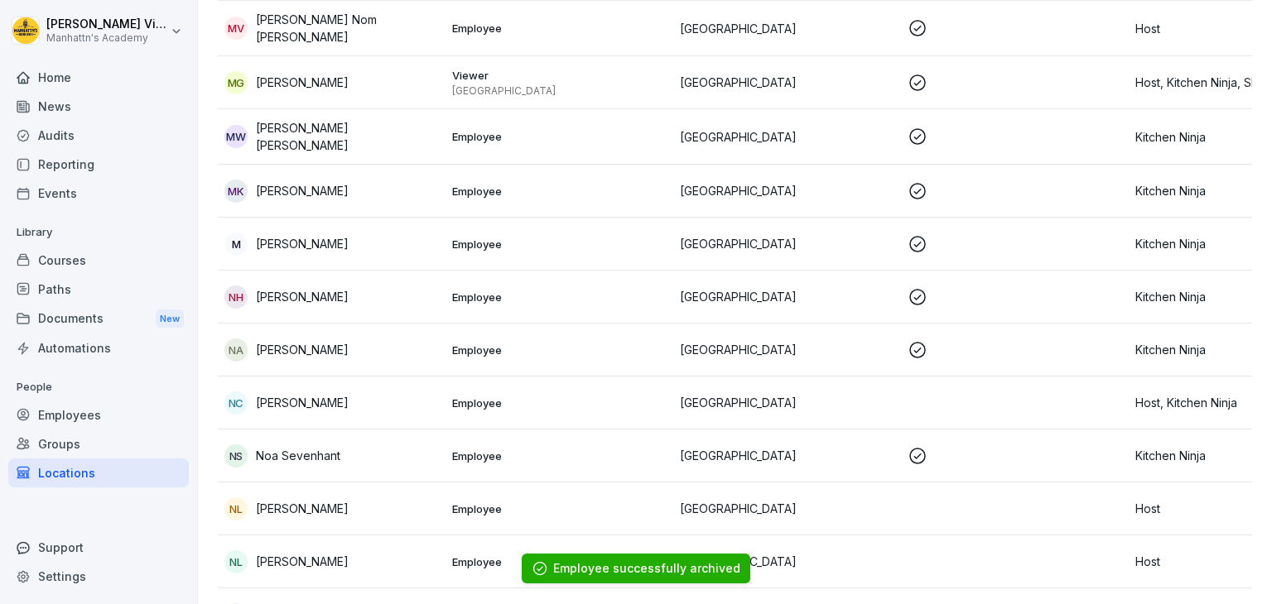
scroll to position [2029, 0]
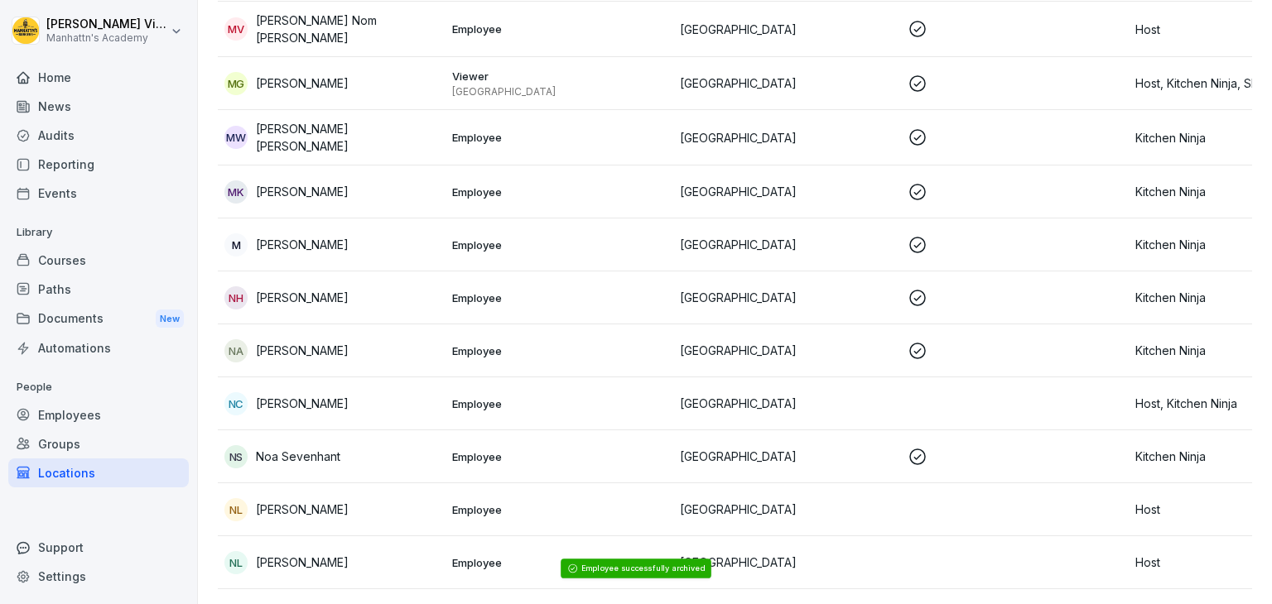
click at [365, 286] on div "NH Nadim Al Hasan" at bounding box center [331, 297] width 214 height 23
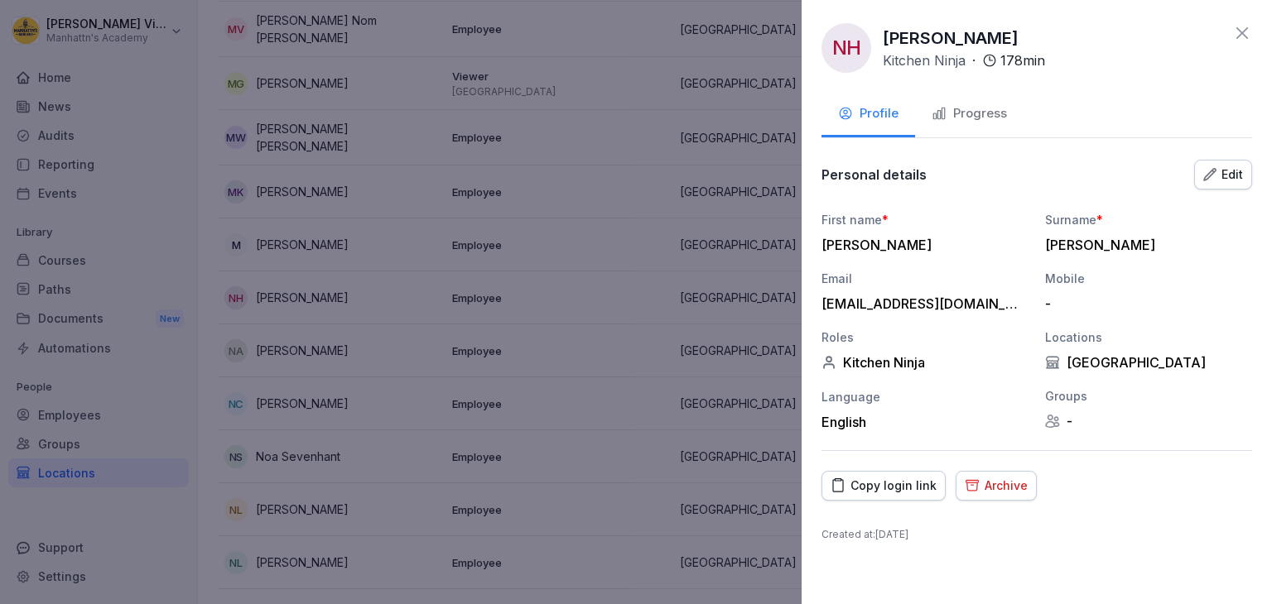
click at [989, 478] on div "Archive" at bounding box center [995, 486] width 63 height 18
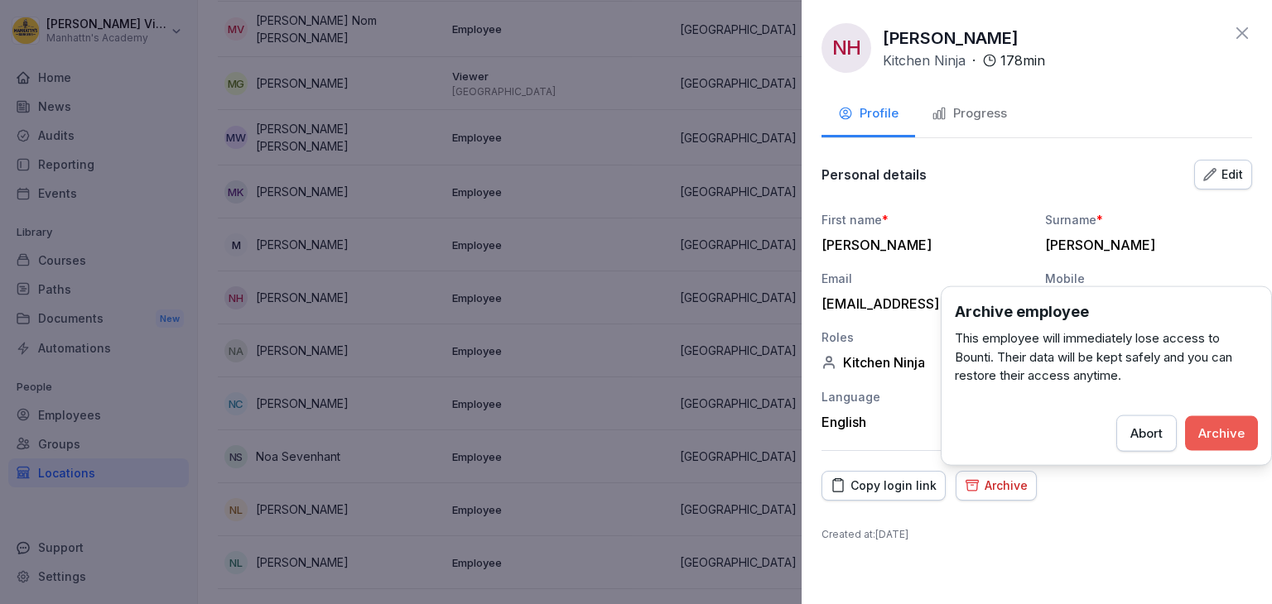
click at [1215, 429] on div "Archive" at bounding box center [1221, 433] width 46 height 18
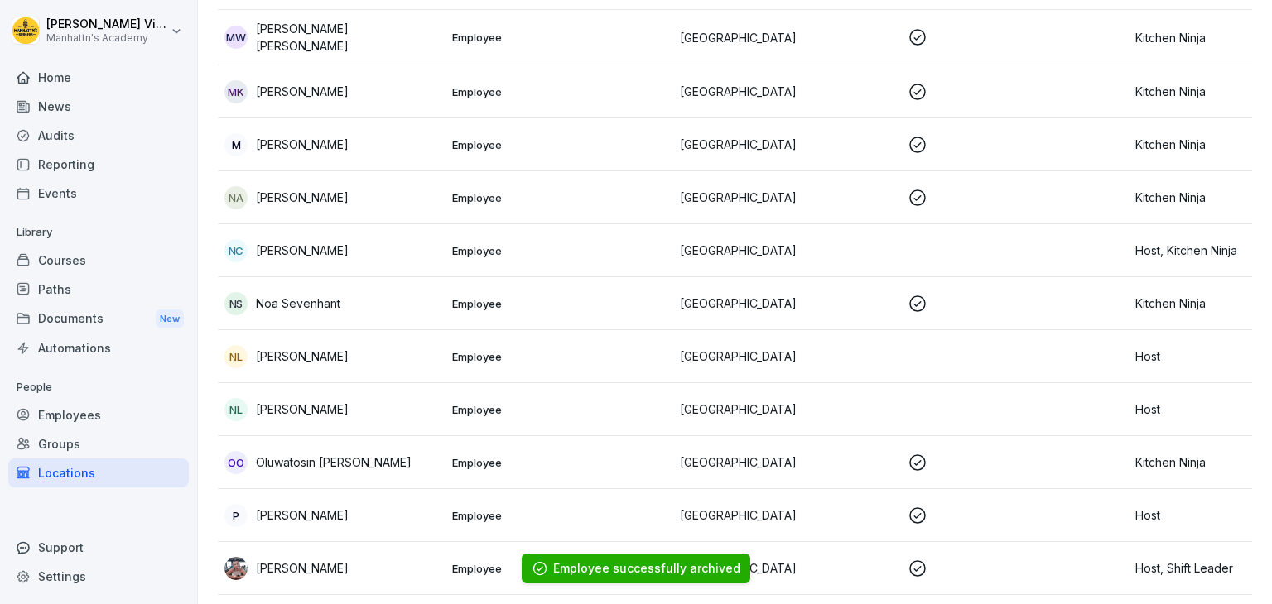
scroll to position [2148, 0]
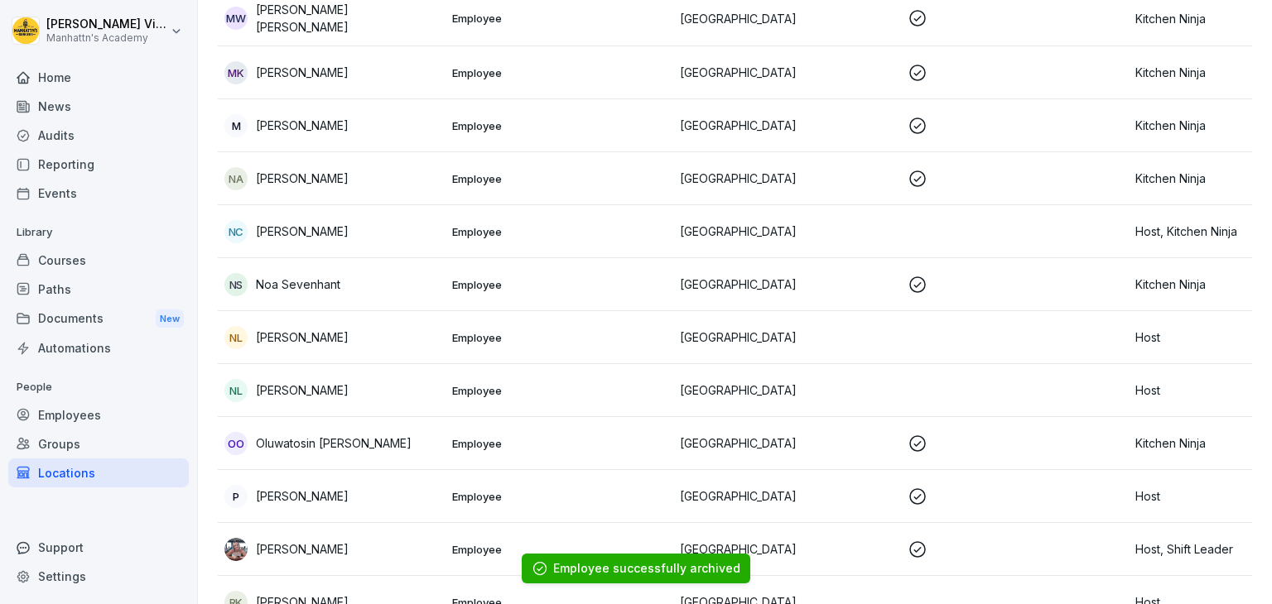
click at [360, 273] on div "NS Noa Sevenhant" at bounding box center [331, 284] width 214 height 23
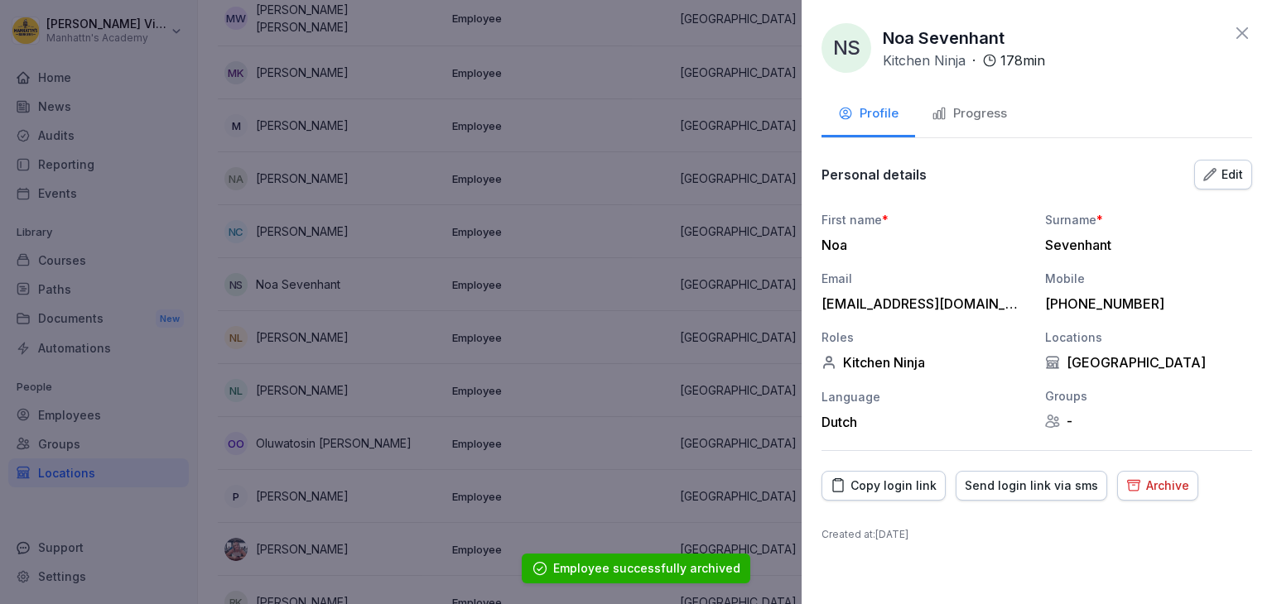
click at [1159, 493] on div "Archive" at bounding box center [1157, 486] width 63 height 18
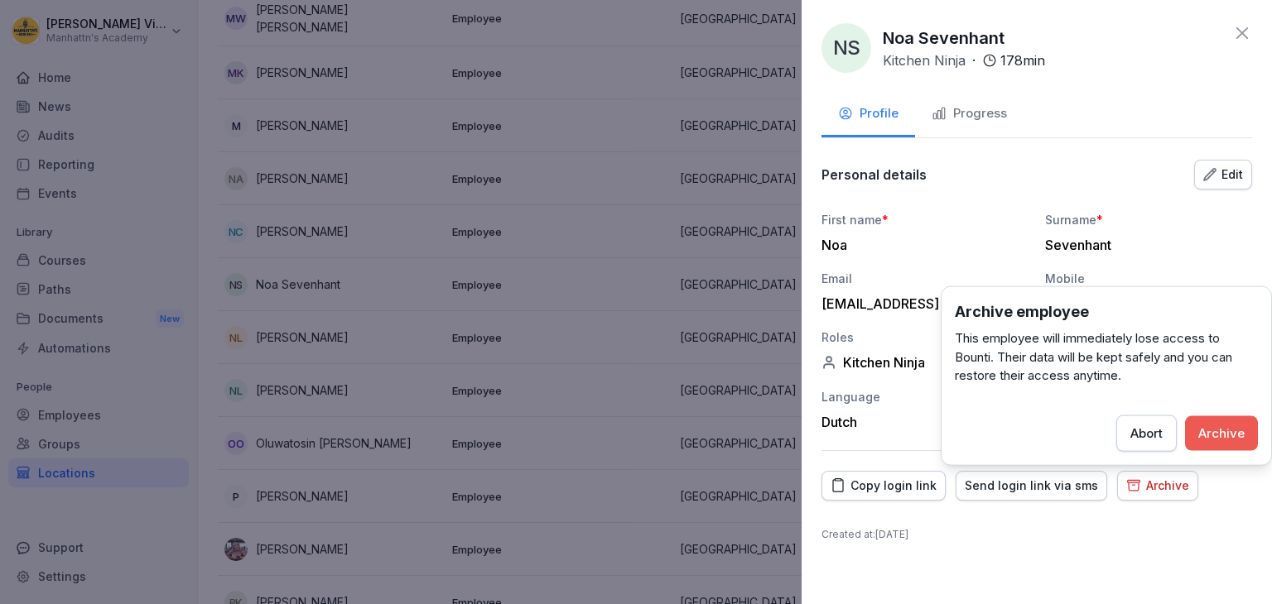
click at [1209, 438] on div "Archive" at bounding box center [1221, 433] width 46 height 18
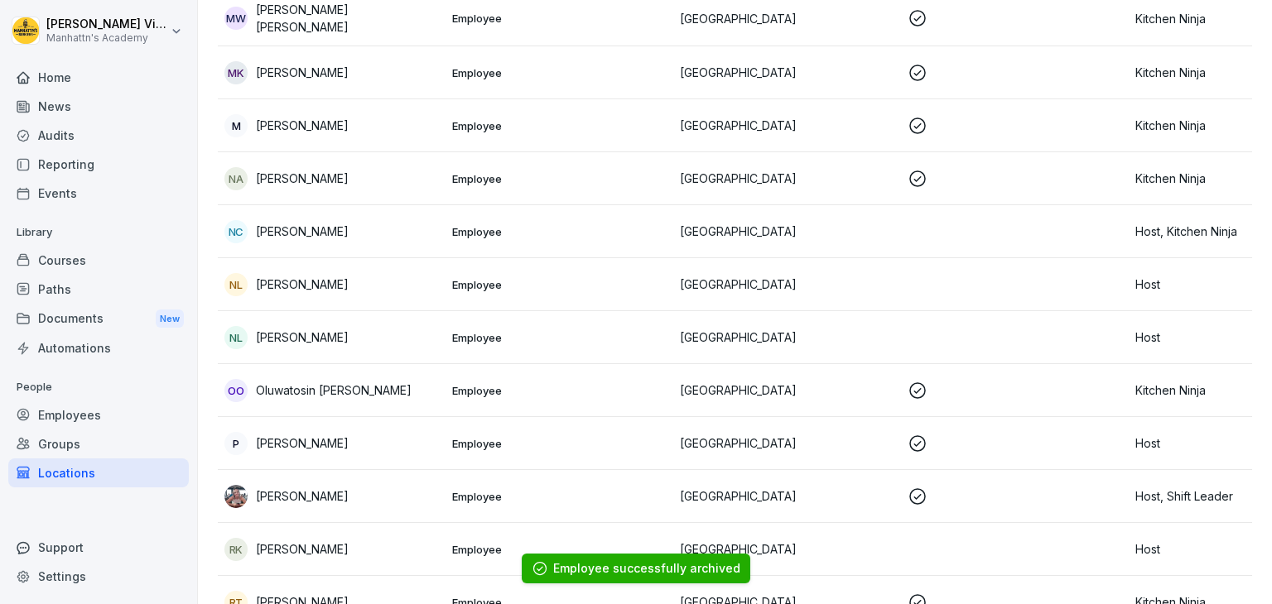
click at [421, 273] on div "NL Nore Van Langendonck" at bounding box center [331, 284] width 214 height 23
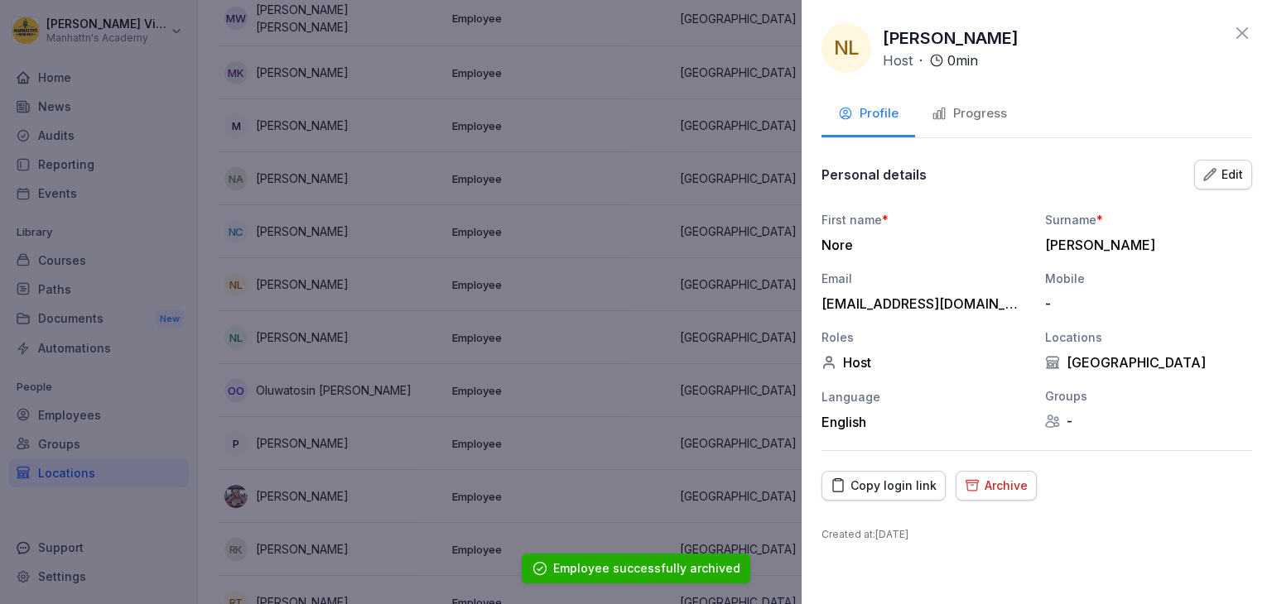
click at [980, 483] on div "Archive" at bounding box center [995, 486] width 63 height 18
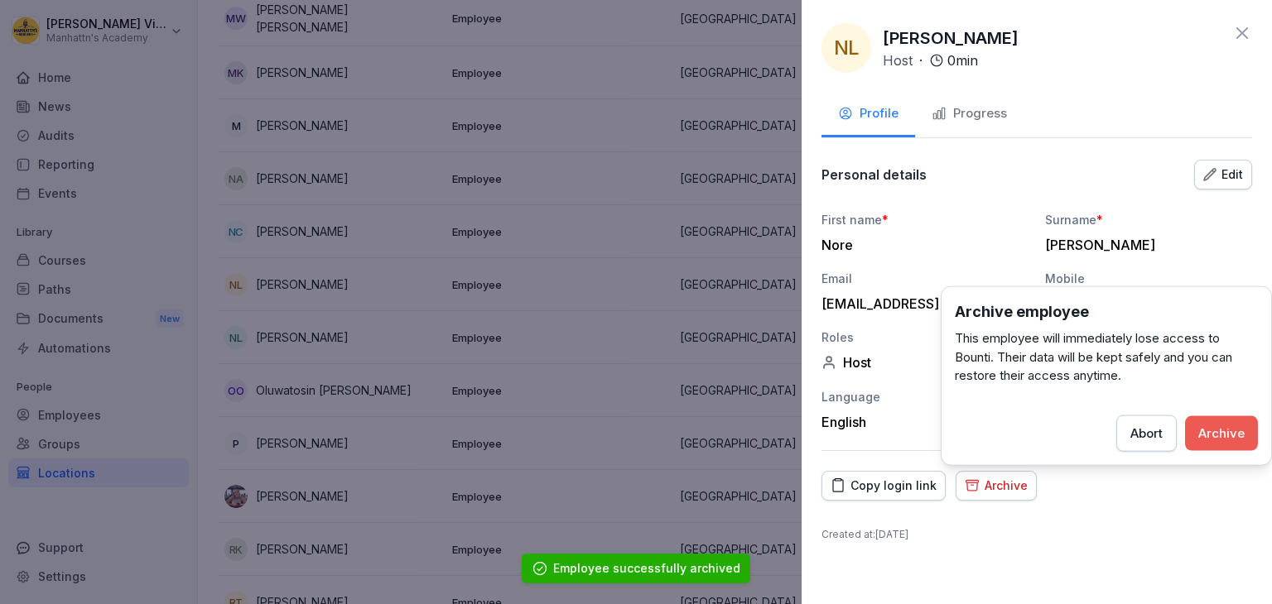
click at [1212, 438] on div "Archive" at bounding box center [1221, 433] width 46 height 18
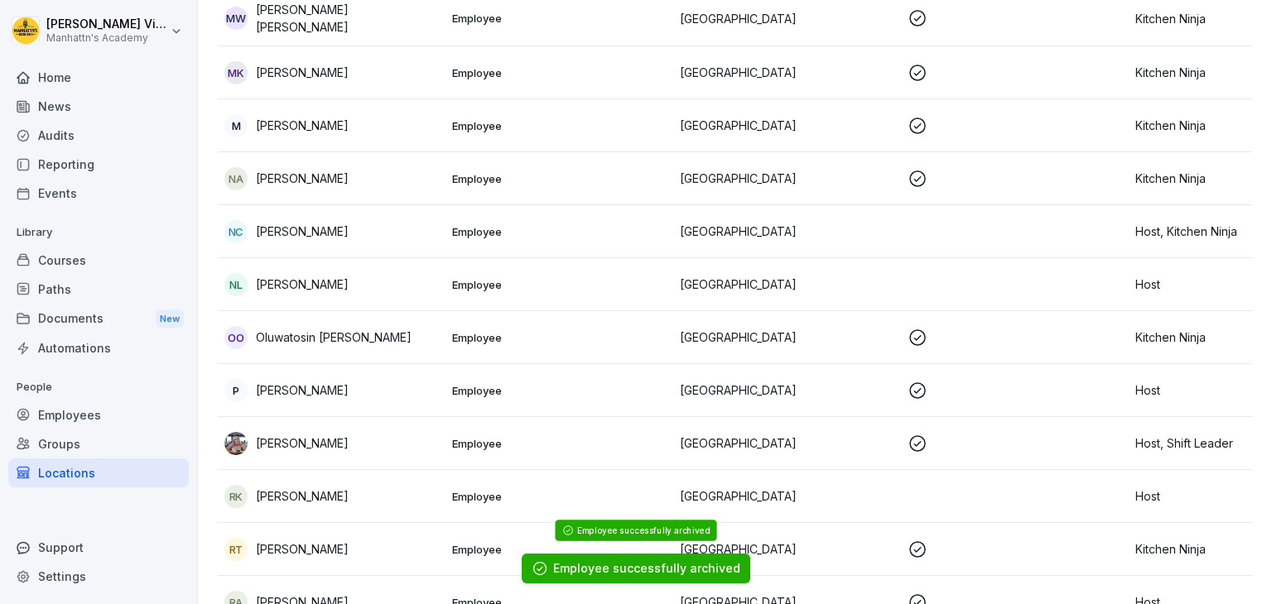
click at [357, 273] on div "Nl Nouhaila labkhiti" at bounding box center [331, 284] width 214 height 23
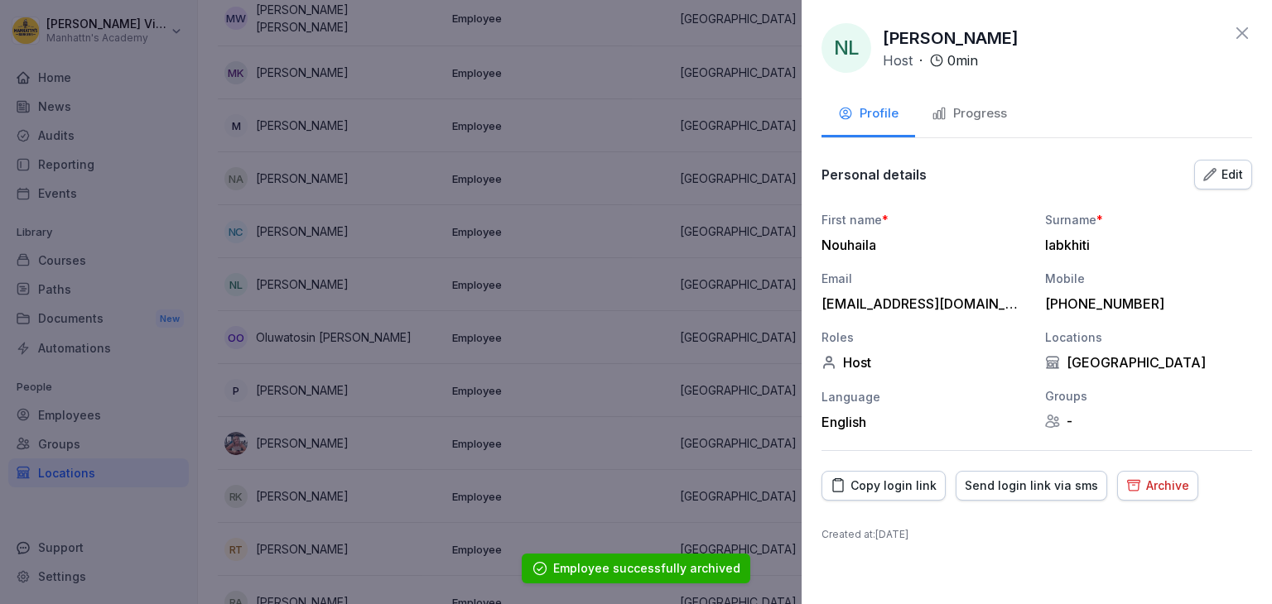
click at [1134, 482] on div "Archive" at bounding box center [1157, 486] width 63 height 18
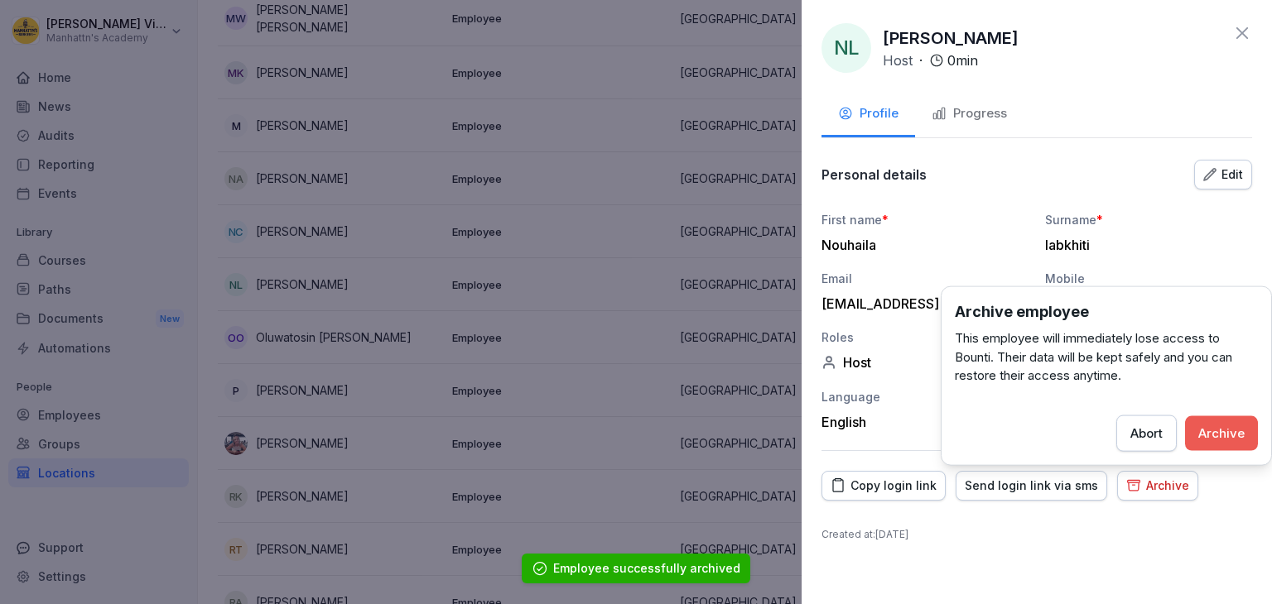
click at [1210, 441] on button "Archive" at bounding box center [1221, 433] width 73 height 35
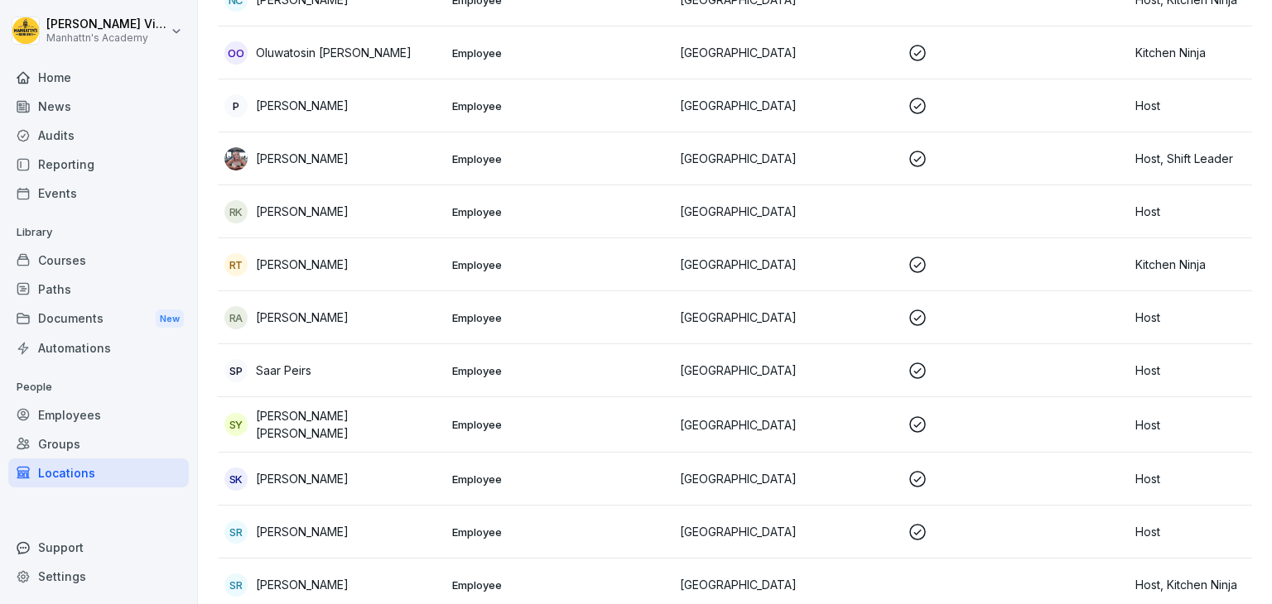
scroll to position [2383, 0]
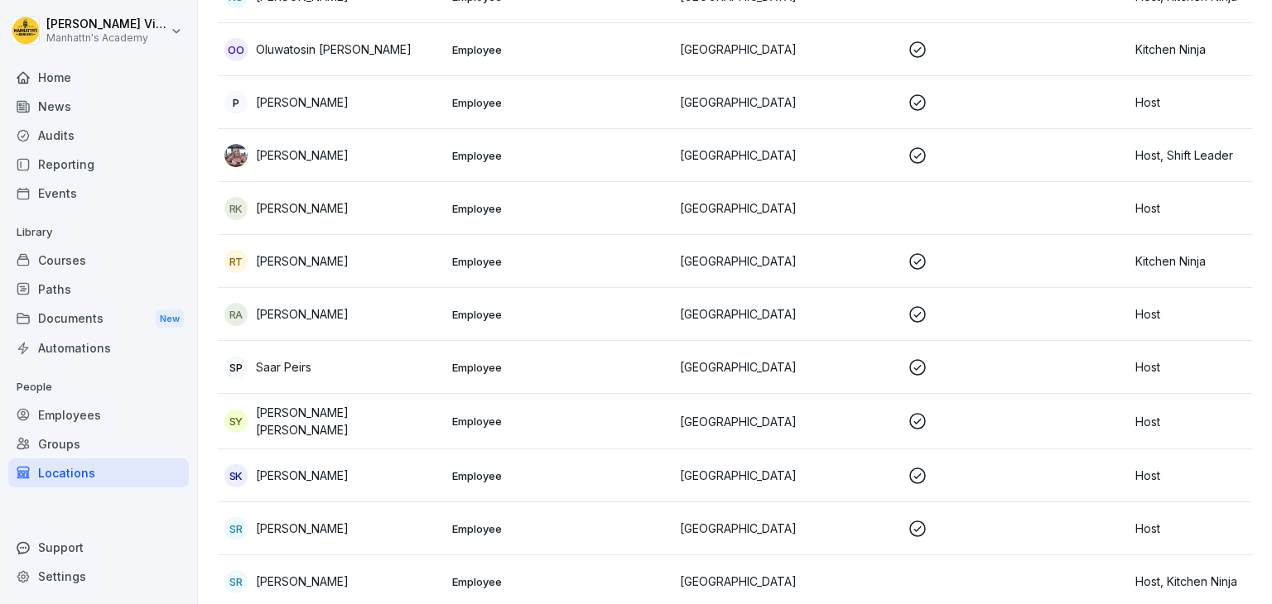
click at [345, 91] on div "P Peter Cross" at bounding box center [331, 102] width 214 height 23
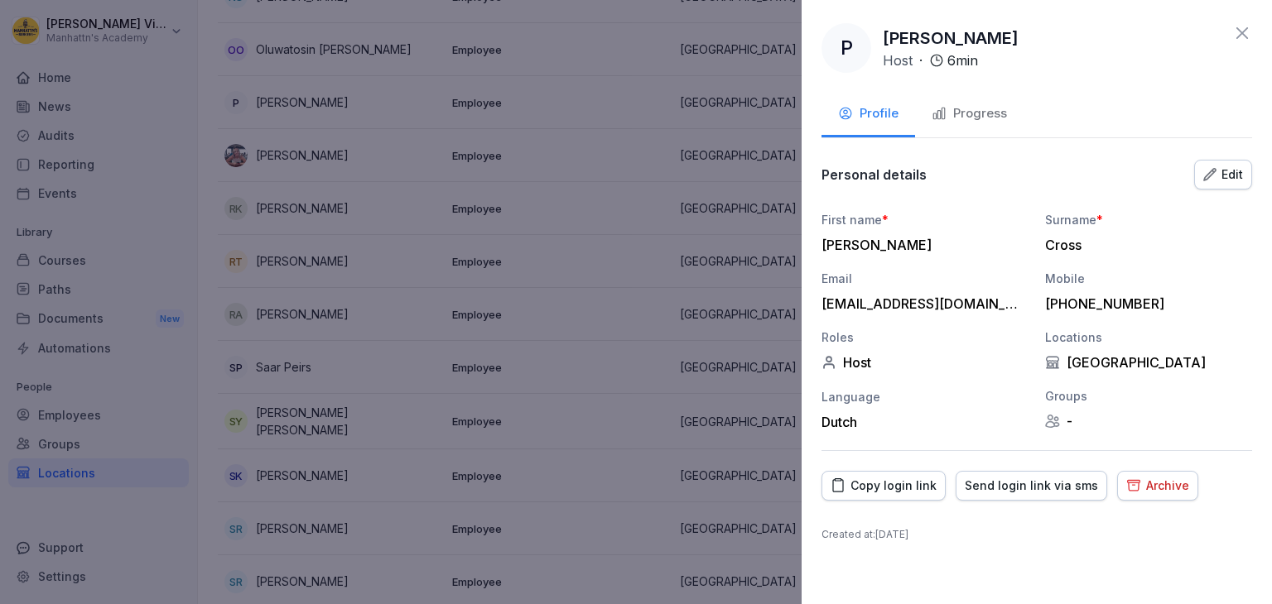
click at [1137, 493] on div "Archive" at bounding box center [1157, 486] width 63 height 18
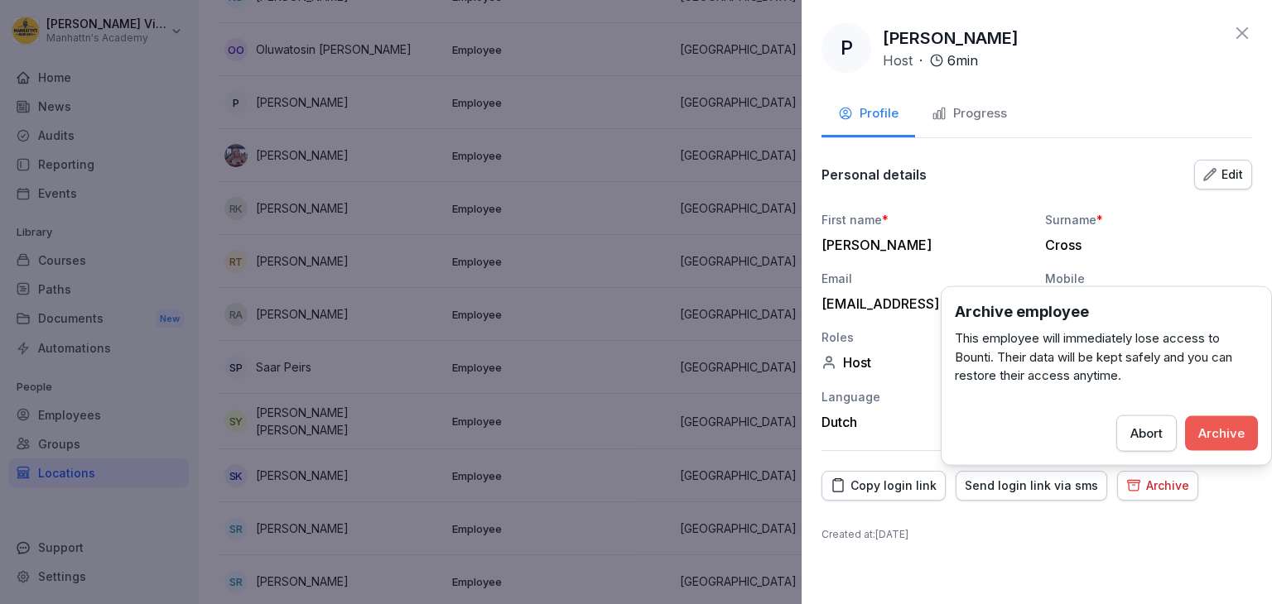
click at [1209, 431] on div "Archive" at bounding box center [1221, 433] width 46 height 18
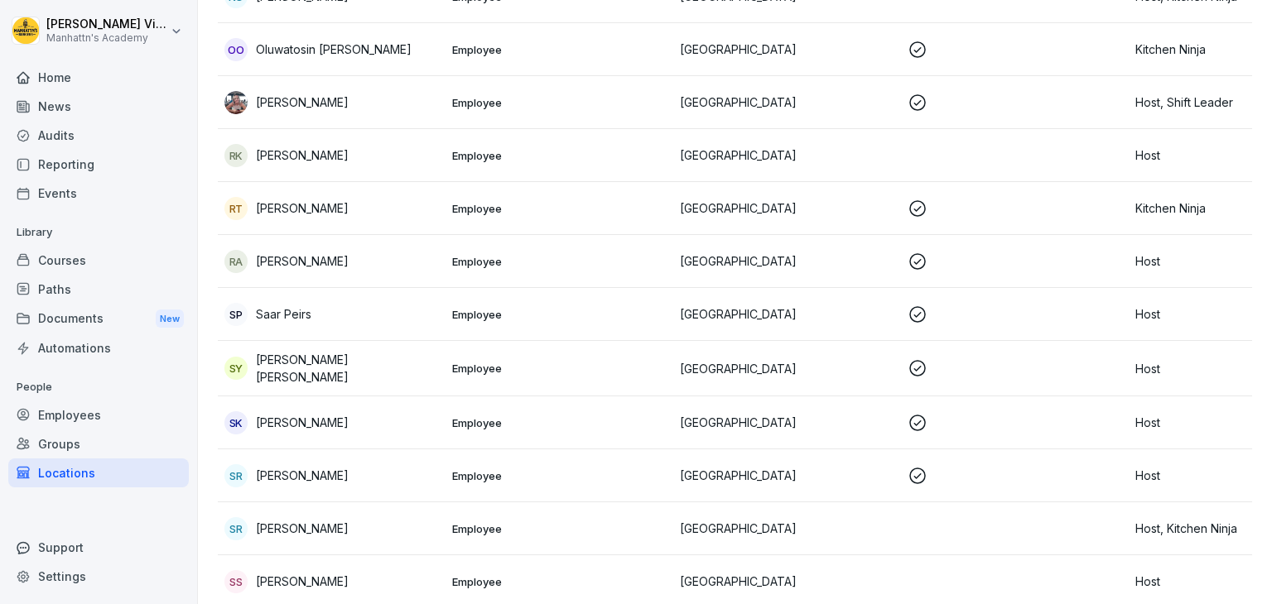
click at [341, 517] on div "SR Sergiu Revenco" at bounding box center [331, 528] width 214 height 23
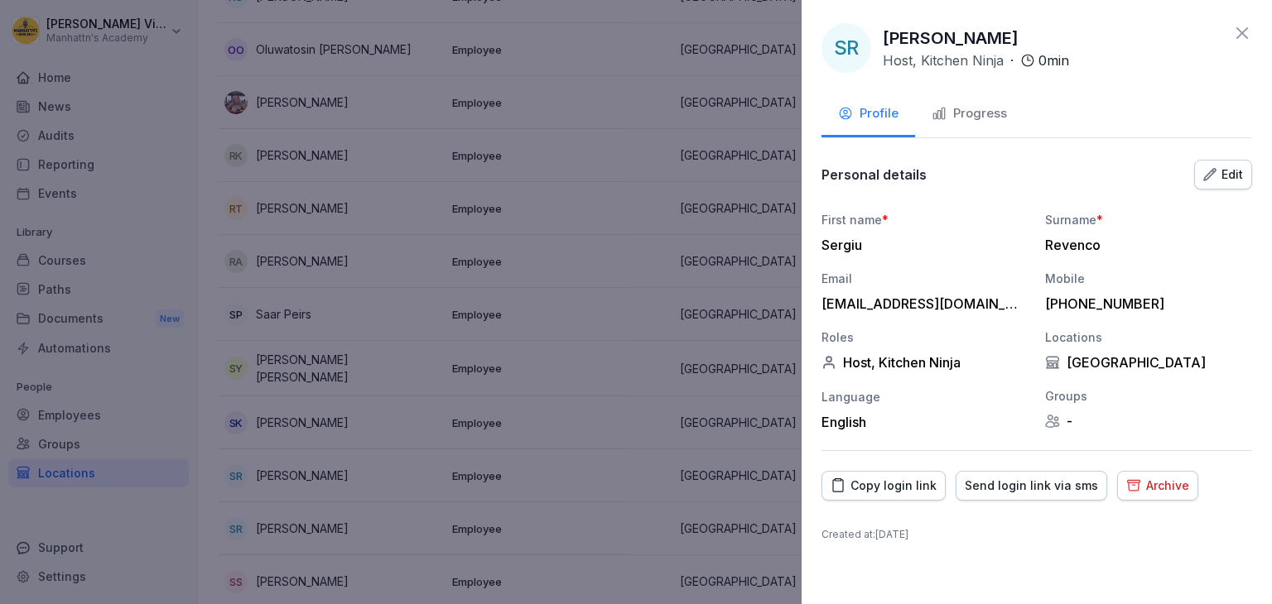
click at [967, 118] on div "Progress" at bounding box center [968, 113] width 75 height 19
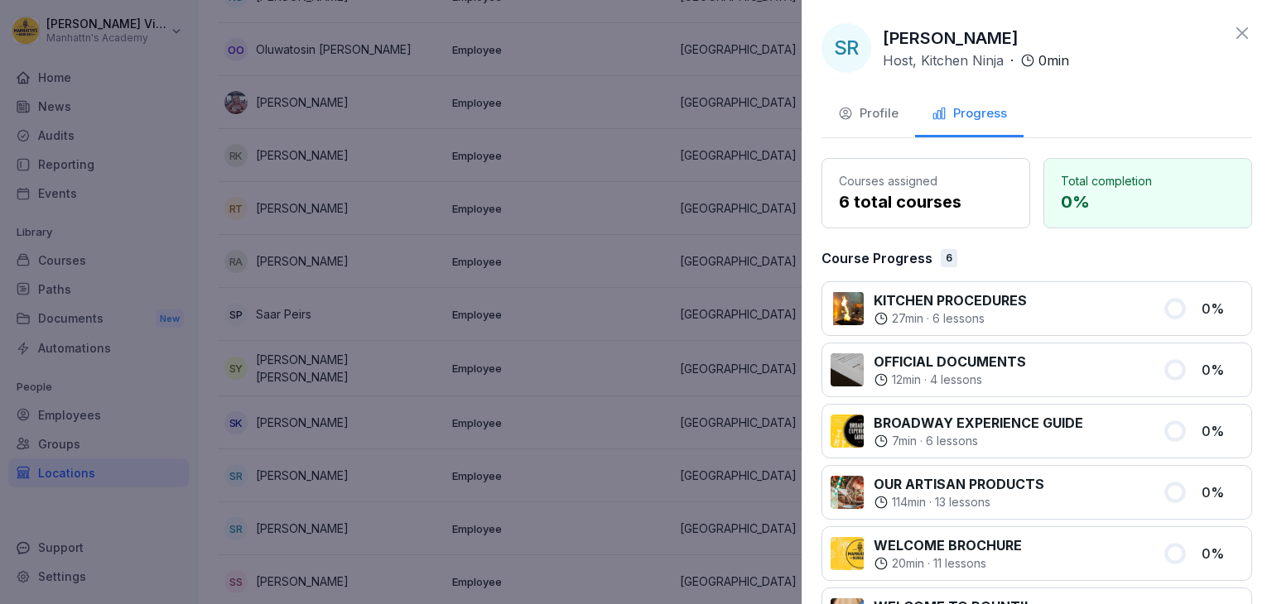
click at [863, 120] on div "Profile" at bounding box center [868, 113] width 60 height 19
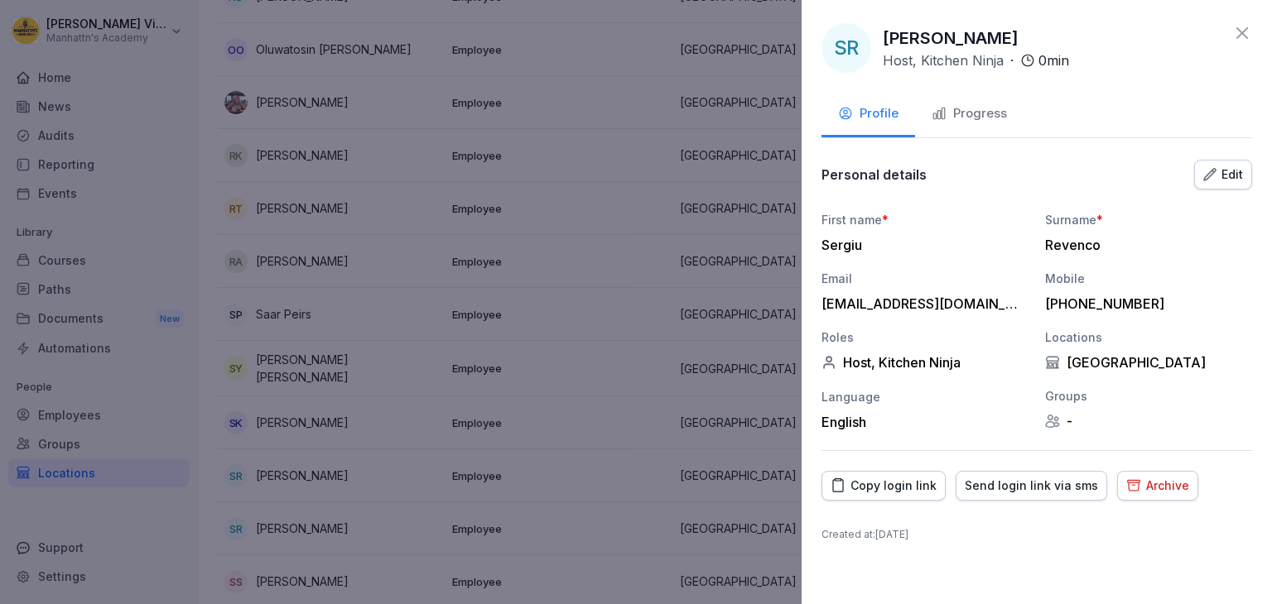
click at [1138, 488] on div "Archive" at bounding box center [1157, 486] width 63 height 18
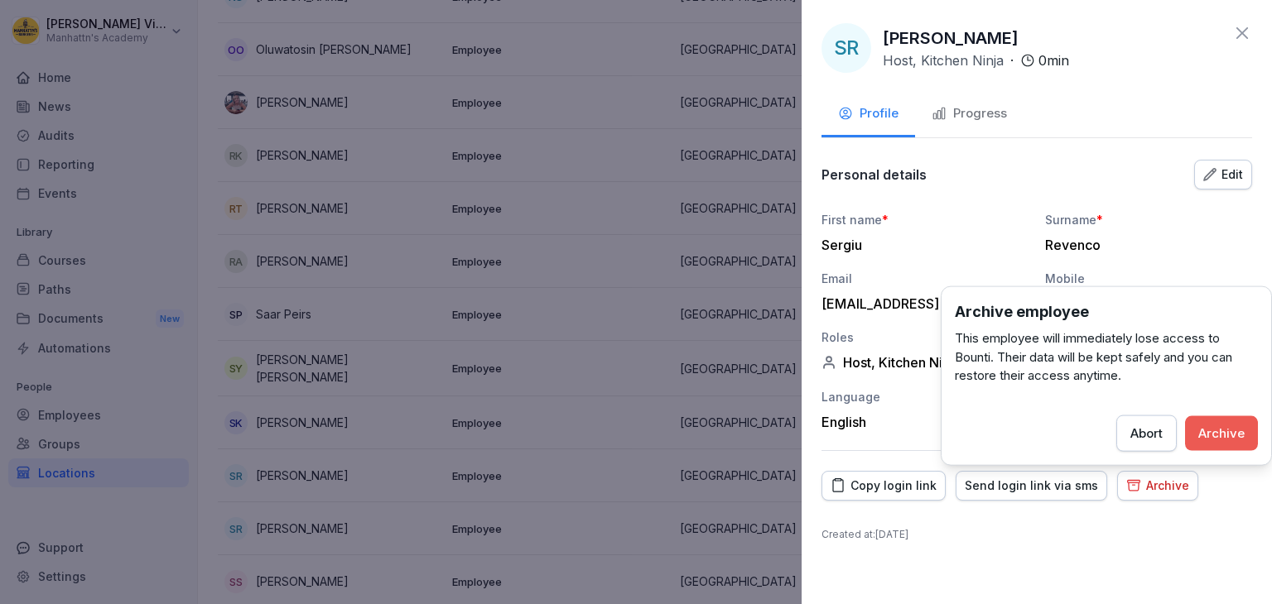
click at [1218, 435] on div "Archive" at bounding box center [1221, 433] width 46 height 18
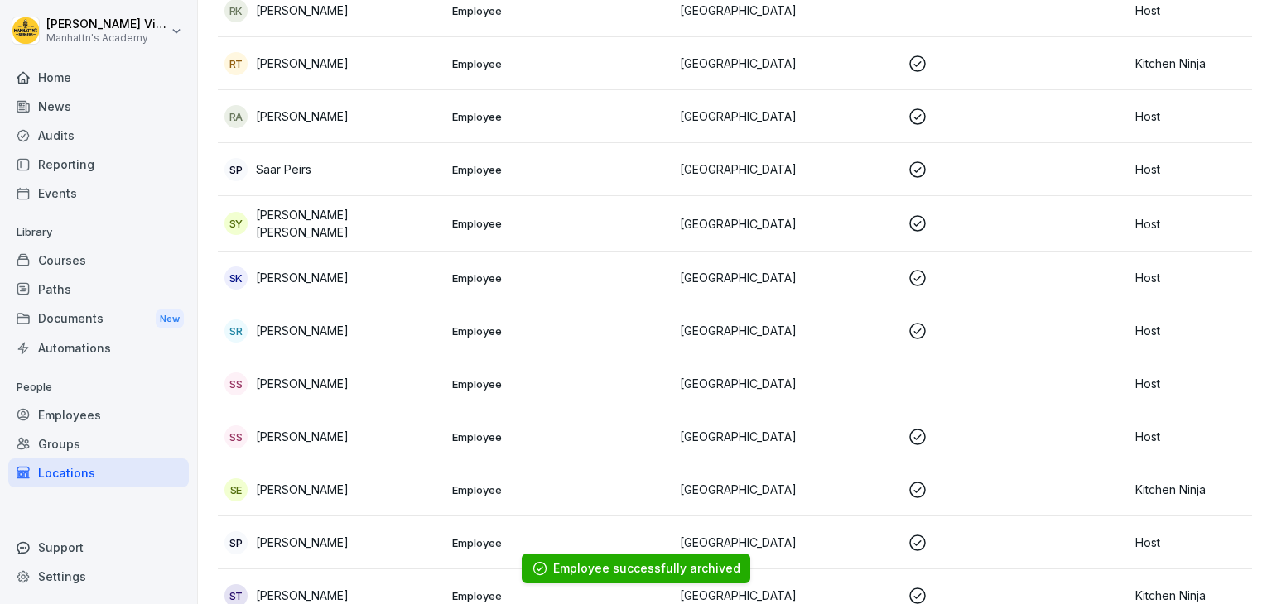
scroll to position [2590, 0]
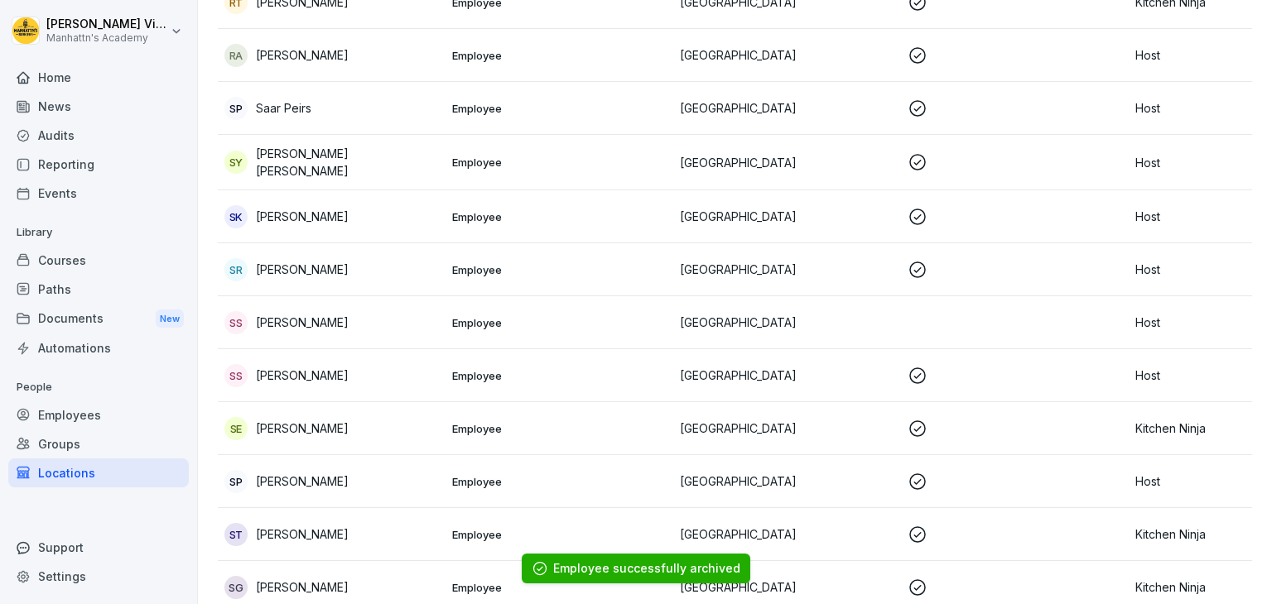
click at [363, 417] on div "SE Sirak Elias" at bounding box center [331, 428] width 214 height 23
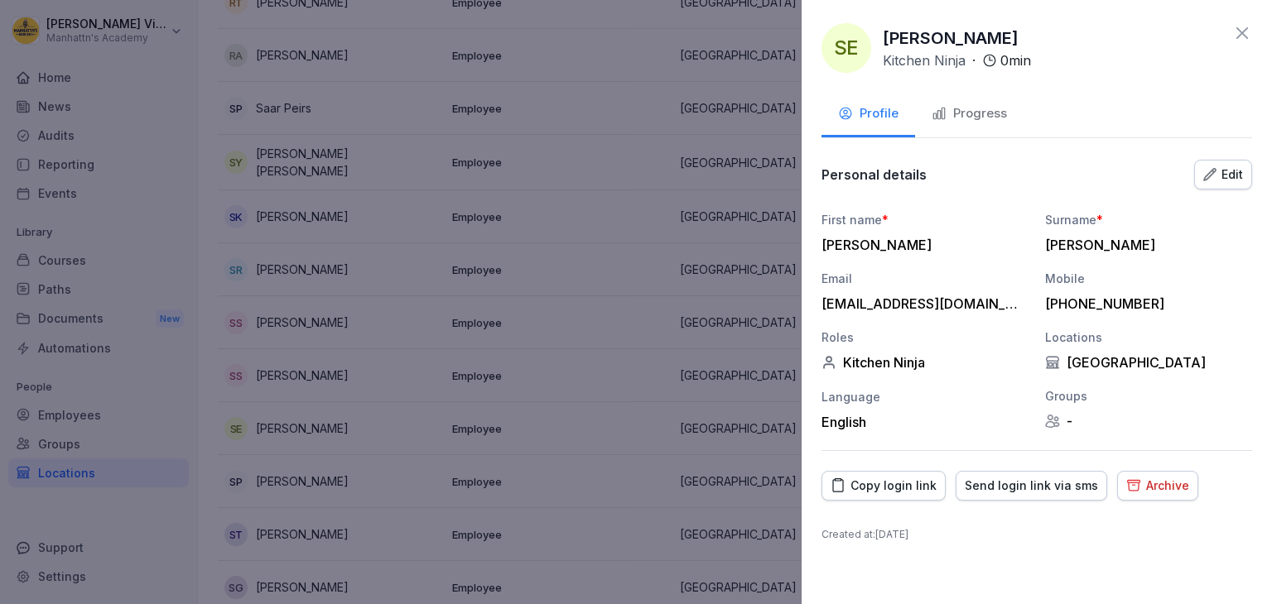
click at [1142, 489] on div "Archive" at bounding box center [1157, 486] width 63 height 18
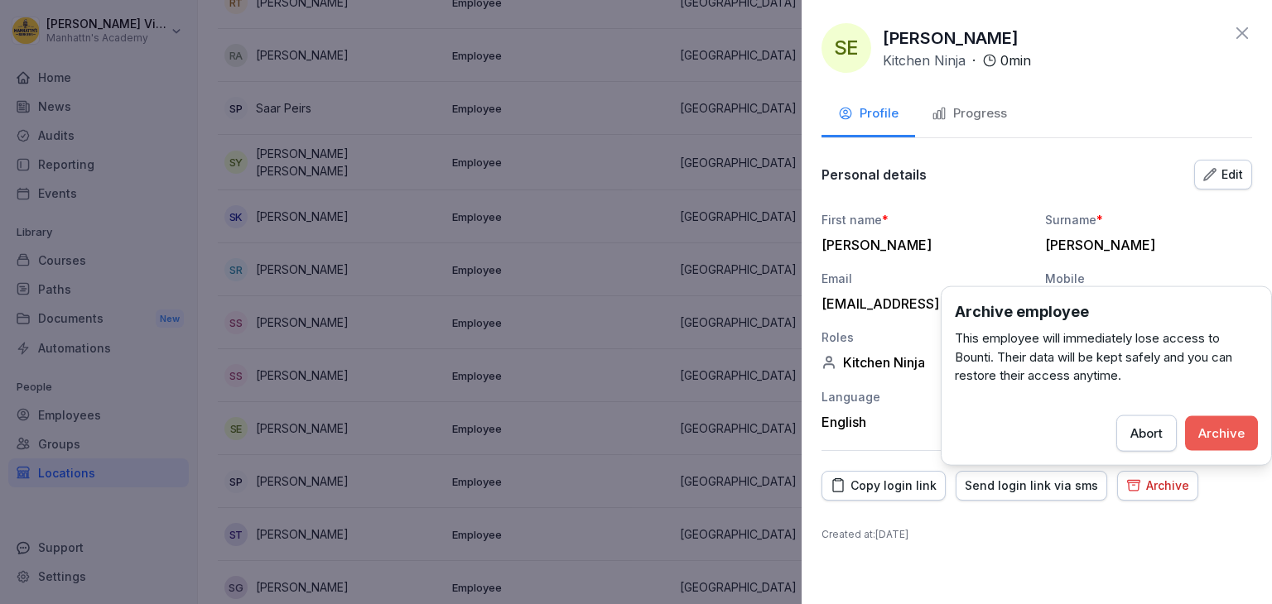
click at [1209, 426] on div "Archive" at bounding box center [1221, 433] width 46 height 18
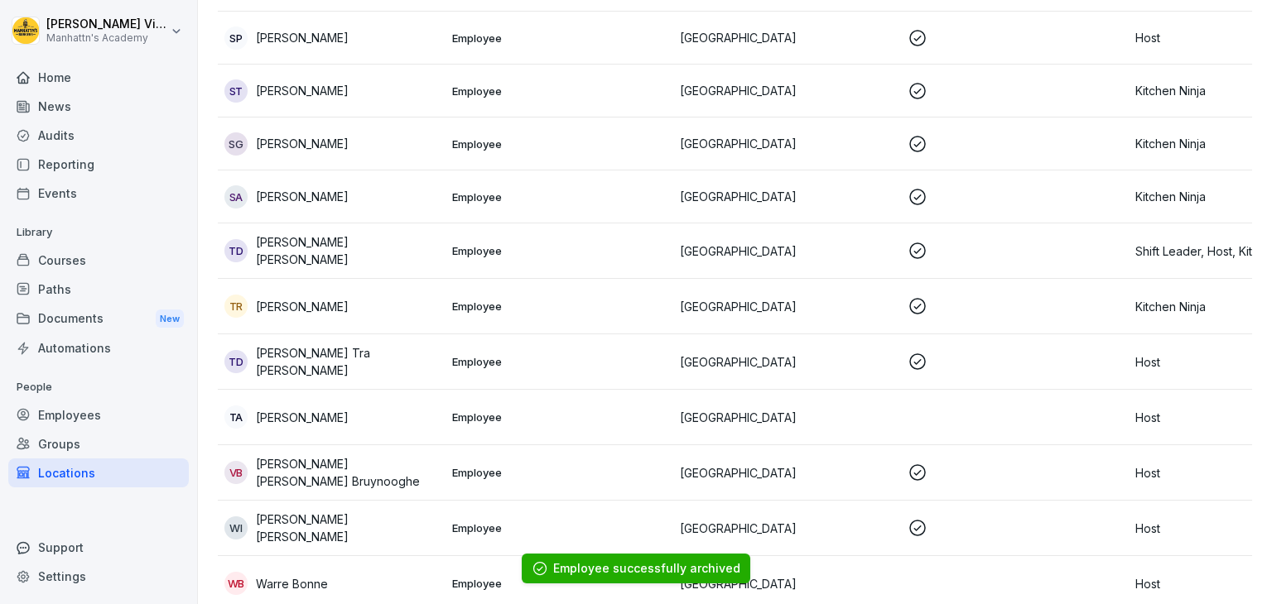
scroll to position [2989, 0]
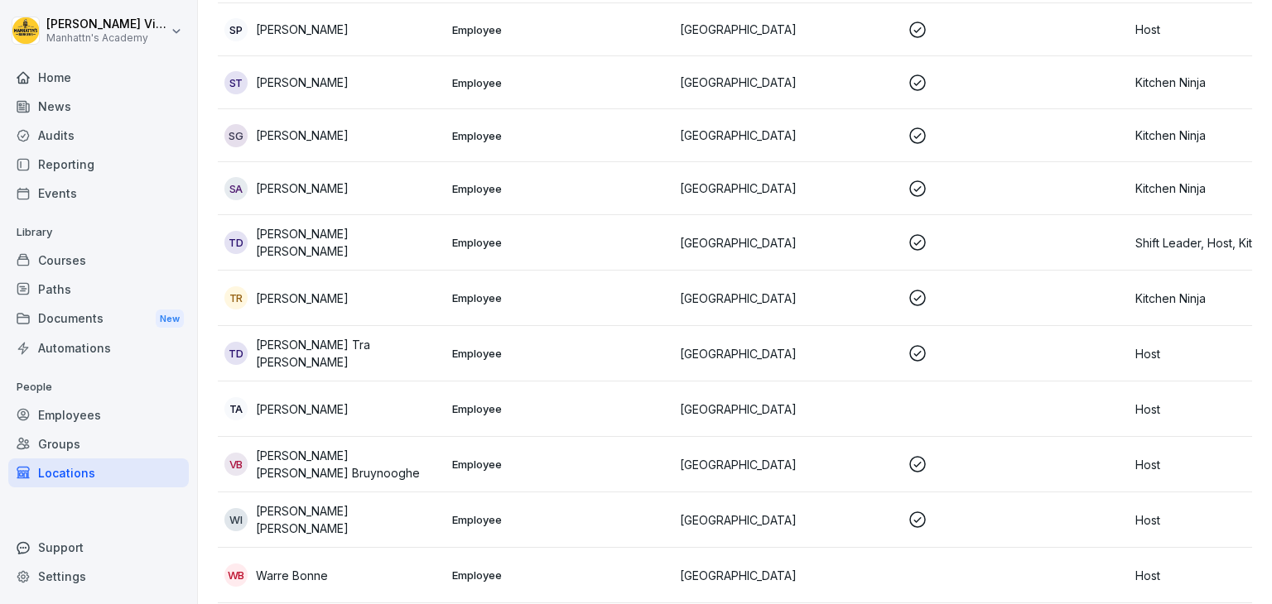
click at [351, 336] on div "TD Thanh Tra Duong" at bounding box center [331, 353] width 214 height 35
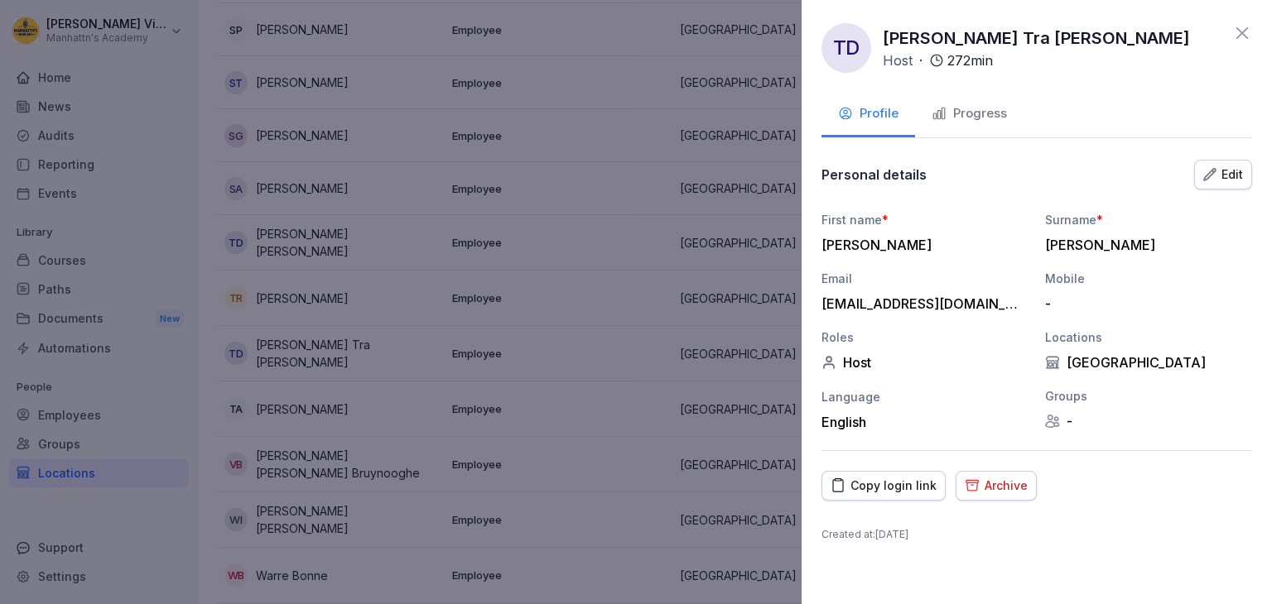
click at [987, 483] on div "Archive" at bounding box center [995, 486] width 63 height 18
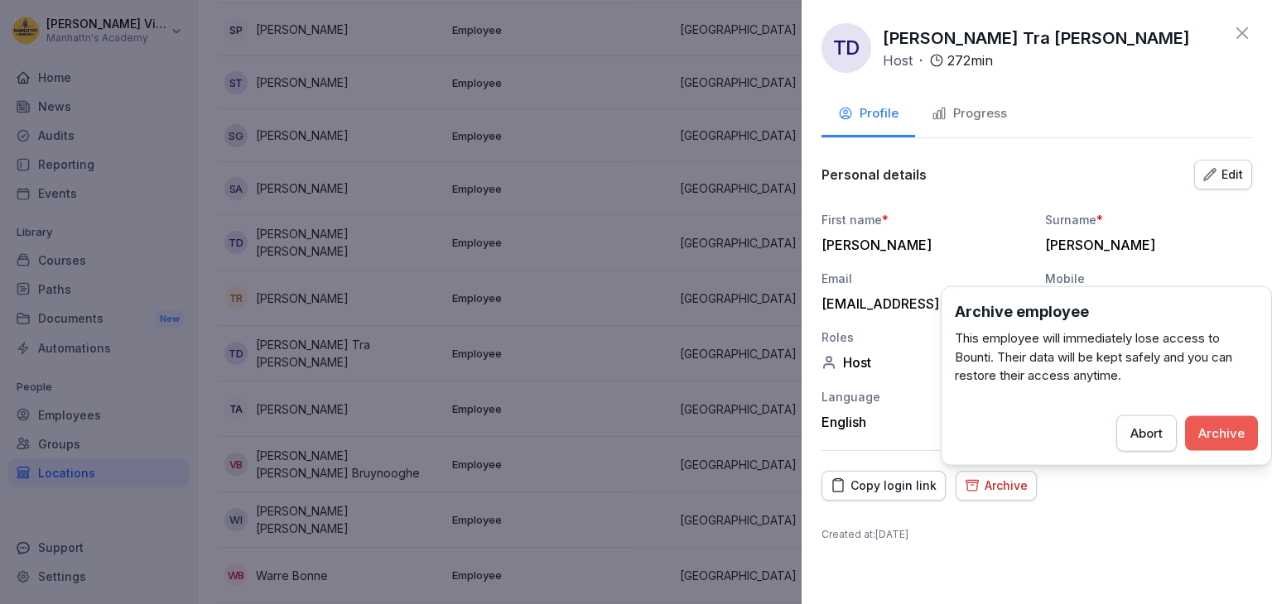
click at [1213, 427] on div "Archive" at bounding box center [1221, 433] width 46 height 18
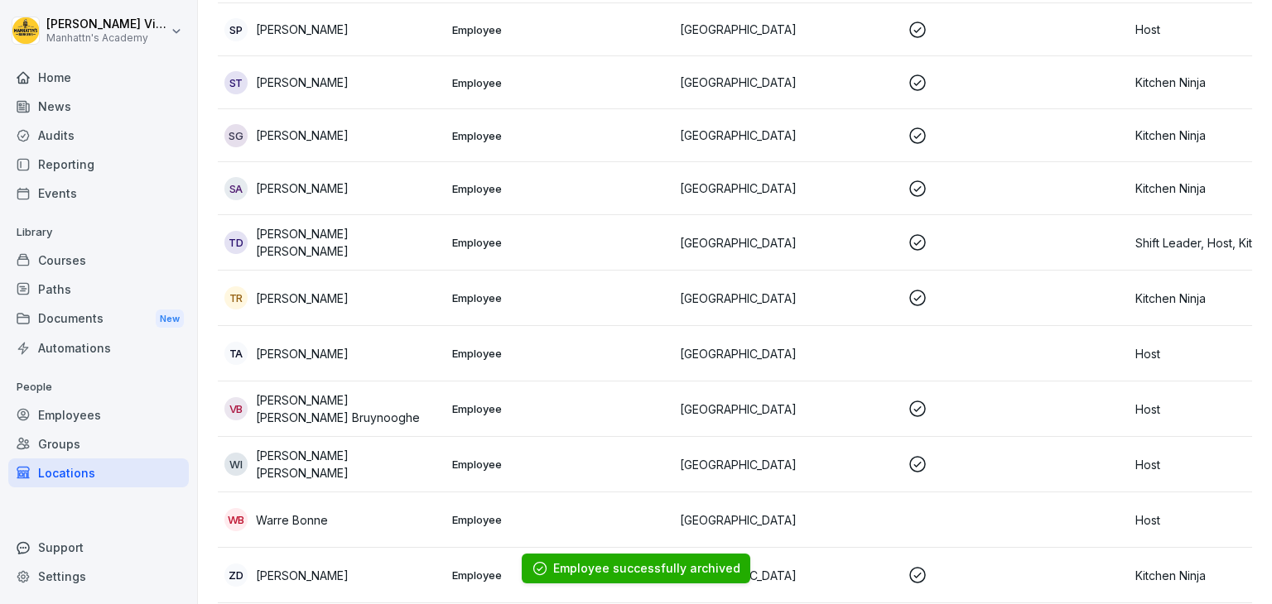
scroll to position [3023, 0]
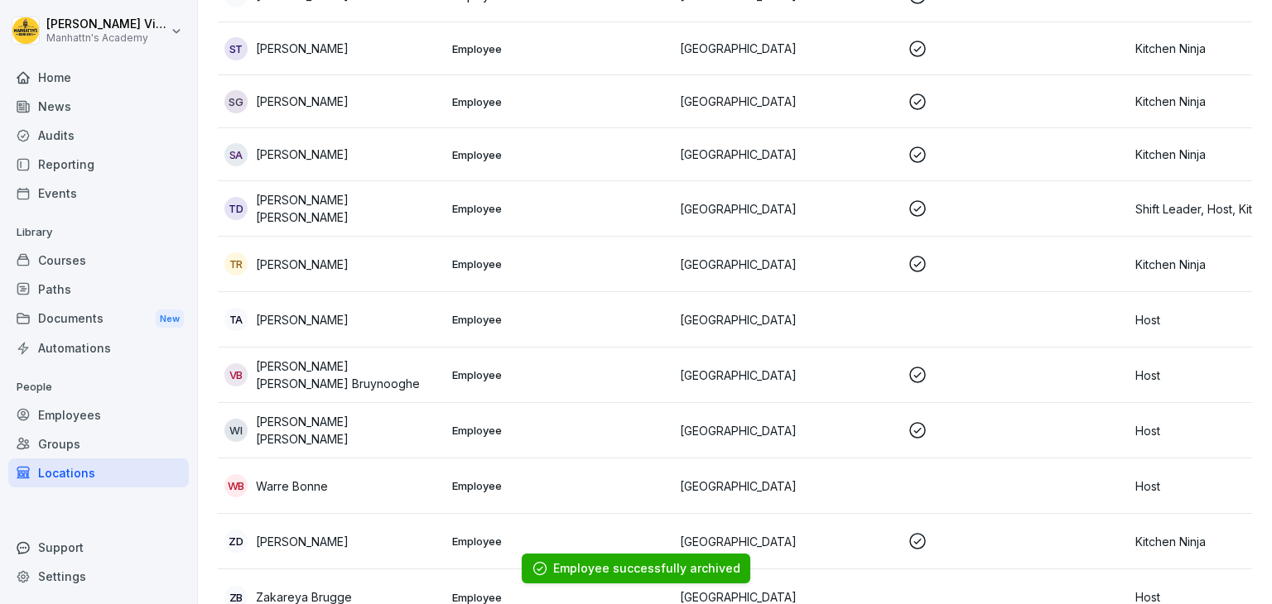
click at [359, 413] on p "Waeil Zakaria Mohamed Ibrahim" at bounding box center [347, 430] width 183 height 35
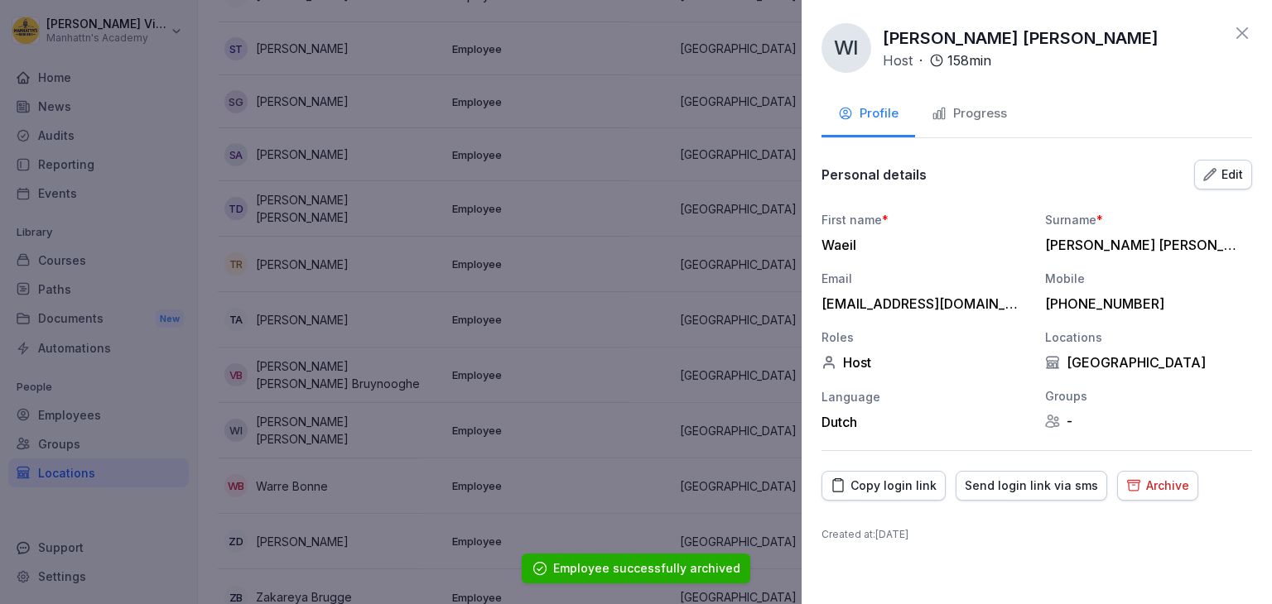
click at [1137, 479] on div "Archive" at bounding box center [1157, 486] width 63 height 18
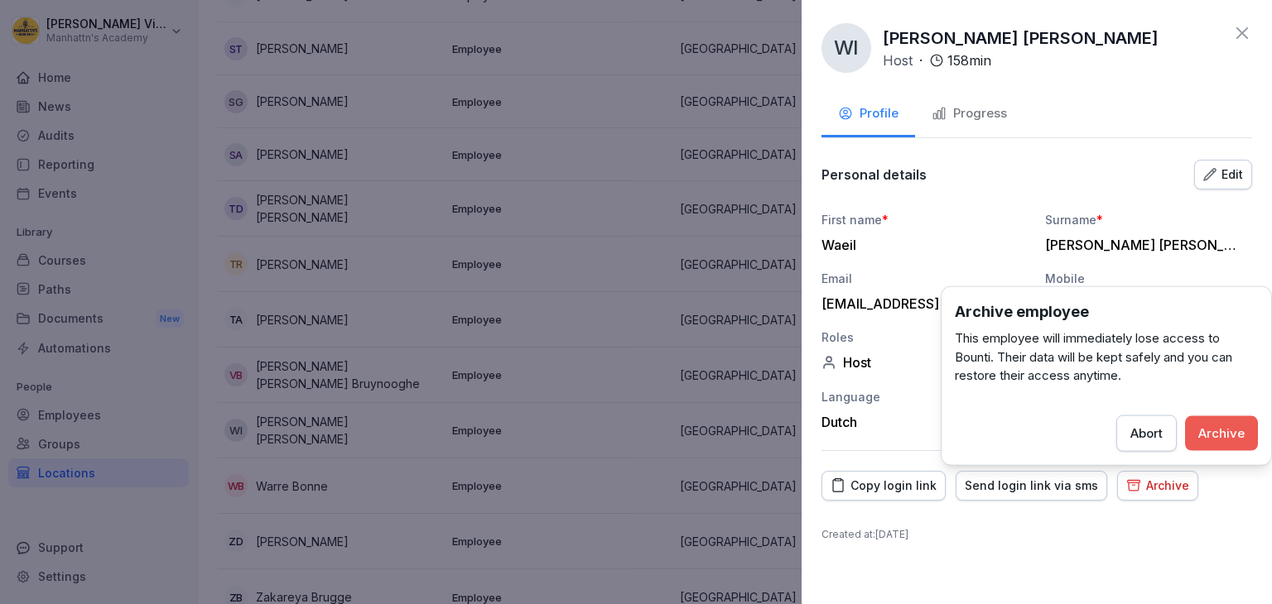
click at [1217, 438] on div "Archive" at bounding box center [1221, 433] width 46 height 18
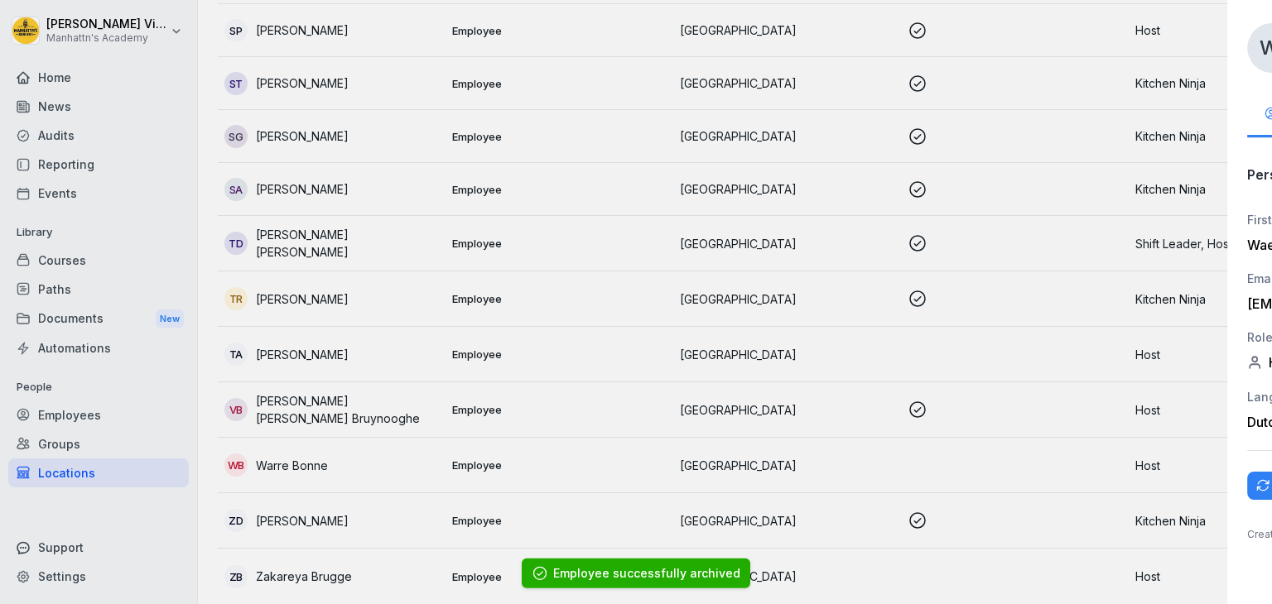
scroll to position [2967, 0]
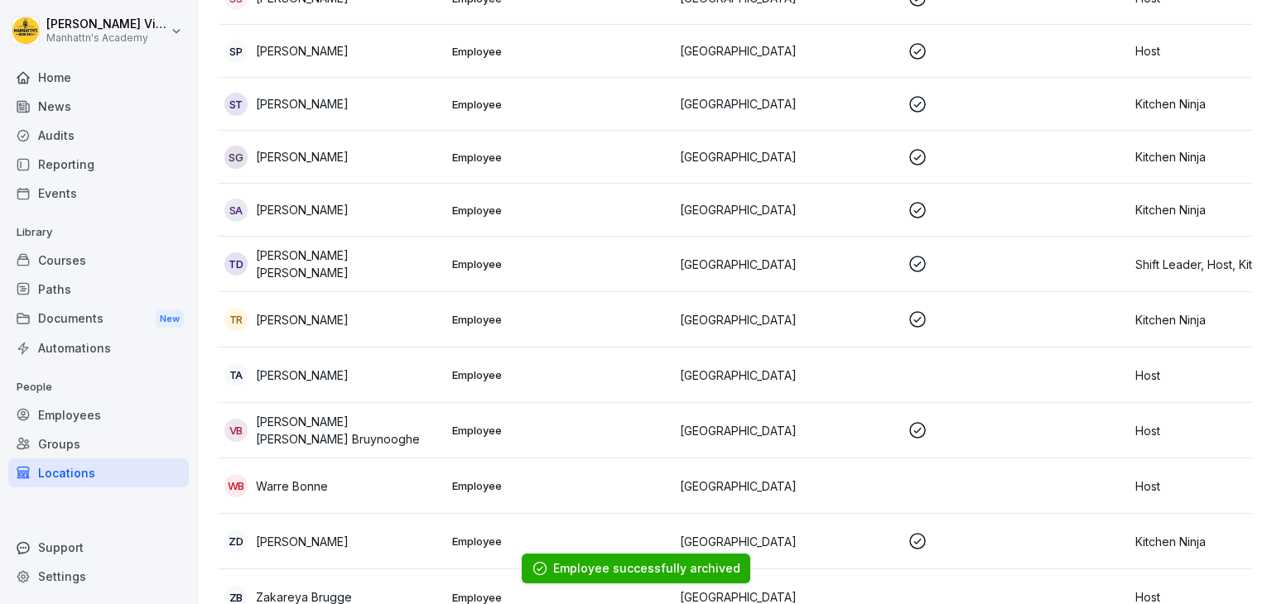
click at [318, 367] on p "Turpal Ali Aslanovich Akhtaev" at bounding box center [302, 375] width 93 height 17
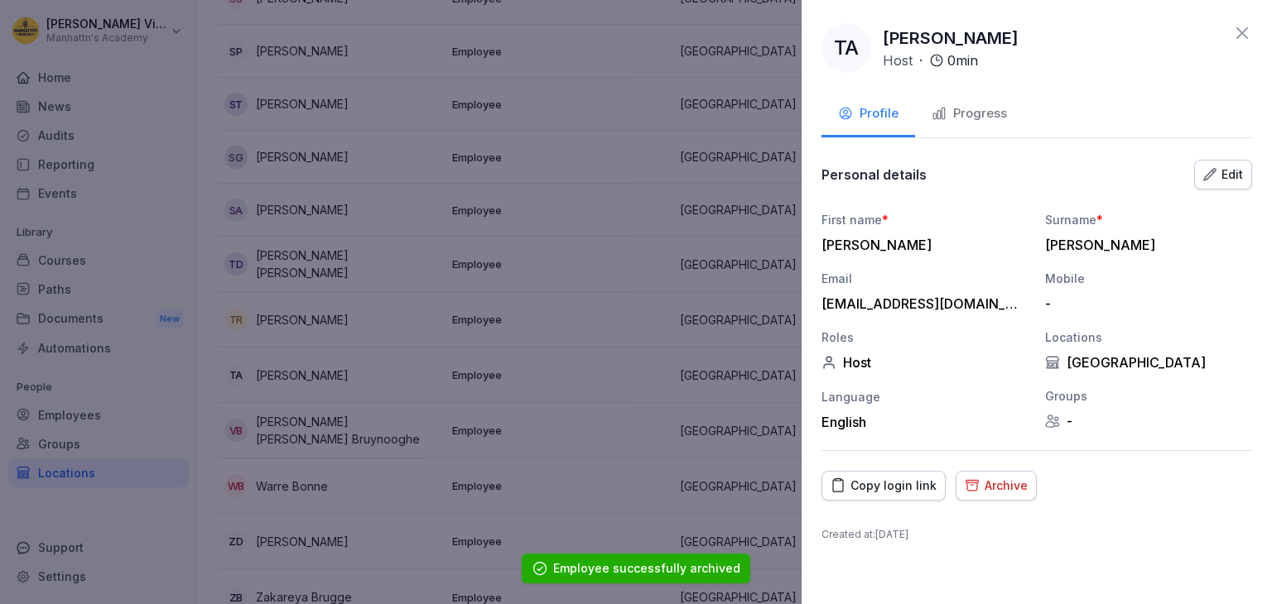
click at [995, 488] on div "Archive" at bounding box center [995, 486] width 63 height 18
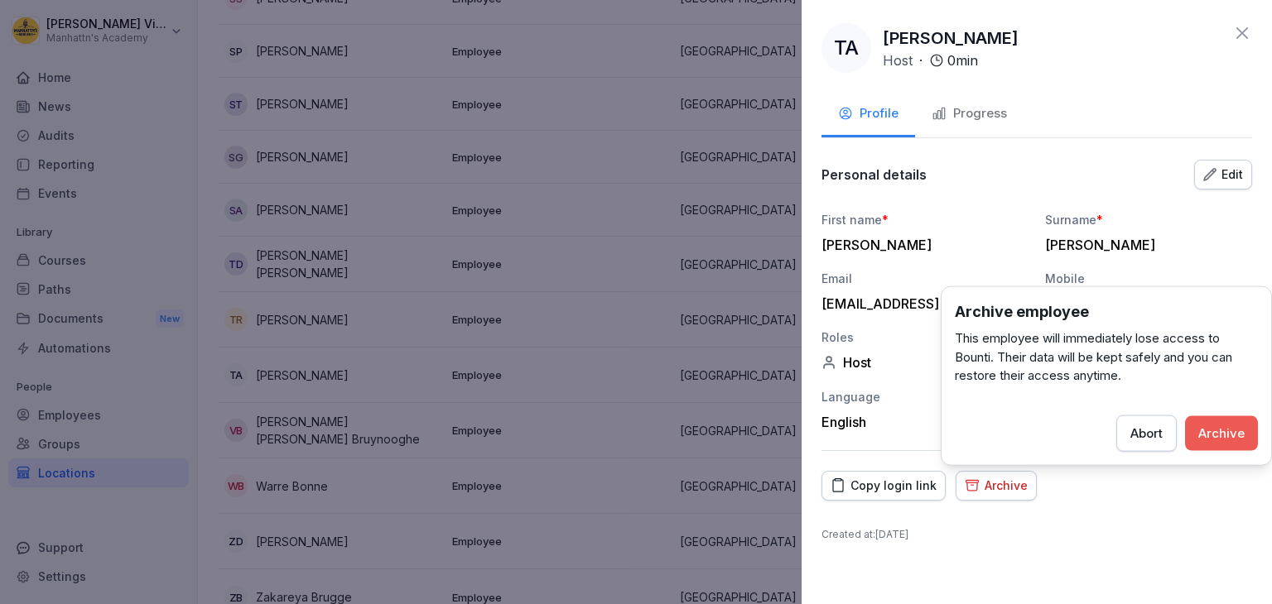
click at [1219, 437] on div "Archive" at bounding box center [1221, 433] width 46 height 18
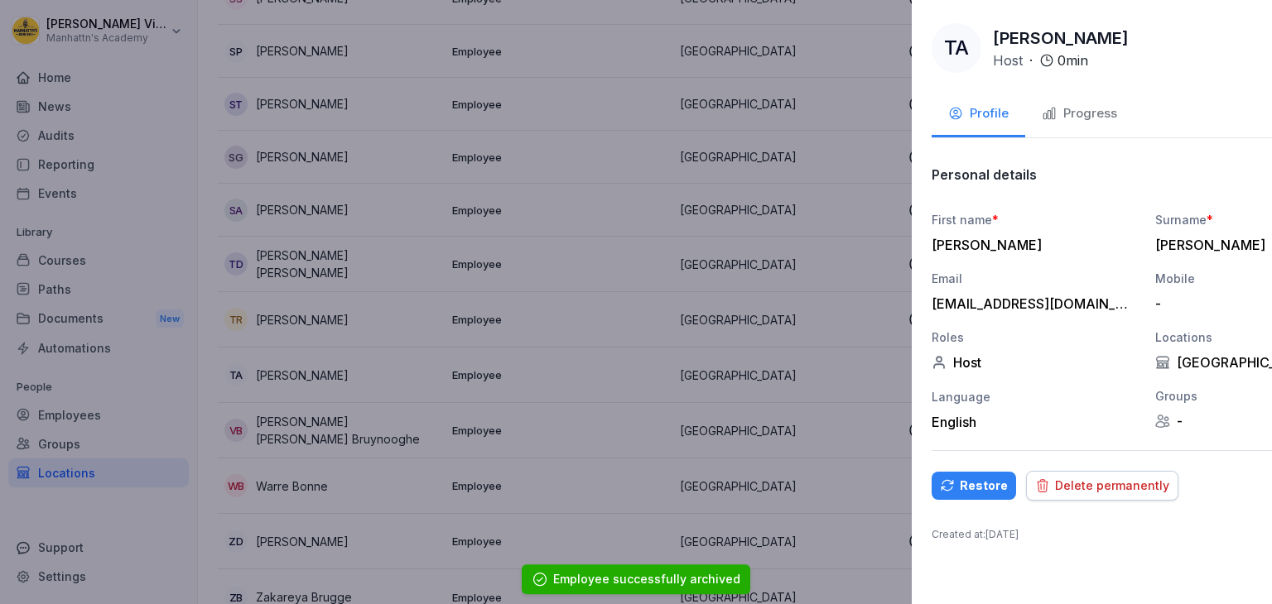
scroll to position [2912, 0]
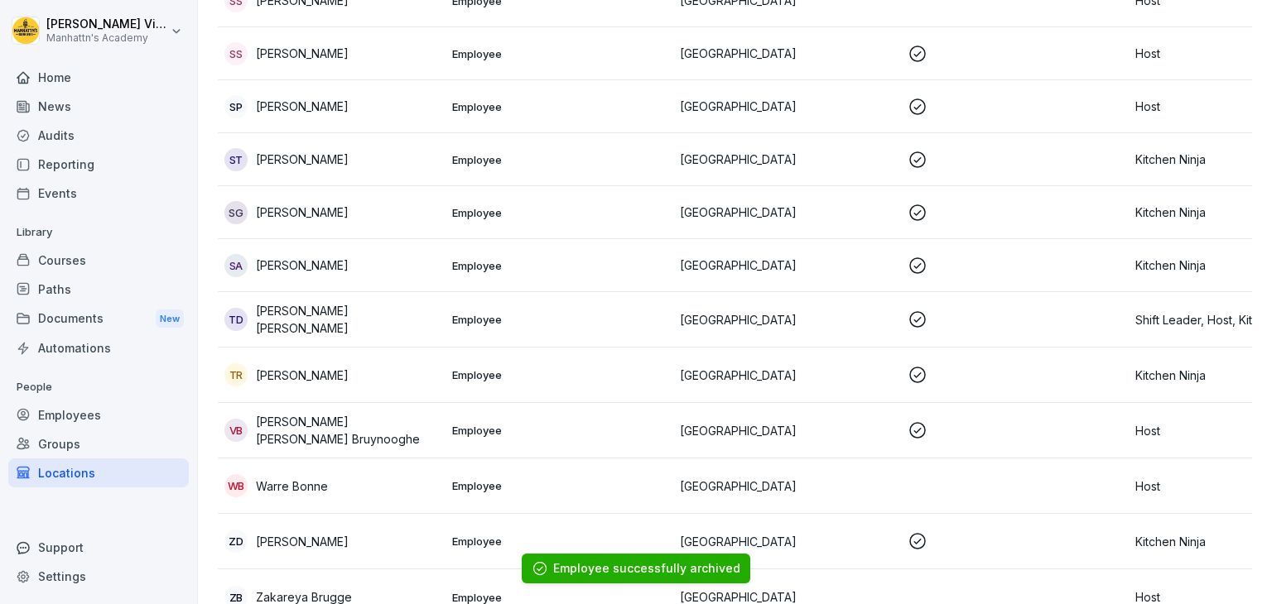
click at [380, 474] on div "WB Warre Bonne" at bounding box center [331, 485] width 214 height 23
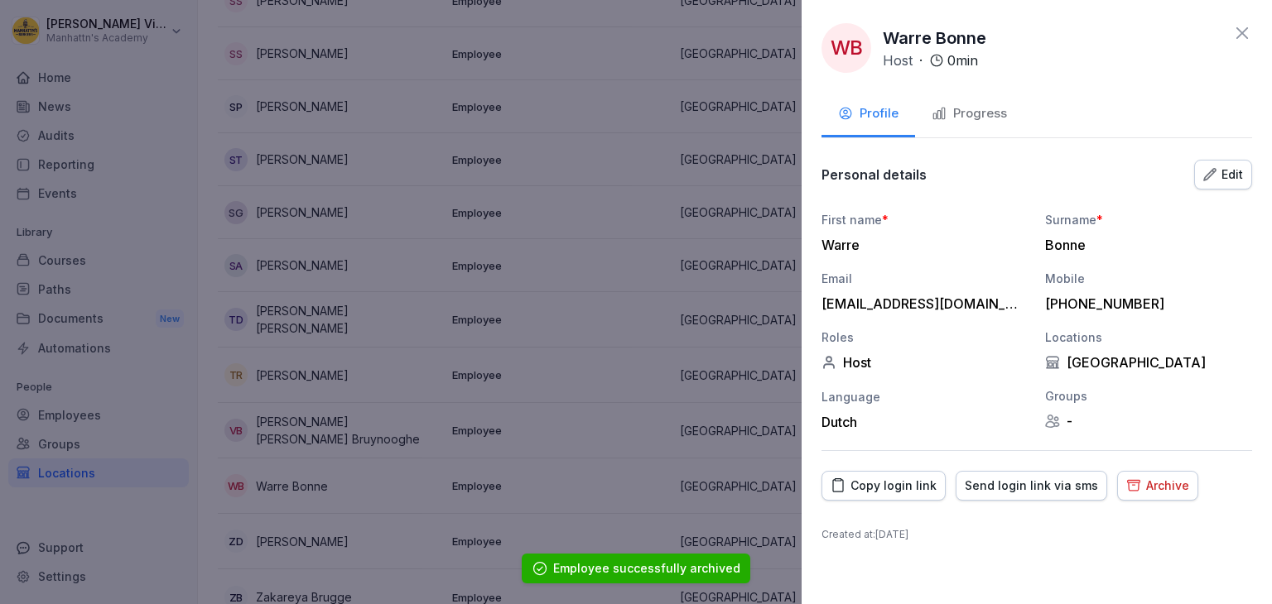
click at [1139, 481] on div "Archive" at bounding box center [1157, 486] width 63 height 18
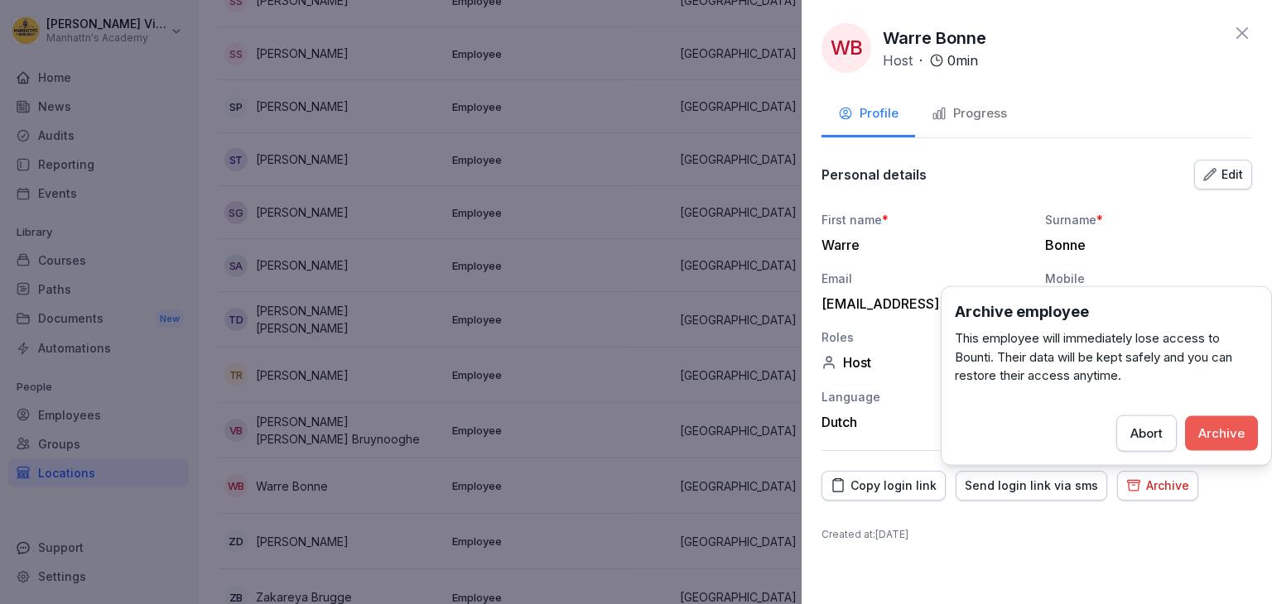
click at [1208, 425] on div "Archive" at bounding box center [1221, 433] width 46 height 18
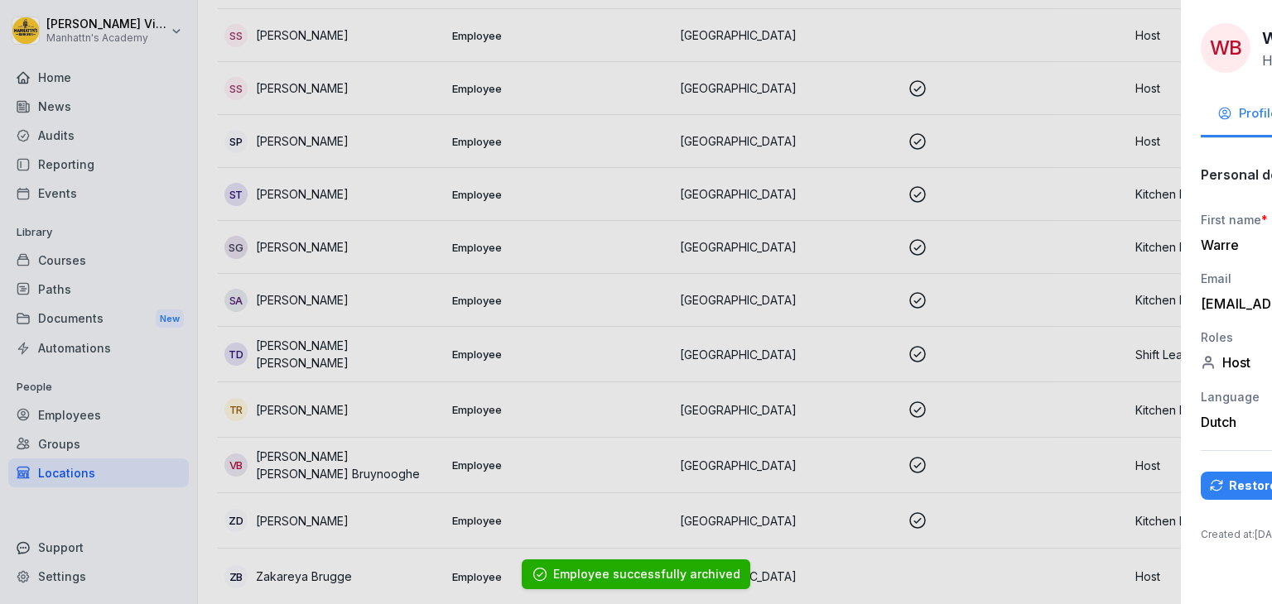
scroll to position [2856, 0]
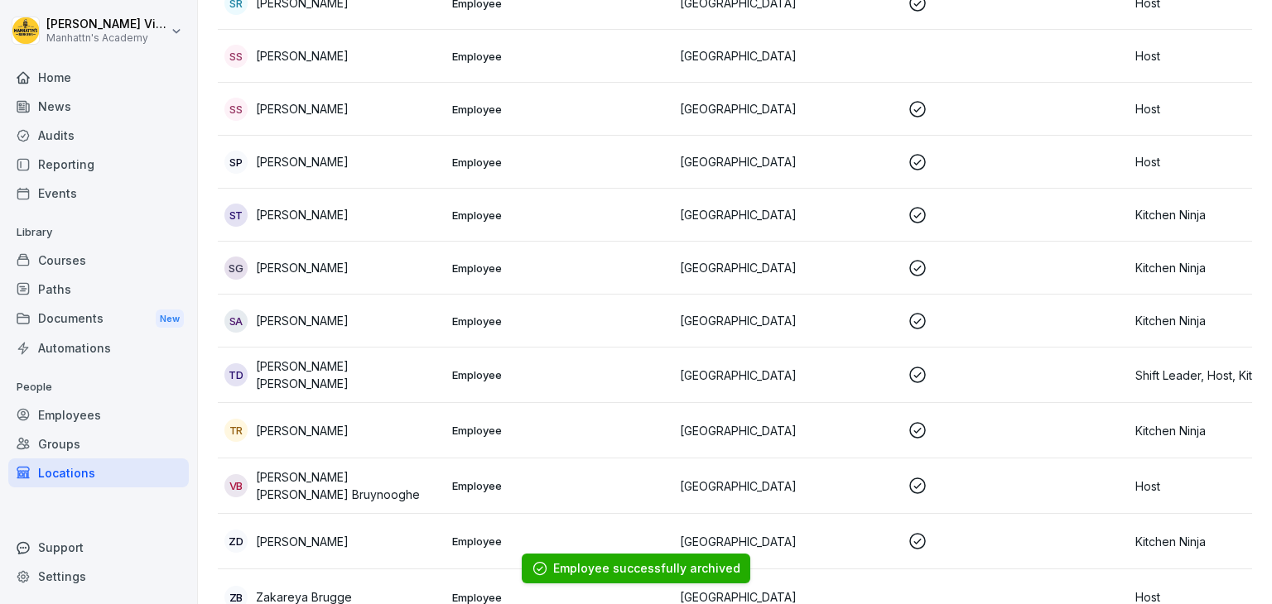
click at [416, 586] on div "ZB Zakareya Brugge" at bounding box center [331, 597] width 214 height 23
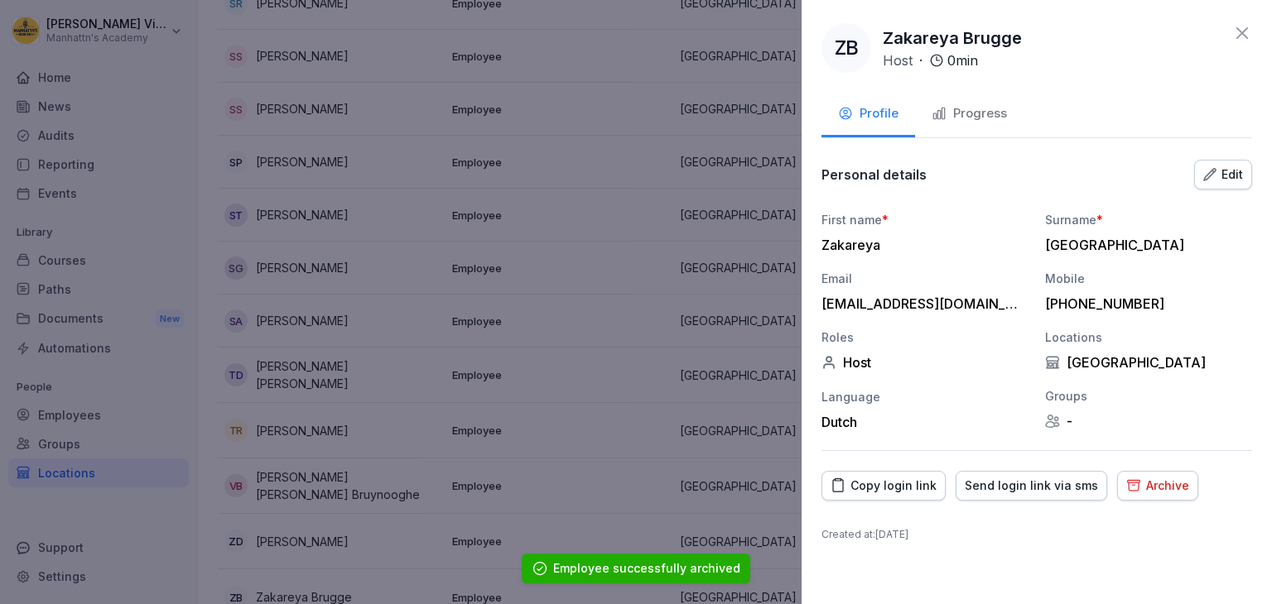
click at [1142, 485] on div "Archive" at bounding box center [1157, 486] width 63 height 18
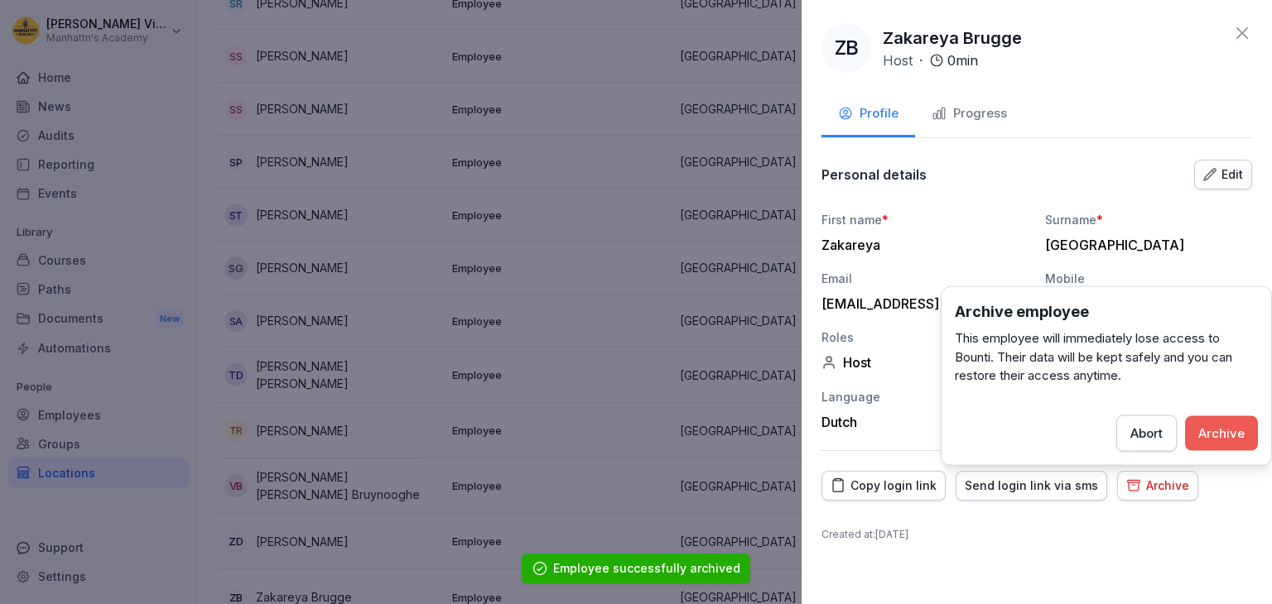
click at [1226, 435] on div "Archive" at bounding box center [1221, 433] width 46 height 18
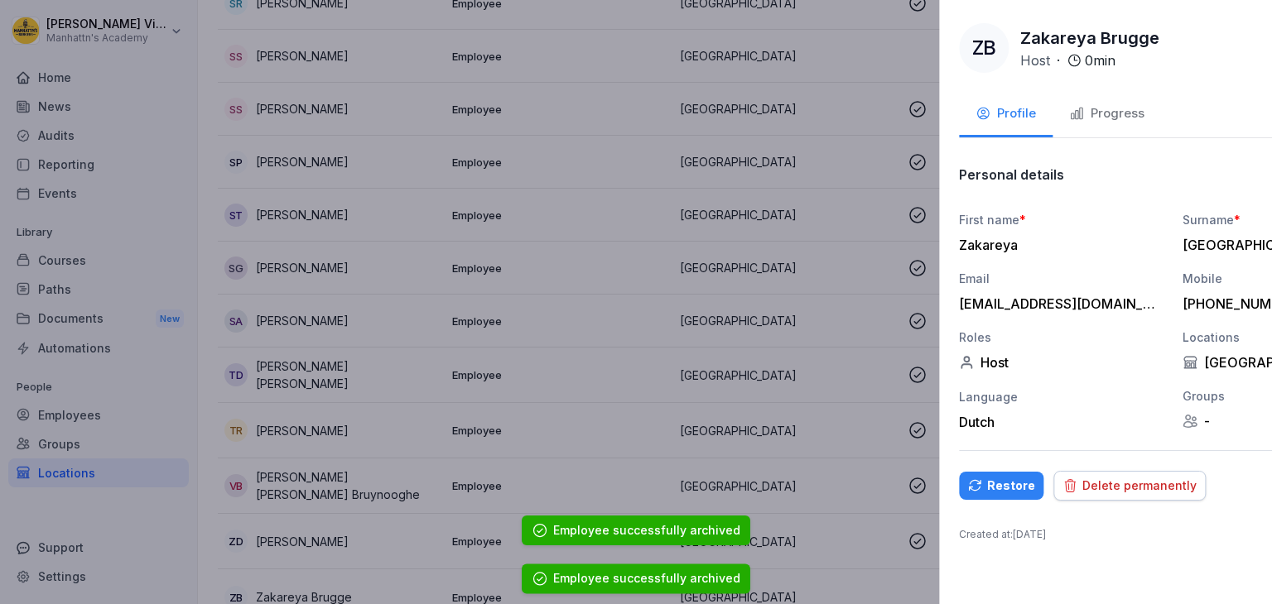
scroll to position [2801, 0]
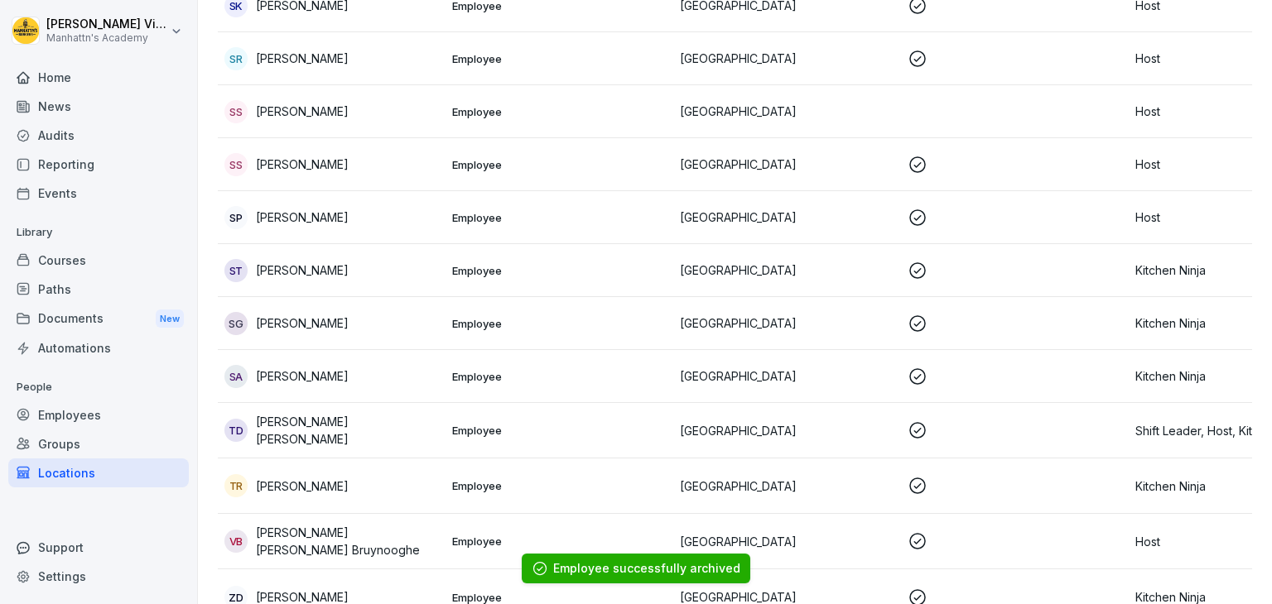
click at [73, 417] on div "Employees" at bounding box center [98, 415] width 180 height 29
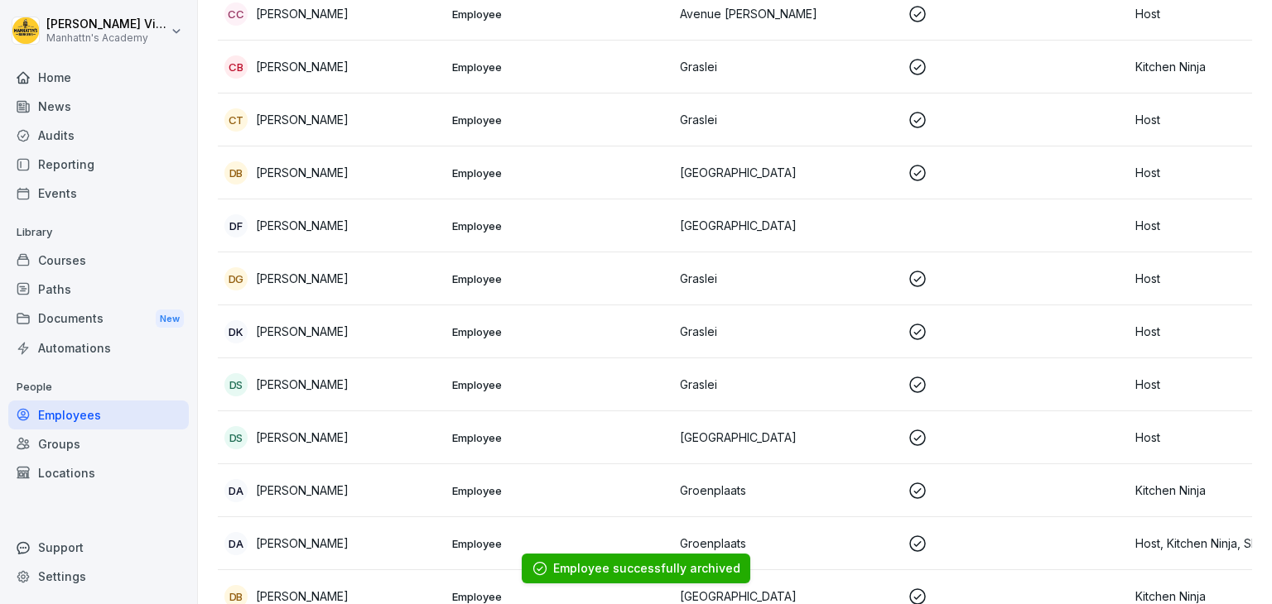
scroll to position [17, 0]
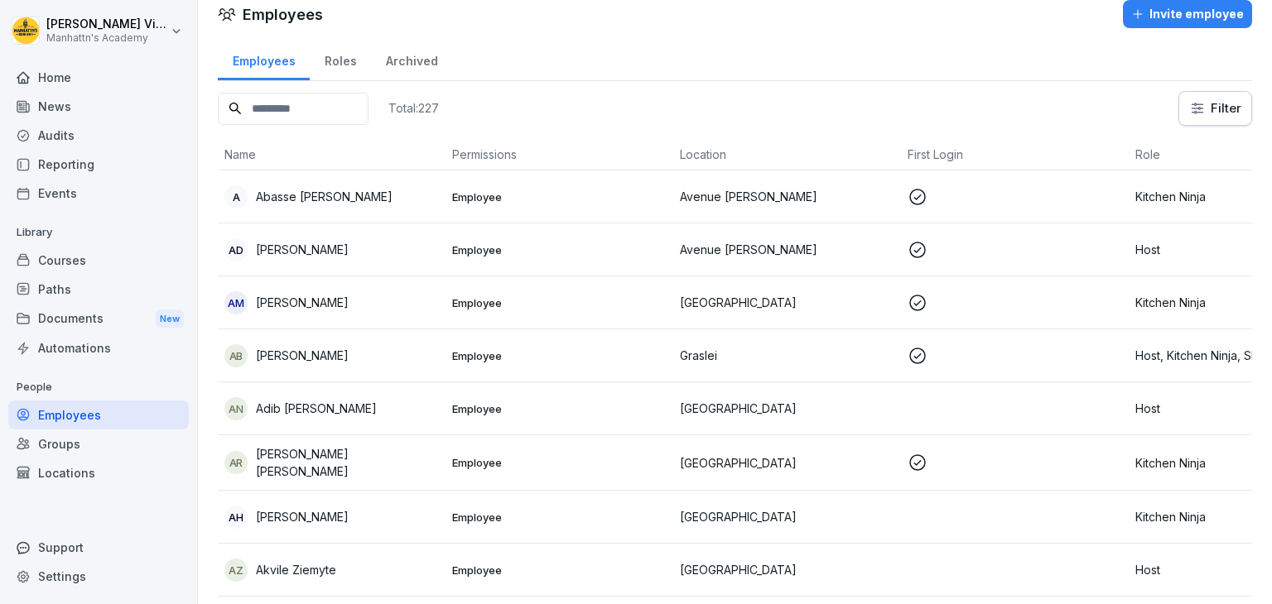
click at [70, 79] on div "Home" at bounding box center [98, 77] width 180 height 29
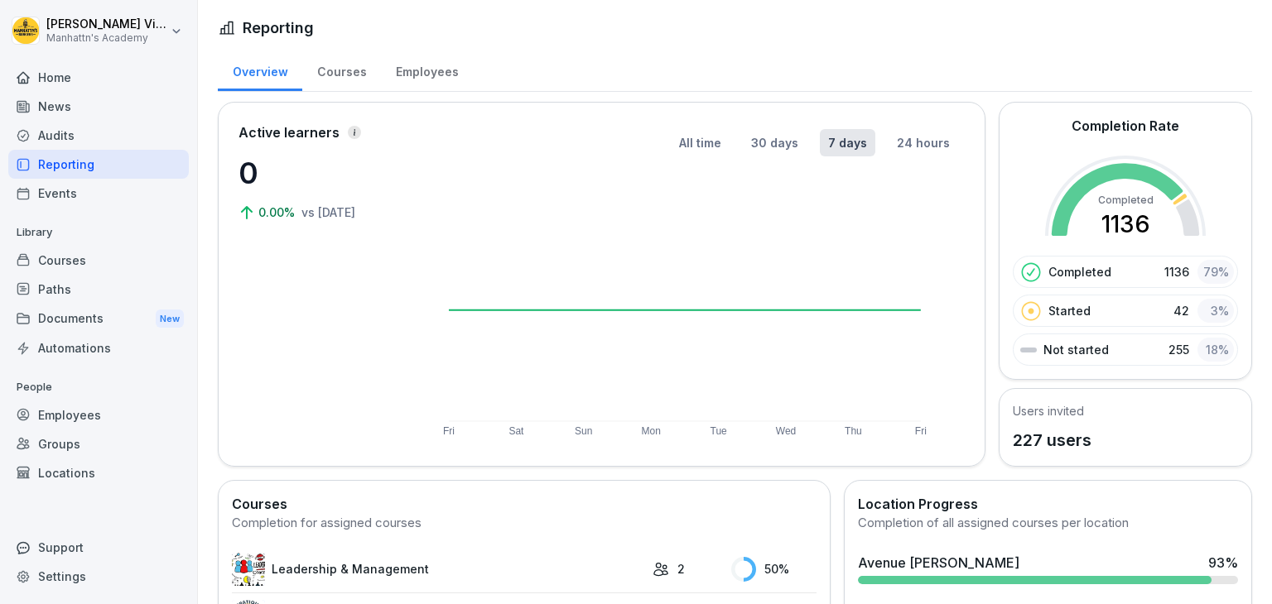
scroll to position [265, 0]
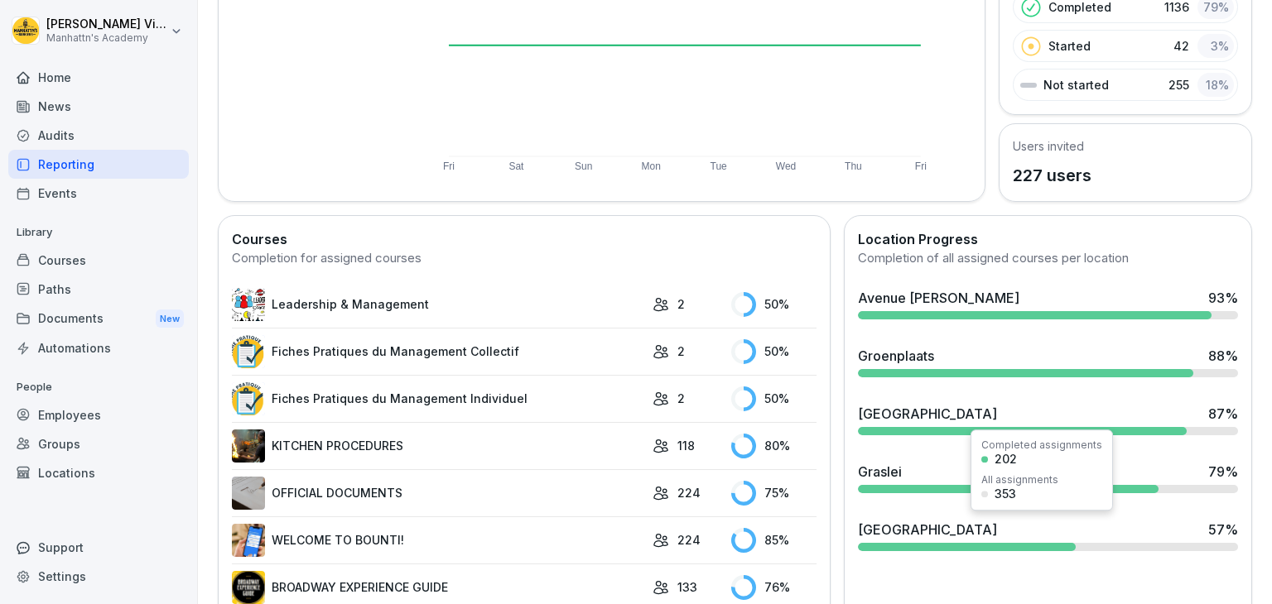
click at [870, 520] on div "[GEOGRAPHIC_DATA]" at bounding box center [927, 530] width 139 height 20
